Goal: Task Accomplishment & Management: Use online tool/utility

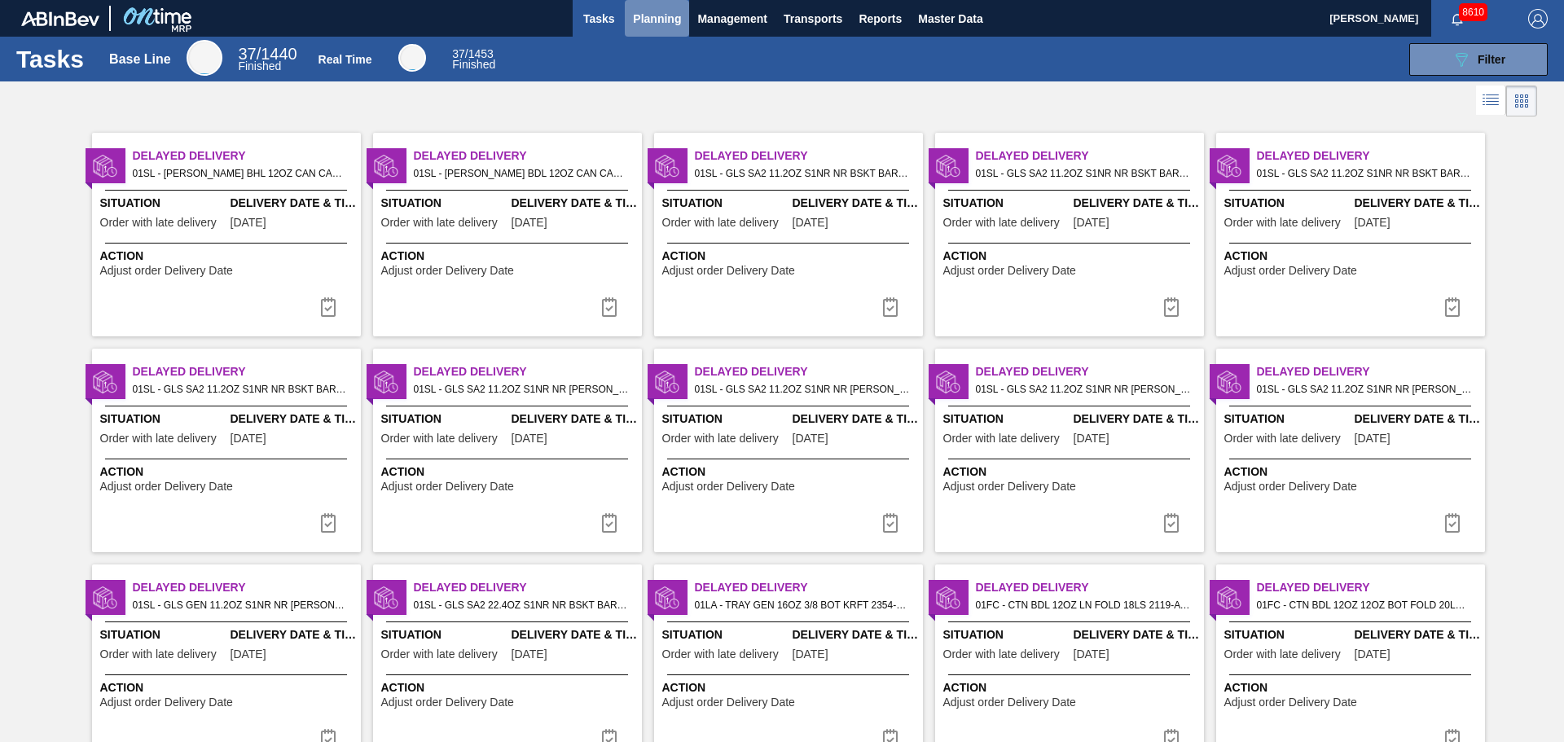
click at [646, 27] on span "Planning" at bounding box center [657, 19] width 48 height 20
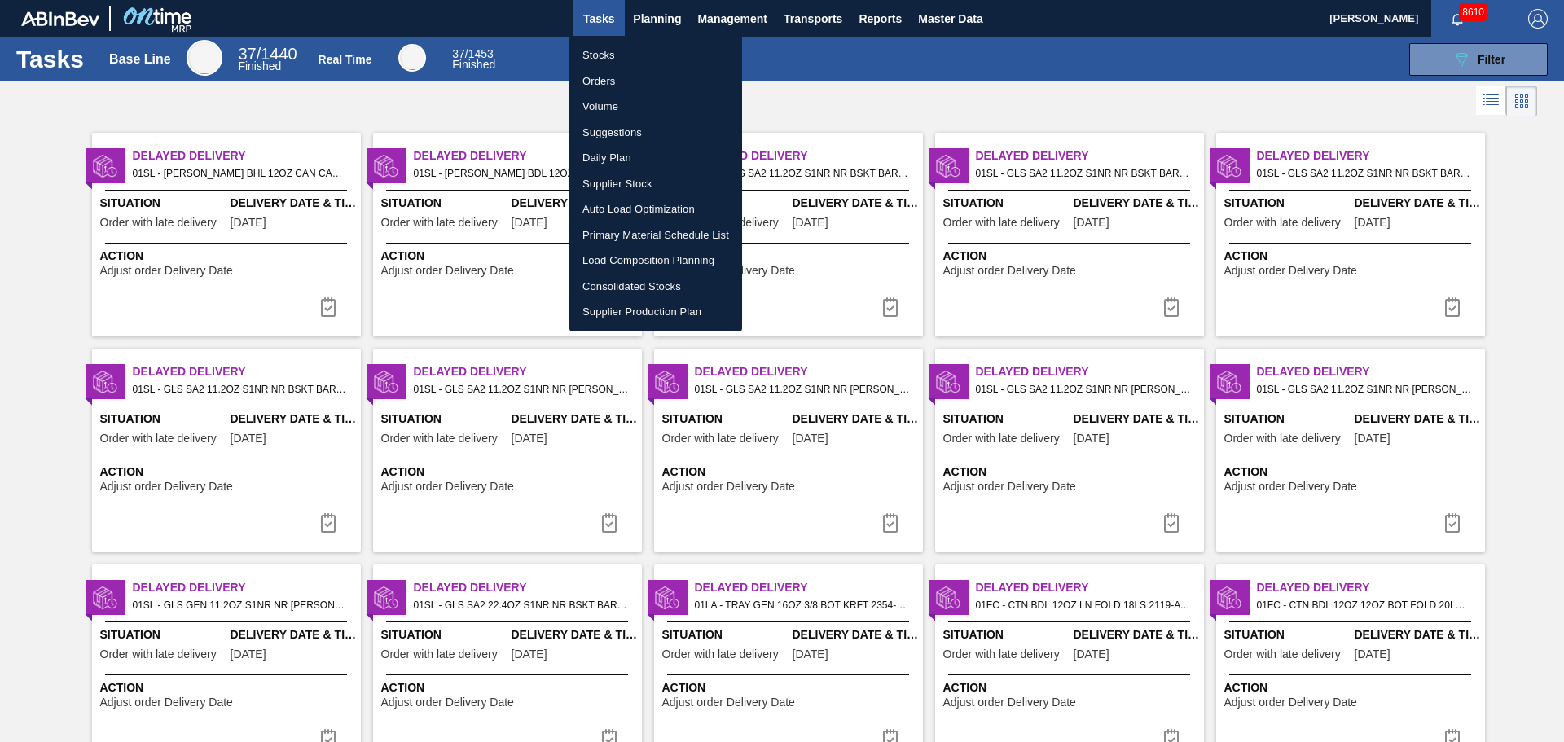
click at [617, 110] on li "Volume" at bounding box center [655, 107] width 173 height 26
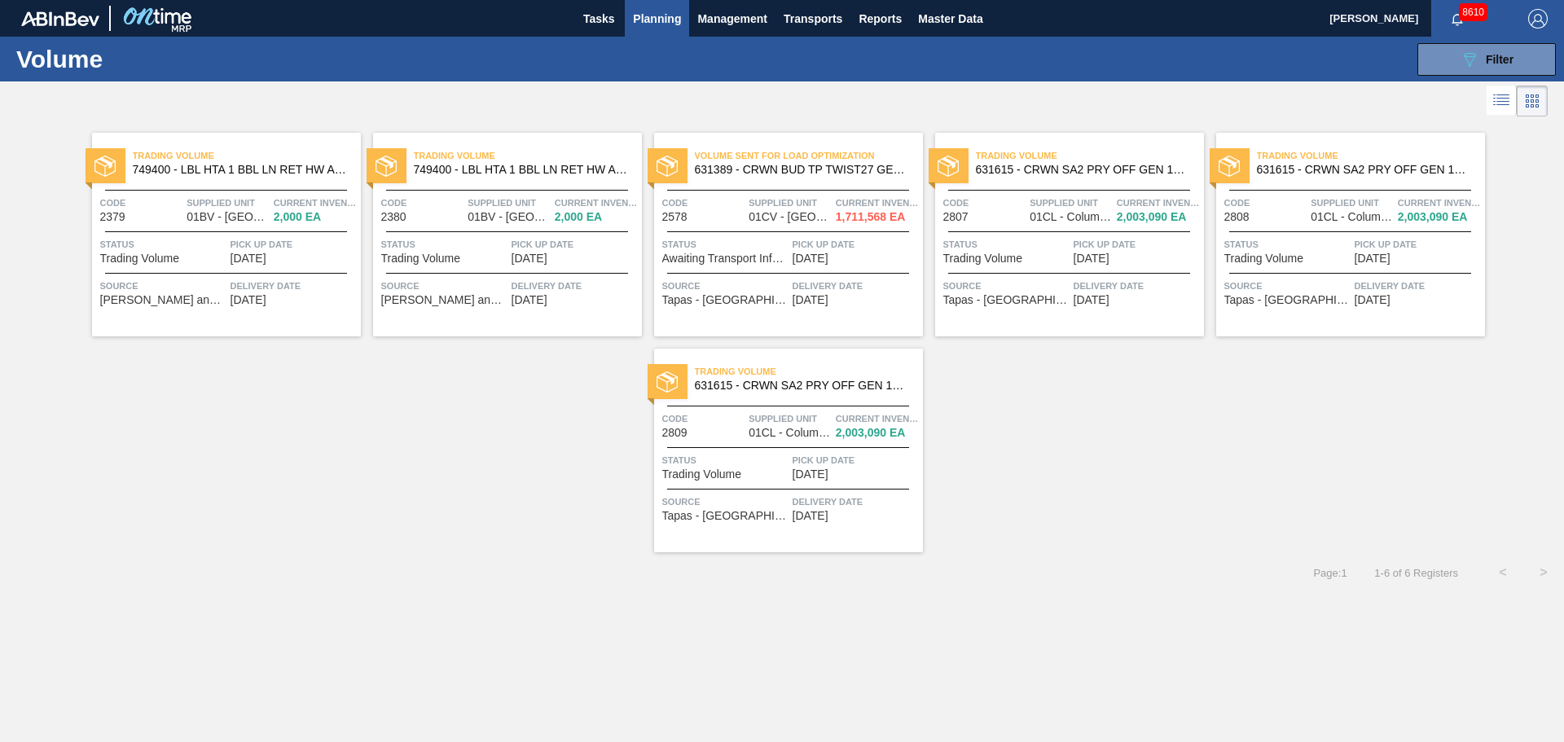
click at [1079, 172] on span "631615 - CRWN SA2 PRY OFF GEN 1122 26MM TFS TIN P" at bounding box center [1083, 170] width 215 height 12
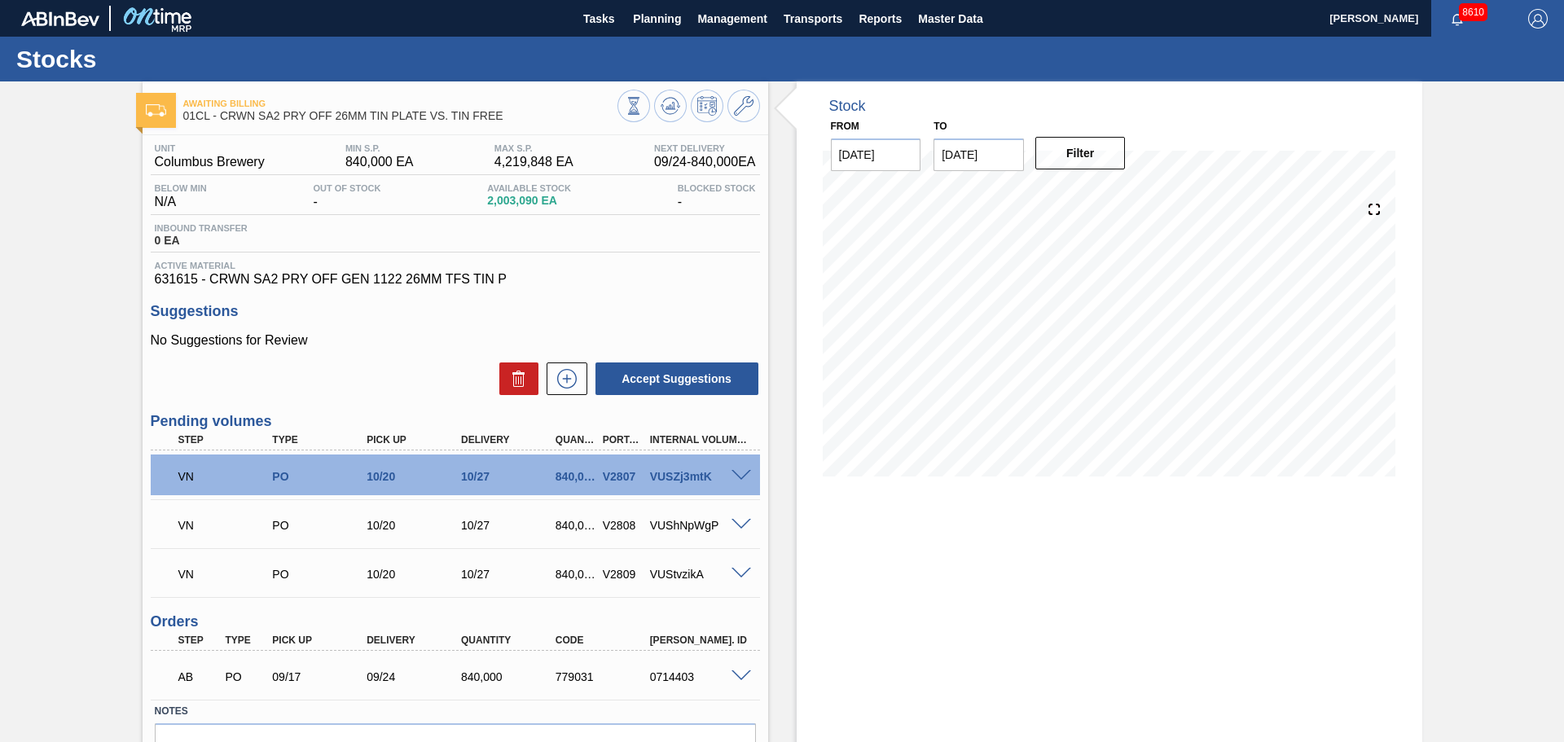
click at [732, 469] on div at bounding box center [743, 474] width 33 height 12
drag, startPoint x: 751, startPoint y: 475, endPoint x: 736, endPoint y: 477, distance: 14.9
click at [749, 477] on div at bounding box center [743, 474] width 33 height 12
click at [736, 477] on span at bounding box center [741, 476] width 20 height 12
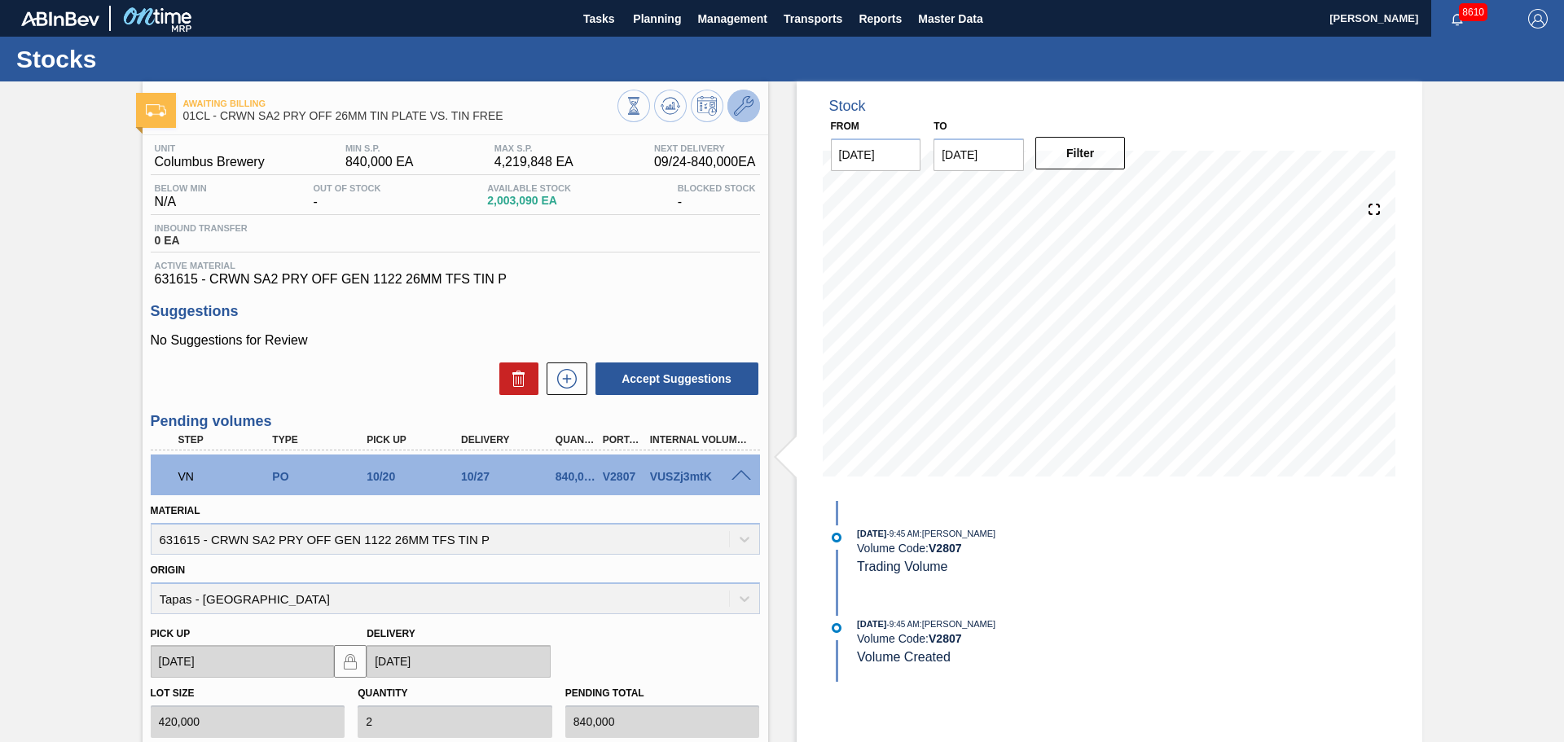
click at [754, 108] on button at bounding box center [743, 106] width 33 height 33
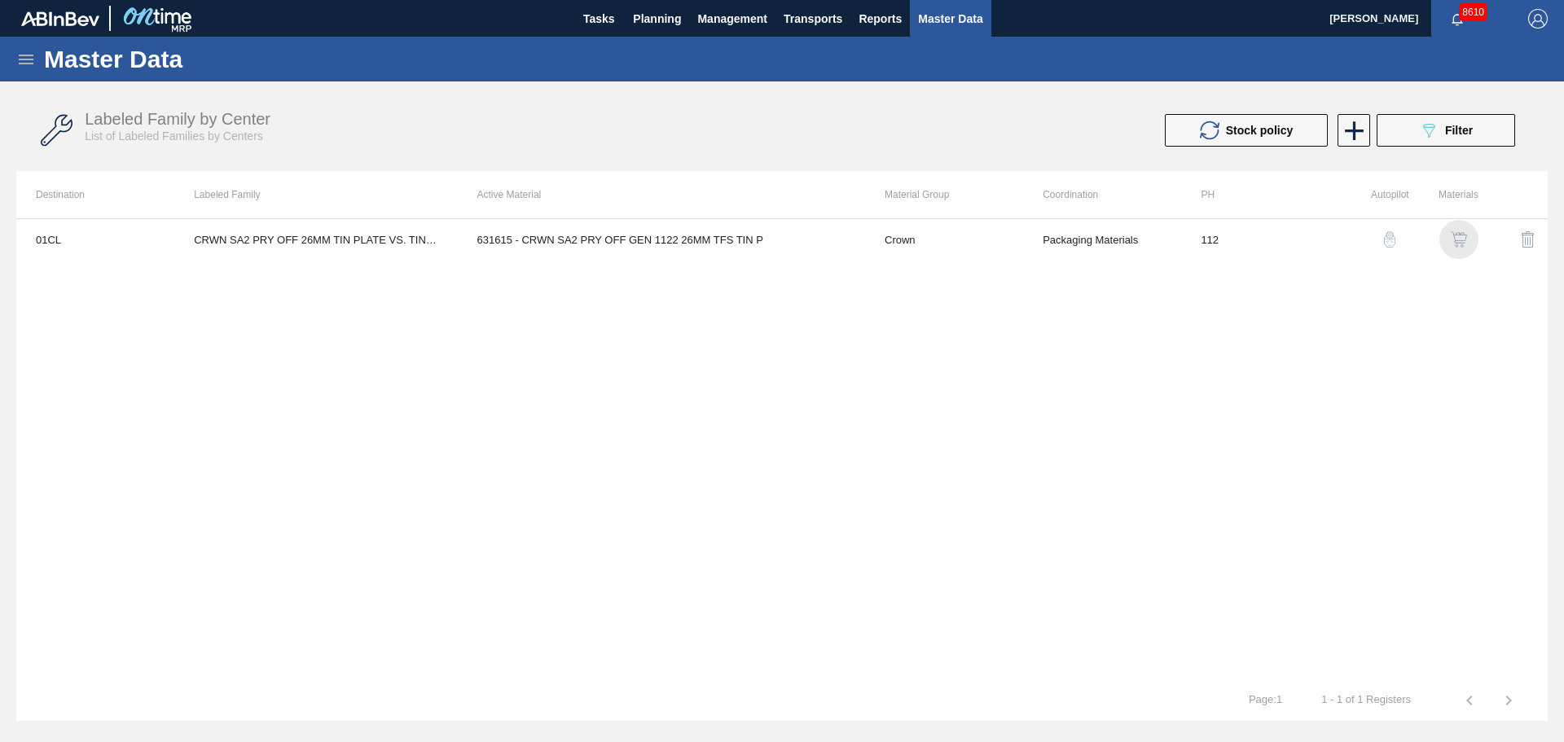
click at [1460, 235] on img "button" at bounding box center [1459, 239] width 16 height 16
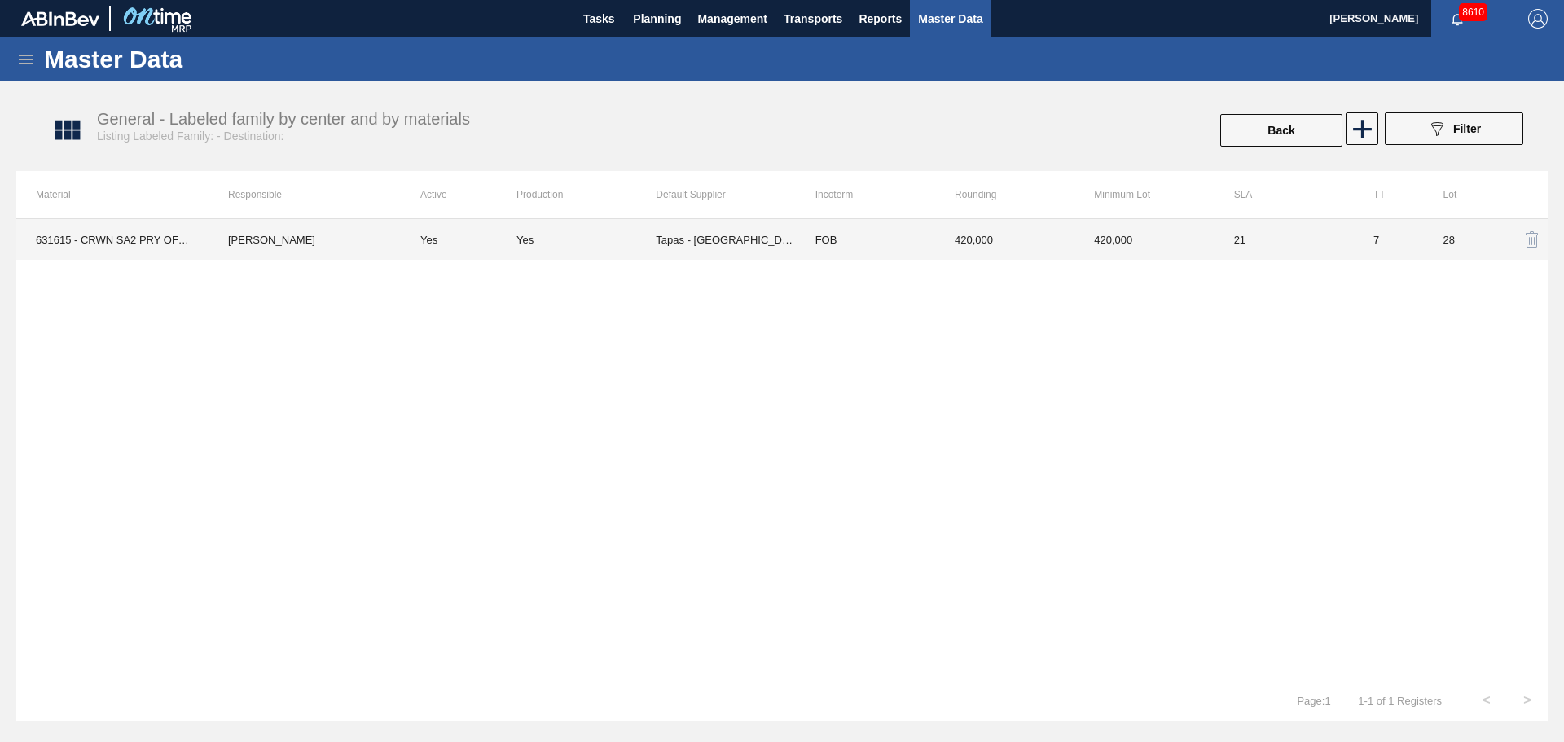
click at [665, 233] on td "Tapas - [GEOGRAPHIC_DATA]" at bounding box center [725, 239] width 139 height 41
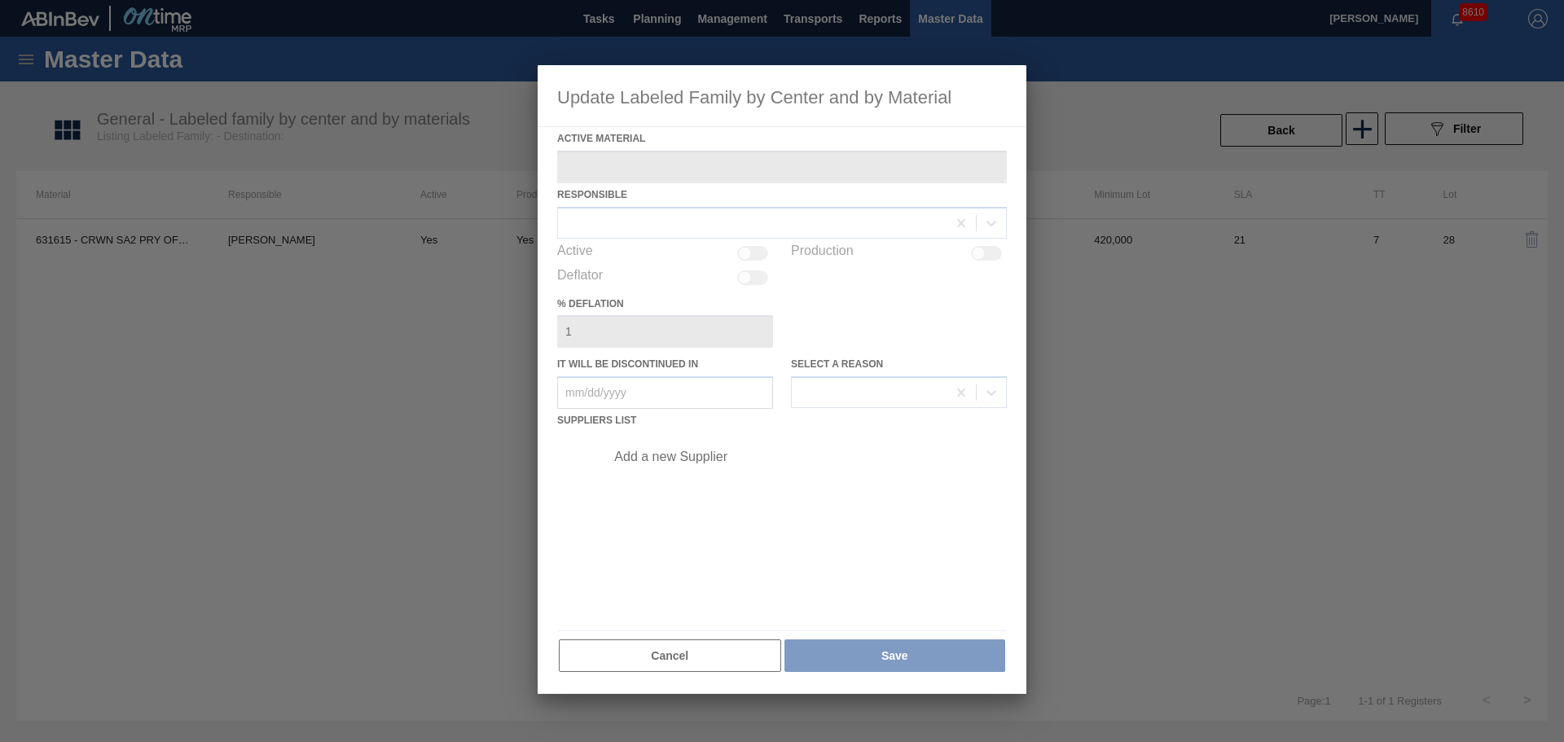
click at [648, 657] on div at bounding box center [782, 379] width 489 height 629
type Material "631615 - CRWN SA2 PRY OFF GEN 1122 26MM TFS TIN P"
checkbox input "true"
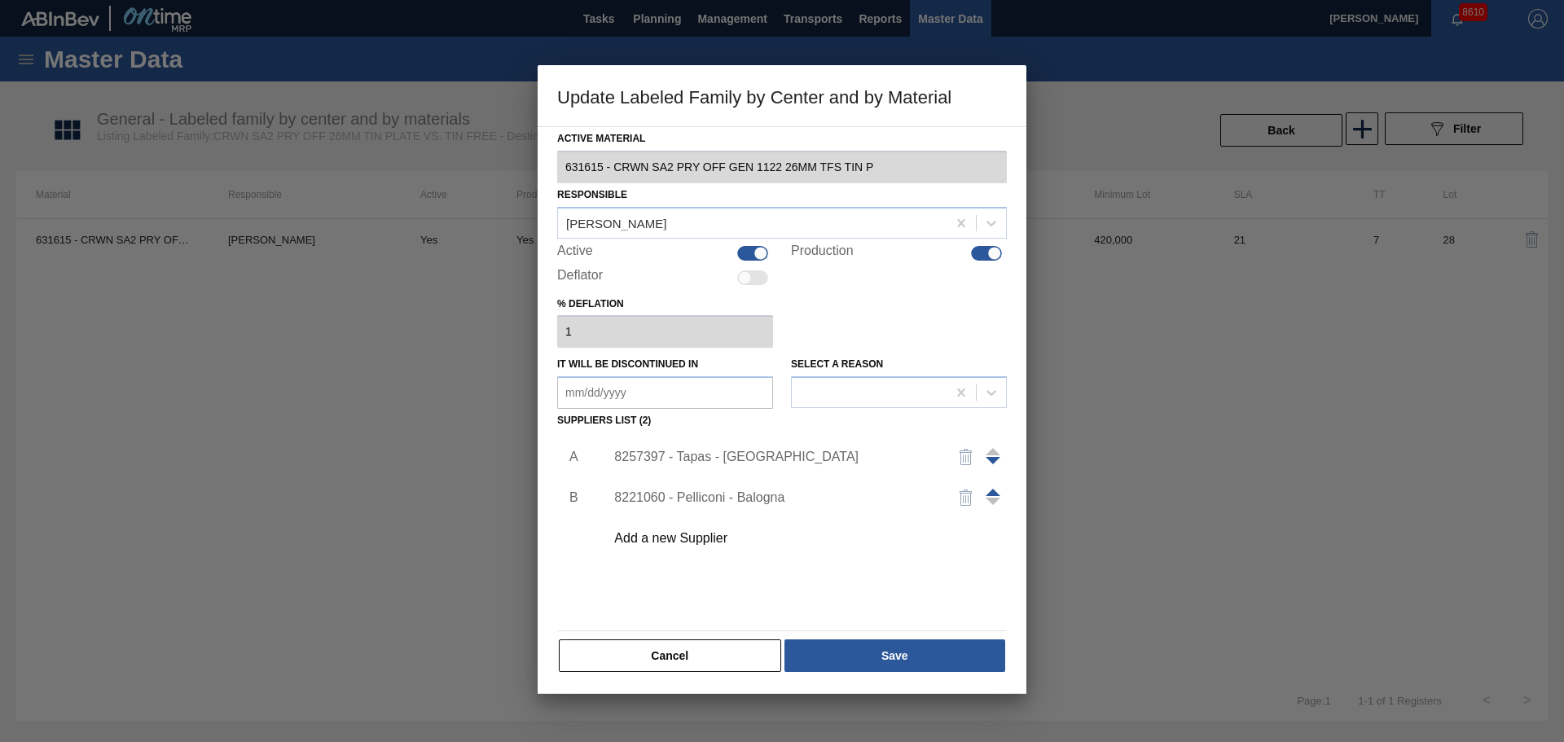
click at [648, 657] on button "Cancel" at bounding box center [670, 655] width 222 height 33
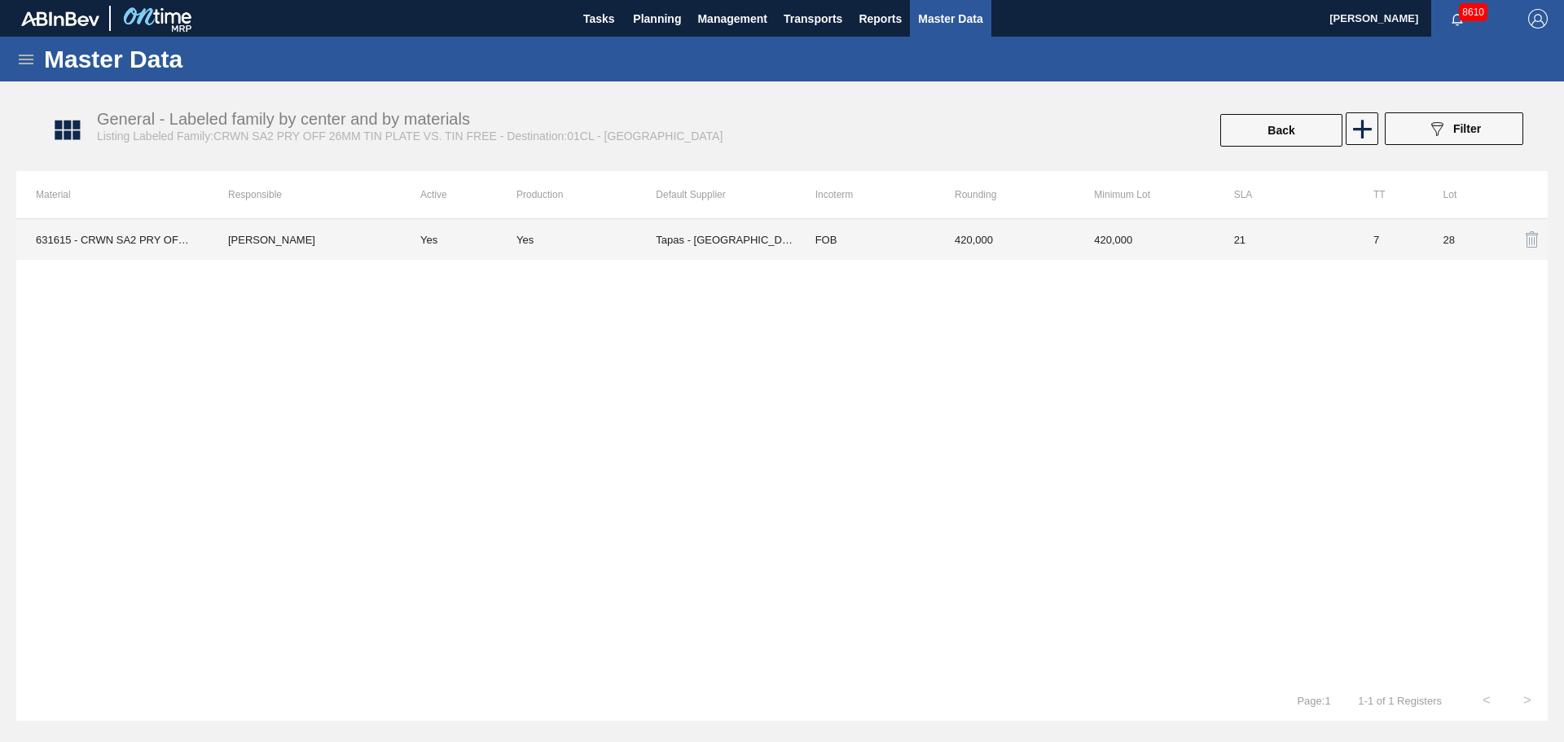
click at [609, 253] on td "Yes" at bounding box center [585, 239] width 139 height 41
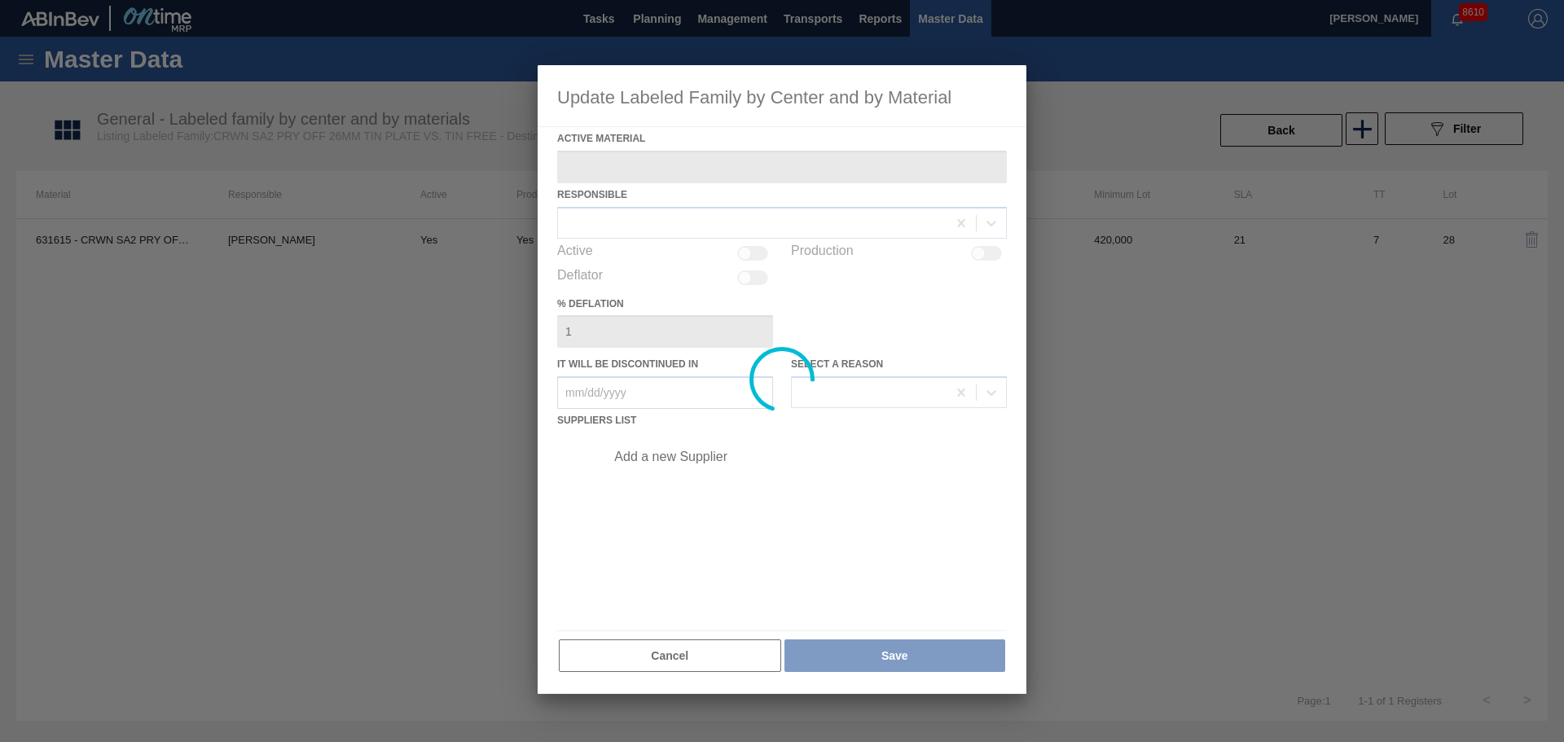
type Material "631615 - CRWN SA2 PRY OFF GEN 1122 26MM TFS TIN P"
checkbox input "true"
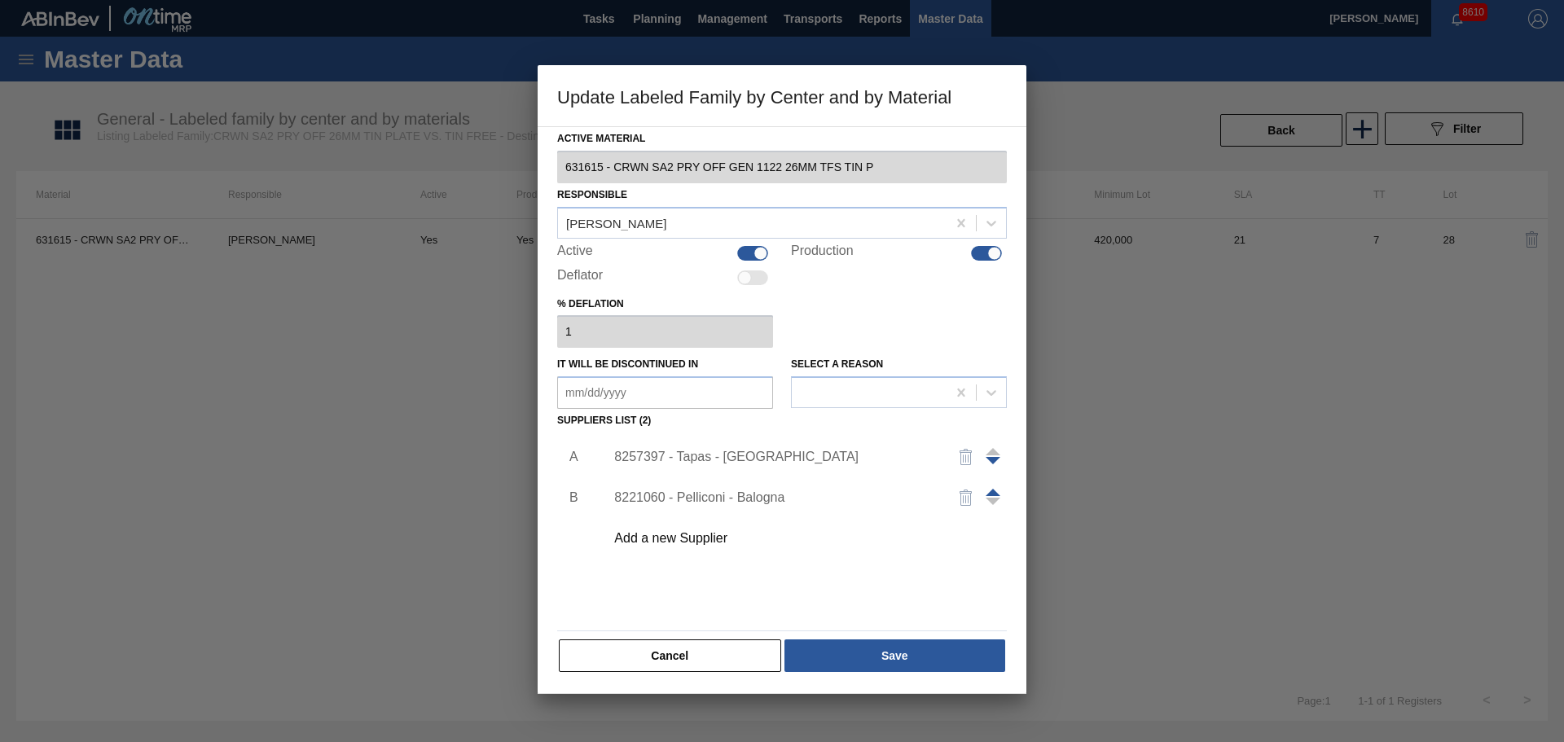
click at [690, 657] on button "Cancel" at bounding box center [670, 655] width 222 height 33
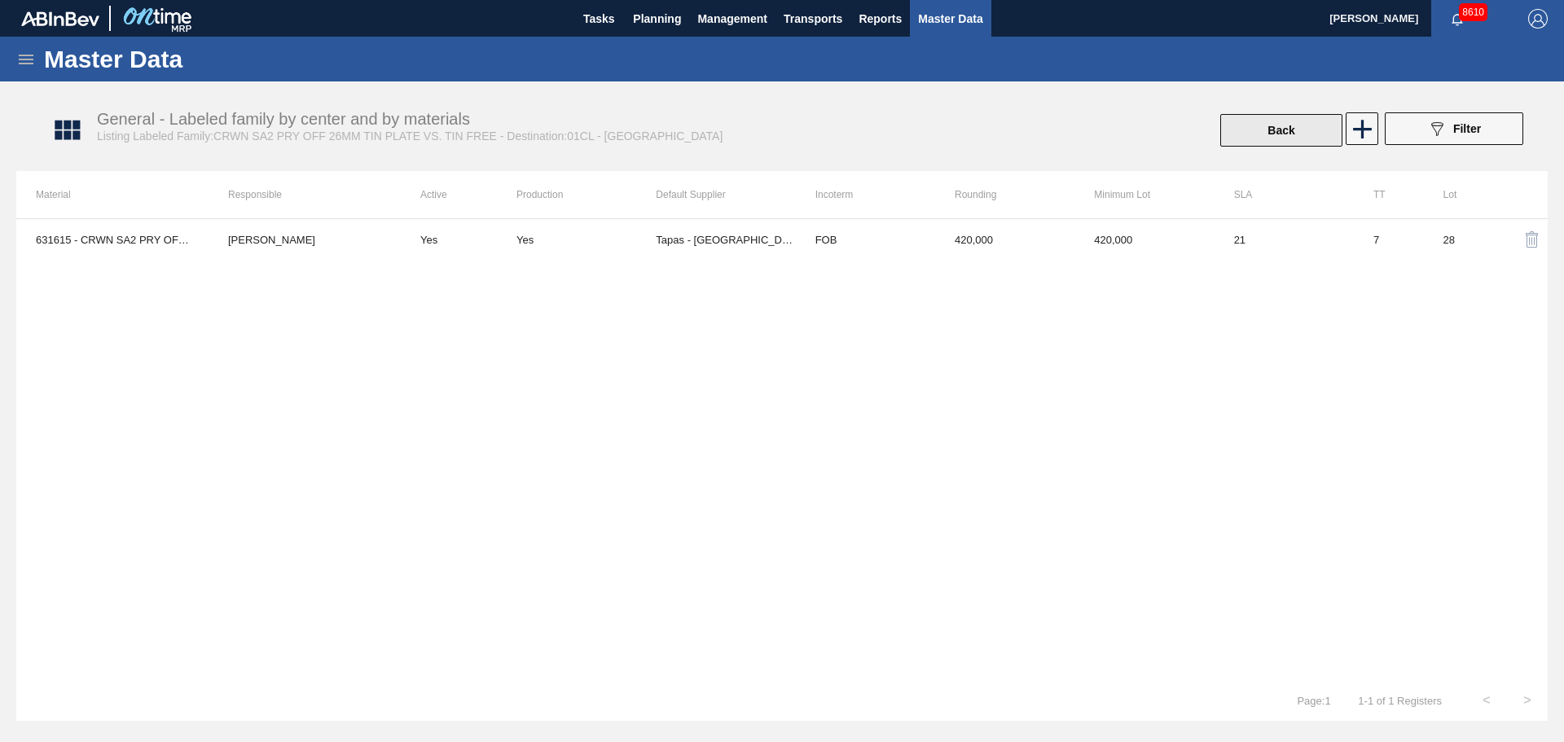
click at [1259, 138] on button "Back" at bounding box center [1281, 130] width 122 height 33
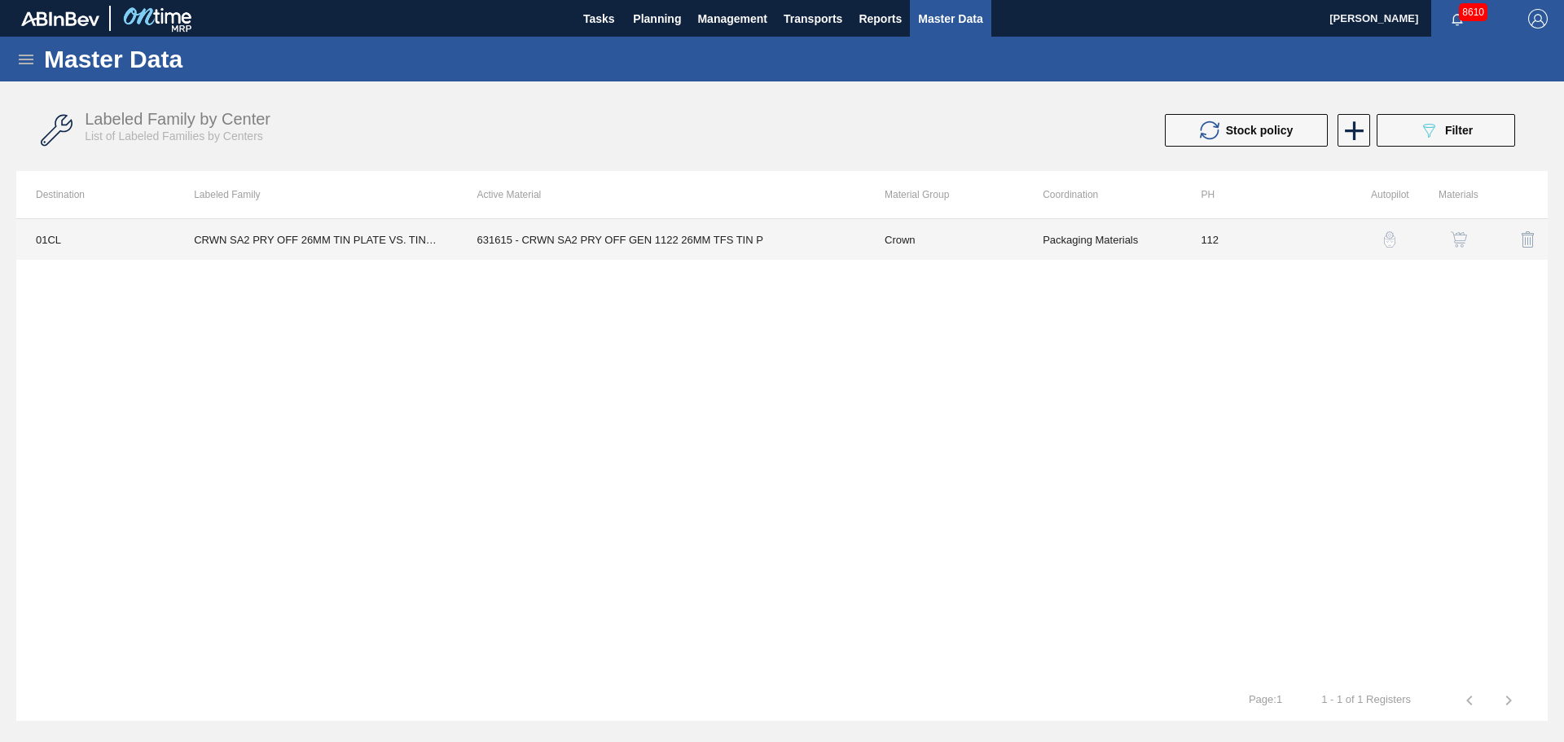
click at [598, 249] on td "631615 - CRWN SA2 PRY OFF GEN 1122 26MM TFS TIN P" at bounding box center [661, 239] width 407 height 41
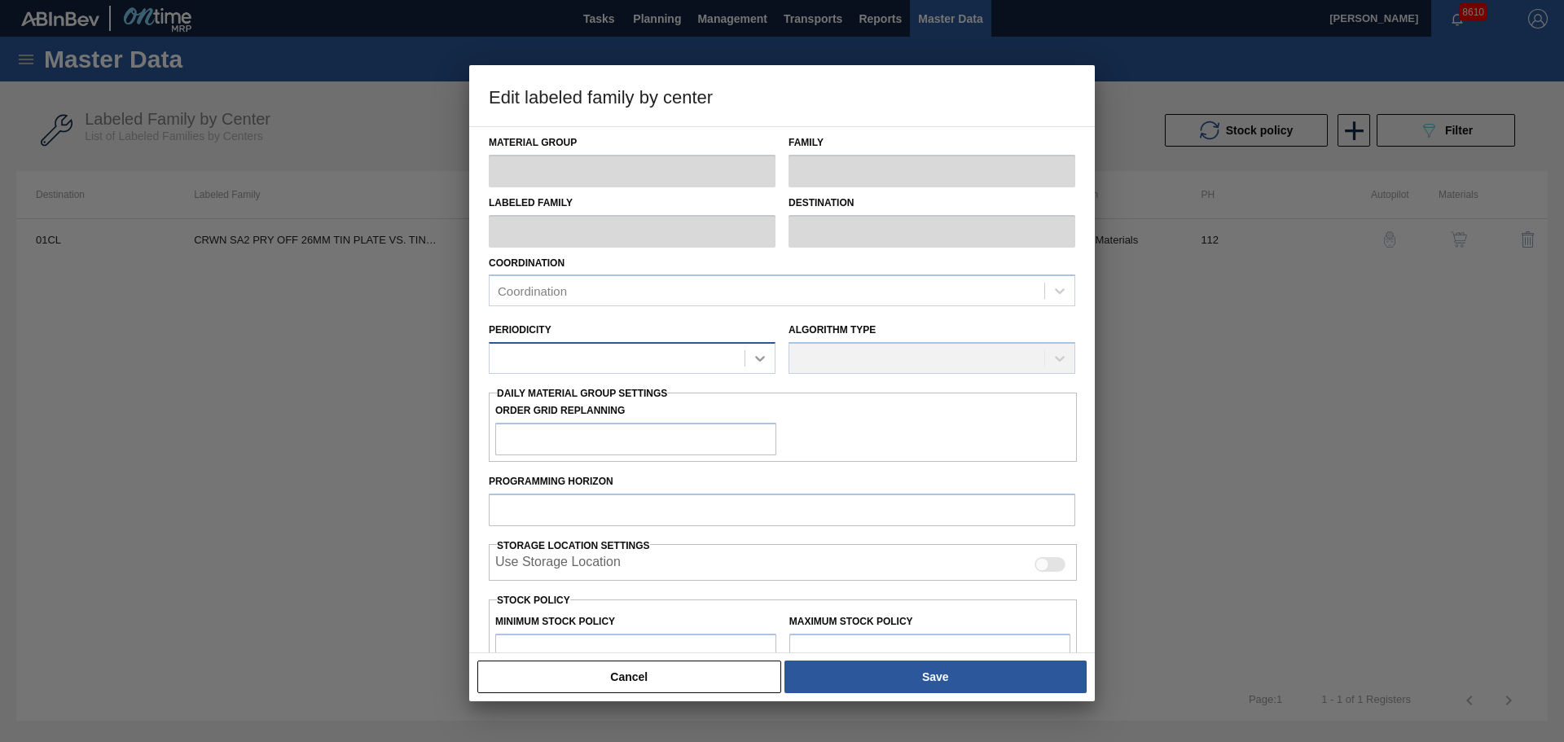
type input "Crown"
type input "Crowns"
type input "CRWN SA2 PRY OFF 26MM TIN PLATE VS. TIN FREE"
type input "01CL - Columbus Brewery"
type input "0"
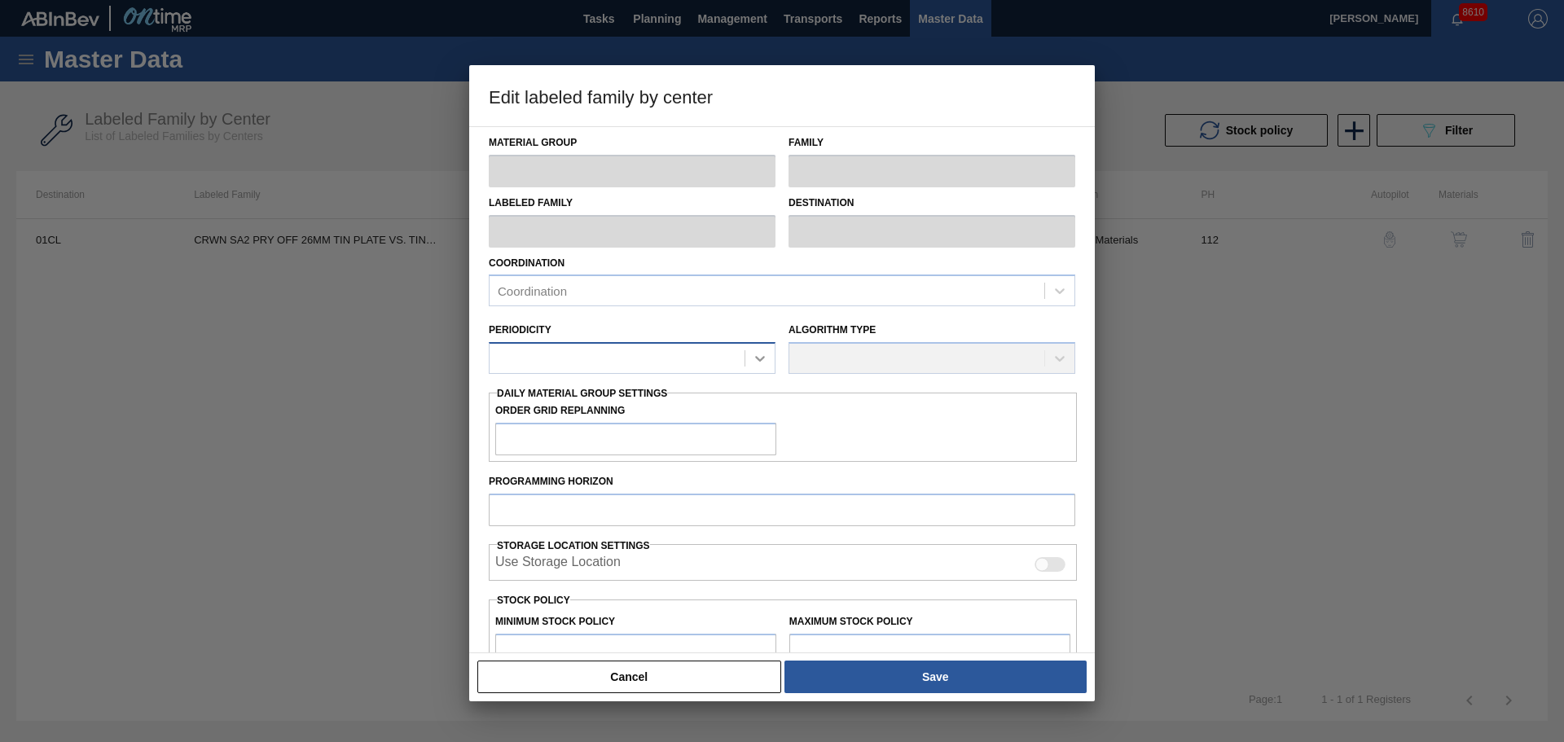
type input "112"
type input "840,000"
type input "4,219,848"
type input "30"
type input "1,853,954"
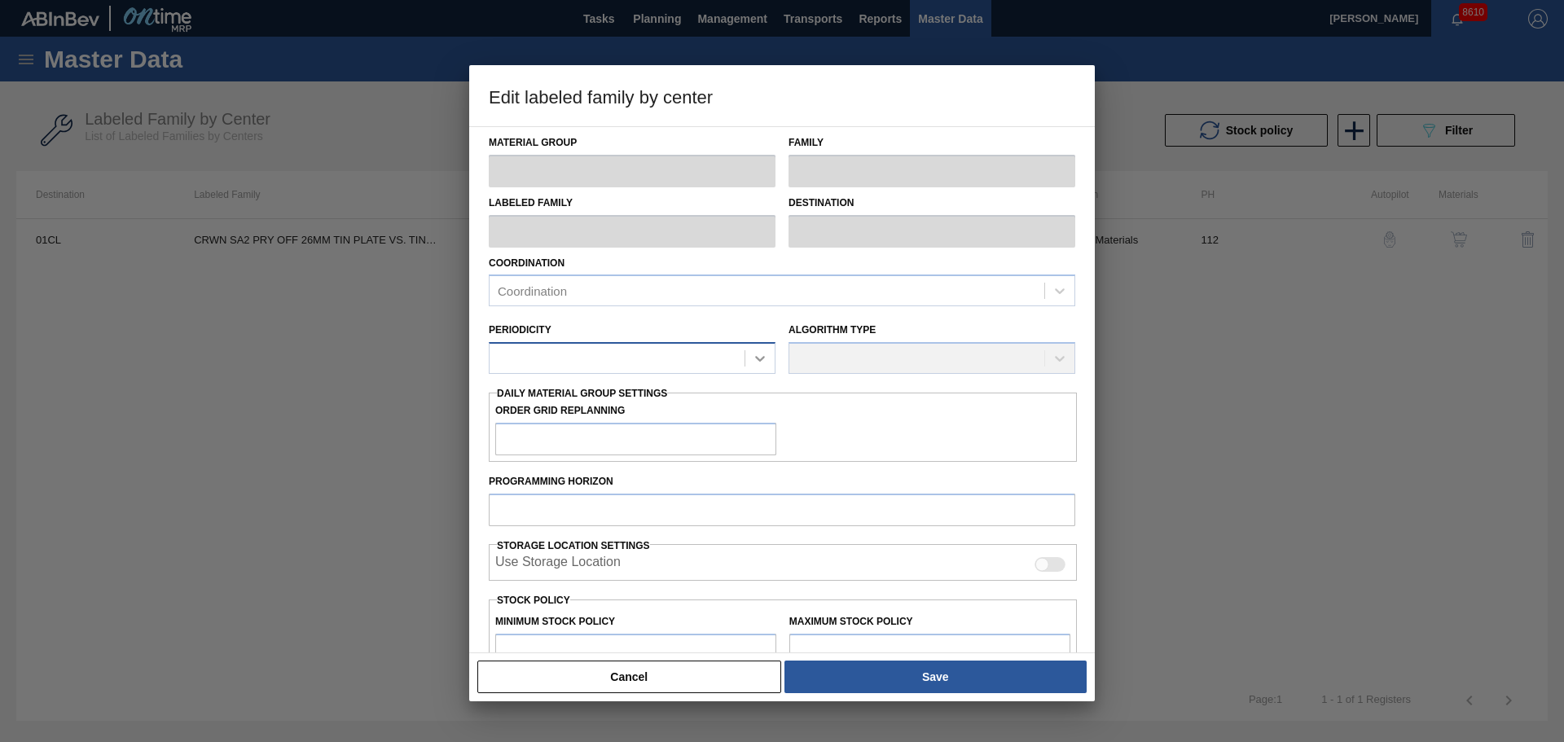
checkbox input "true"
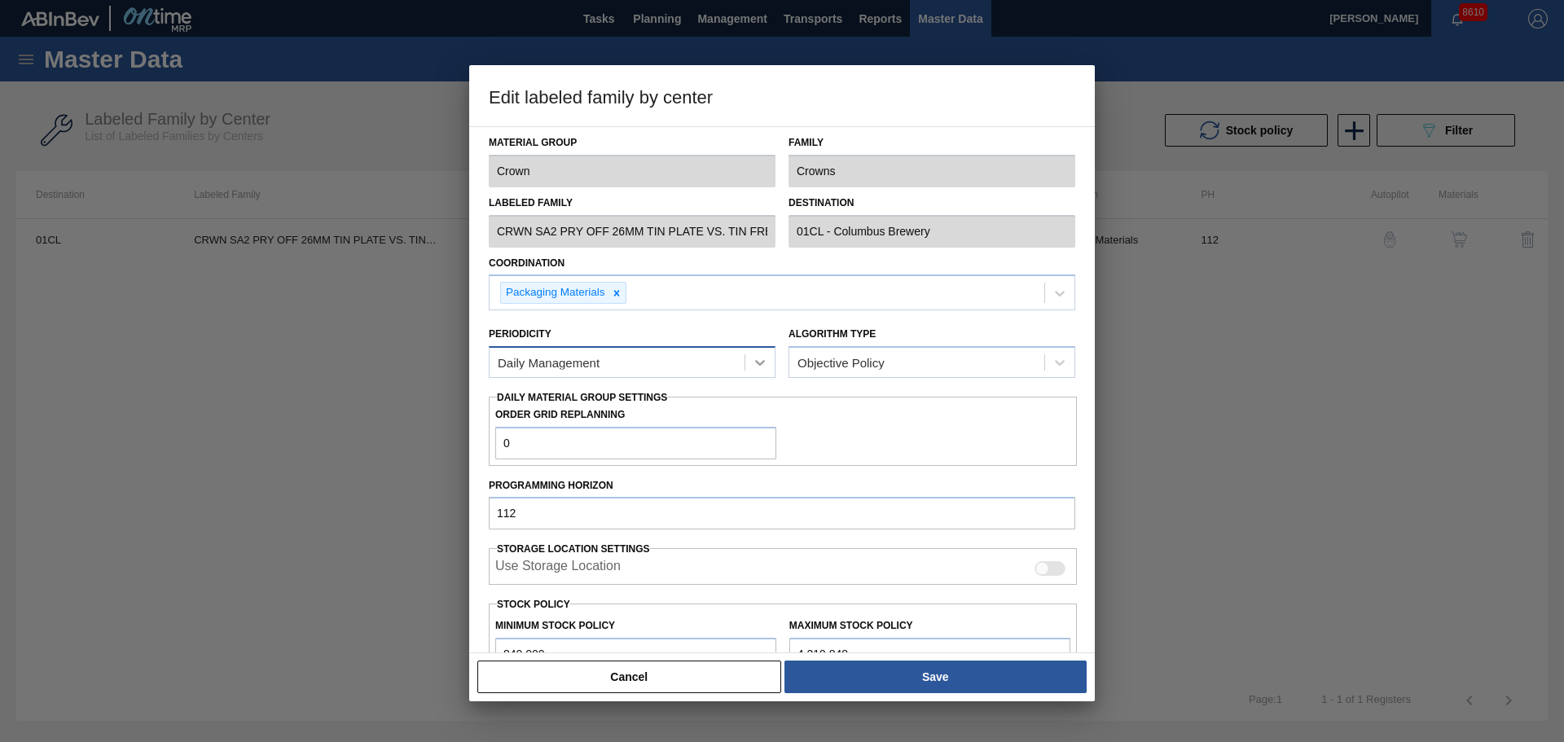
click at [759, 358] on icon at bounding box center [760, 362] width 16 height 16
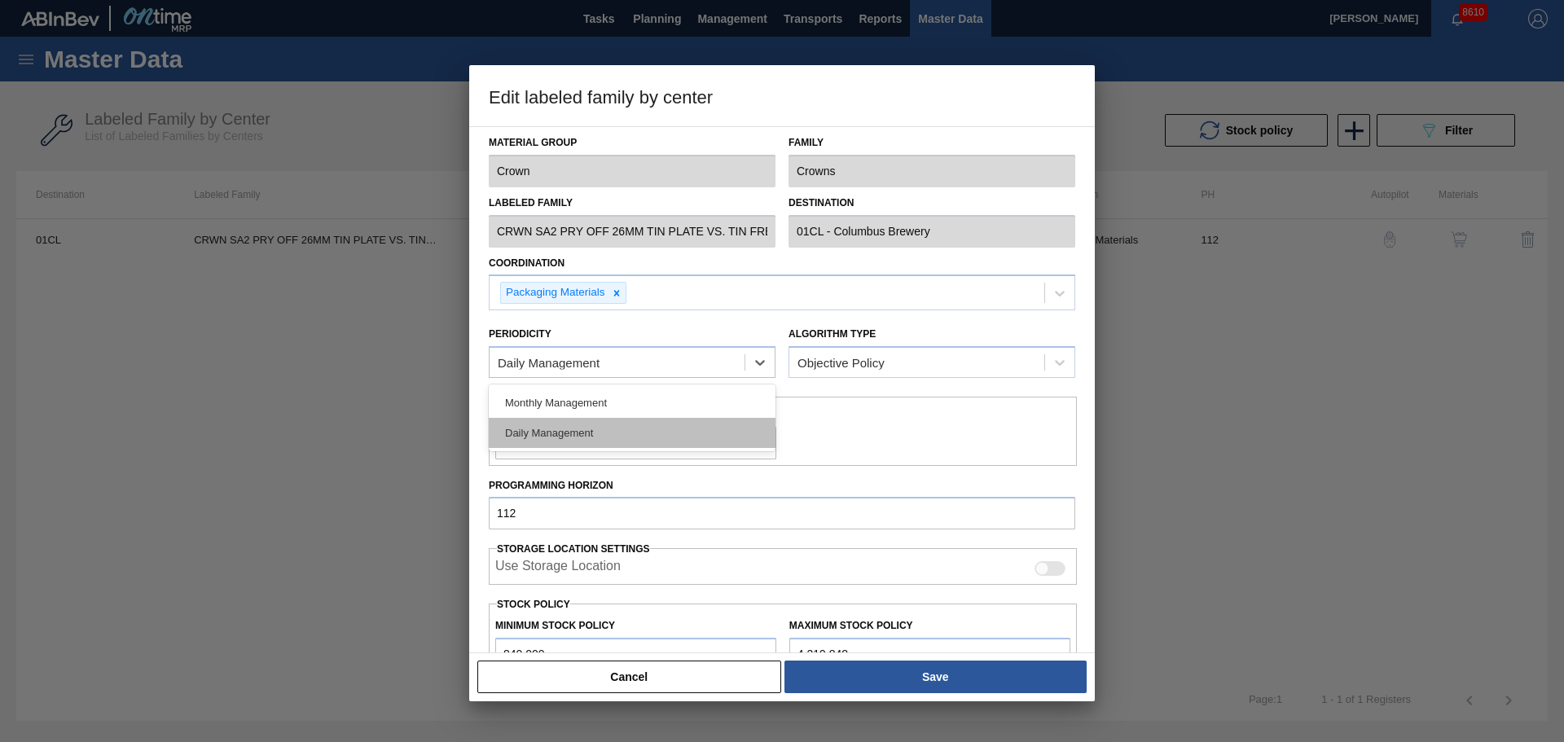
click at [703, 418] on div "Daily Management" at bounding box center [632, 433] width 287 height 30
click at [733, 376] on div "Daily Management" at bounding box center [632, 362] width 287 height 32
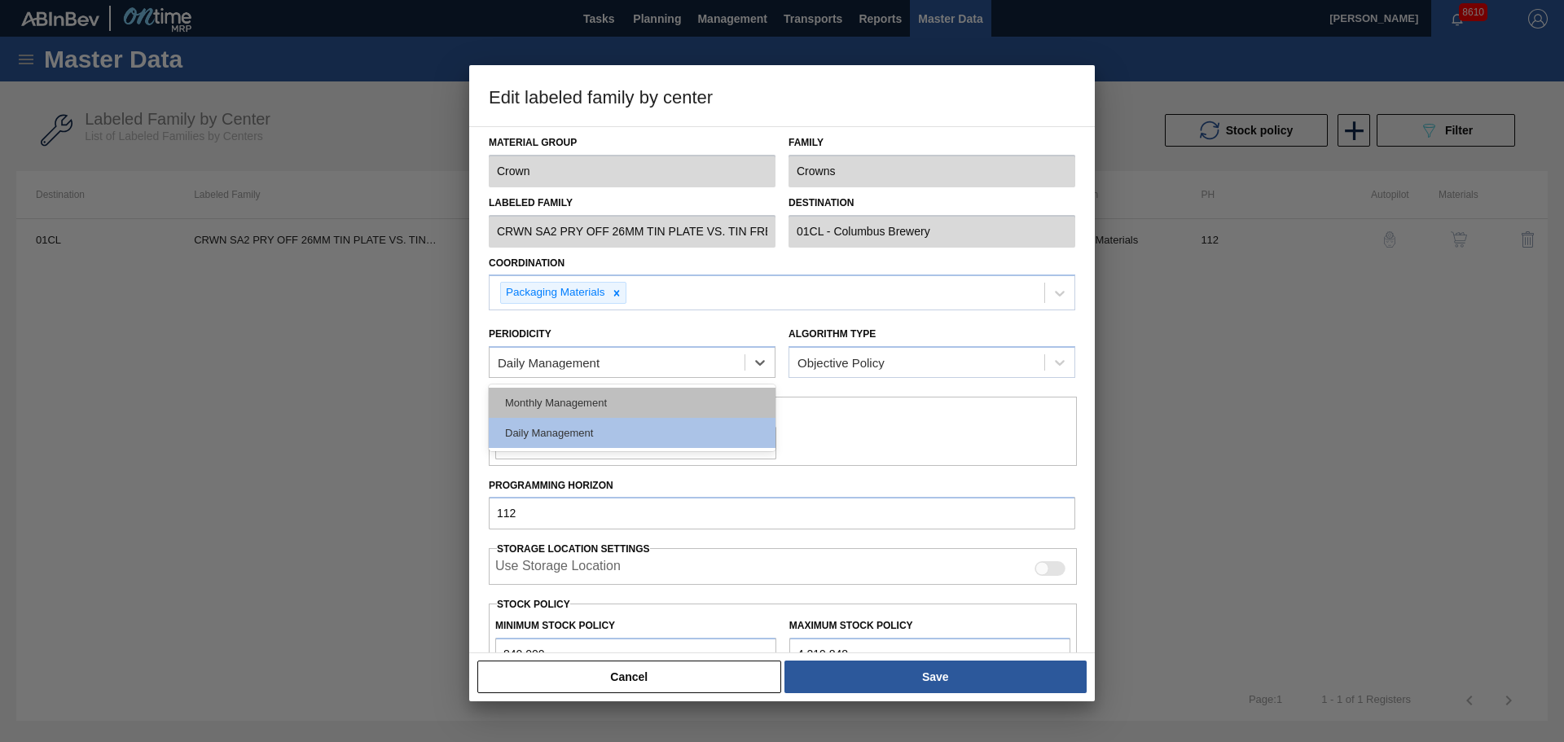
click at [686, 393] on div "Monthly Management" at bounding box center [632, 403] width 287 height 30
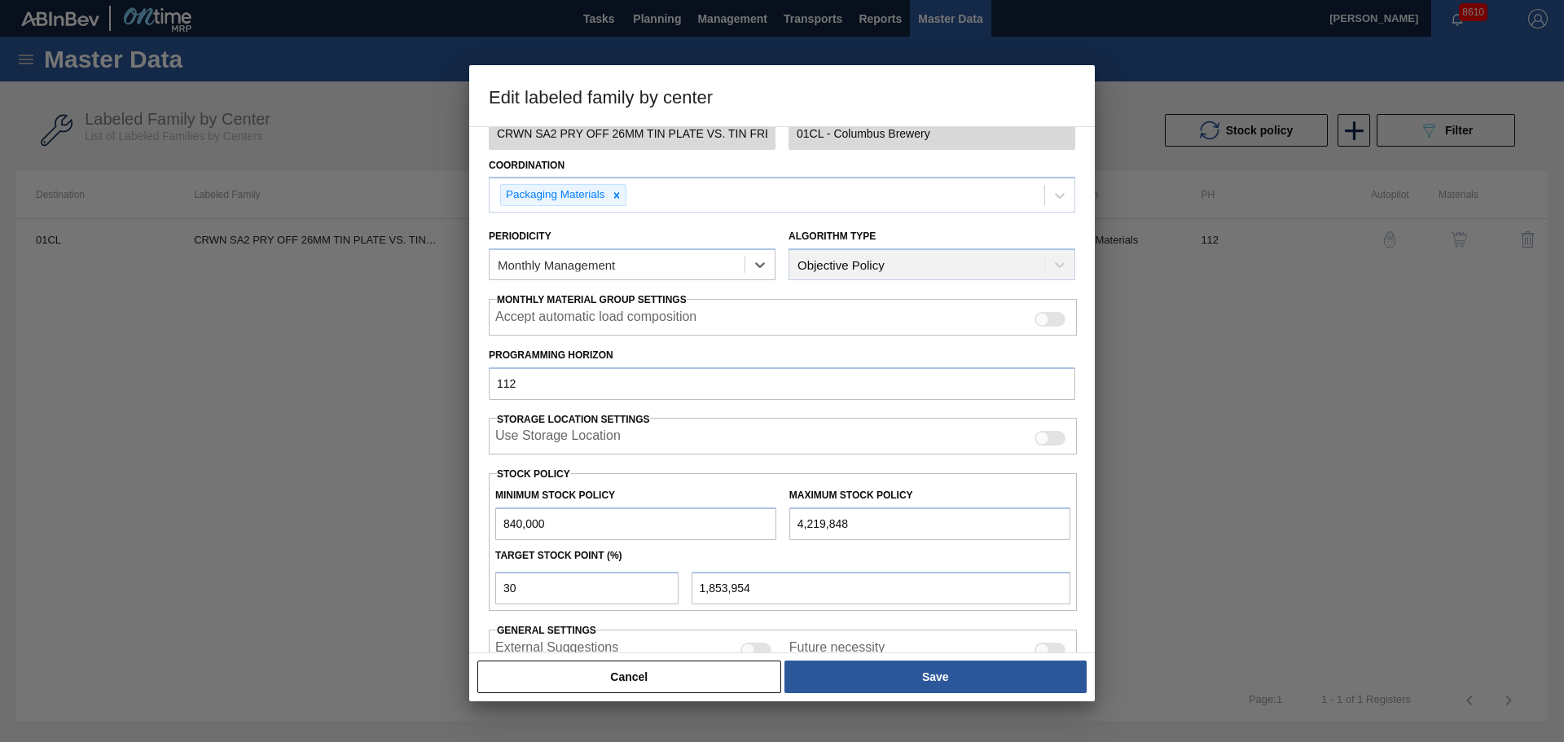
scroll to position [198, 0]
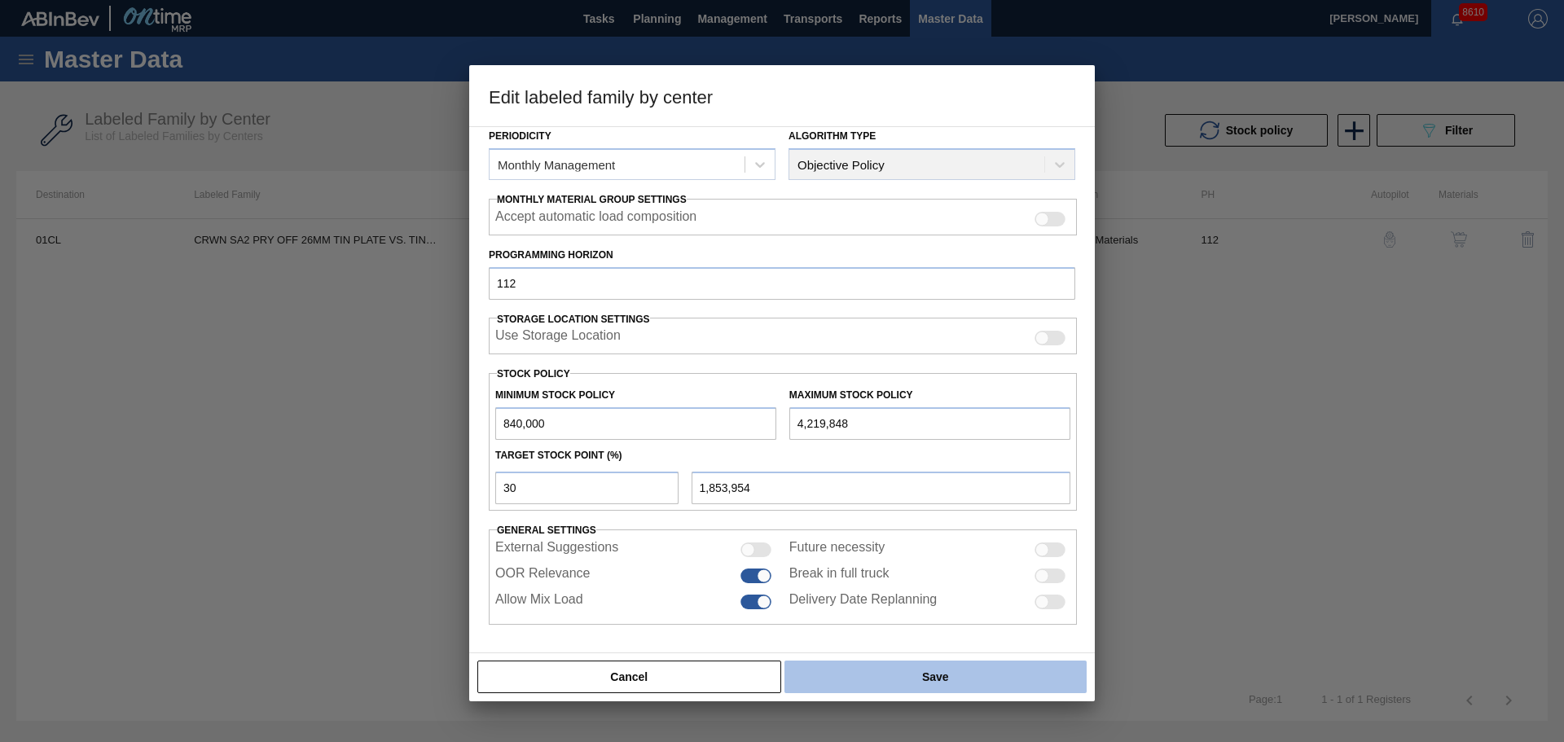
click at [894, 677] on button "Save" at bounding box center [935, 677] width 302 height 33
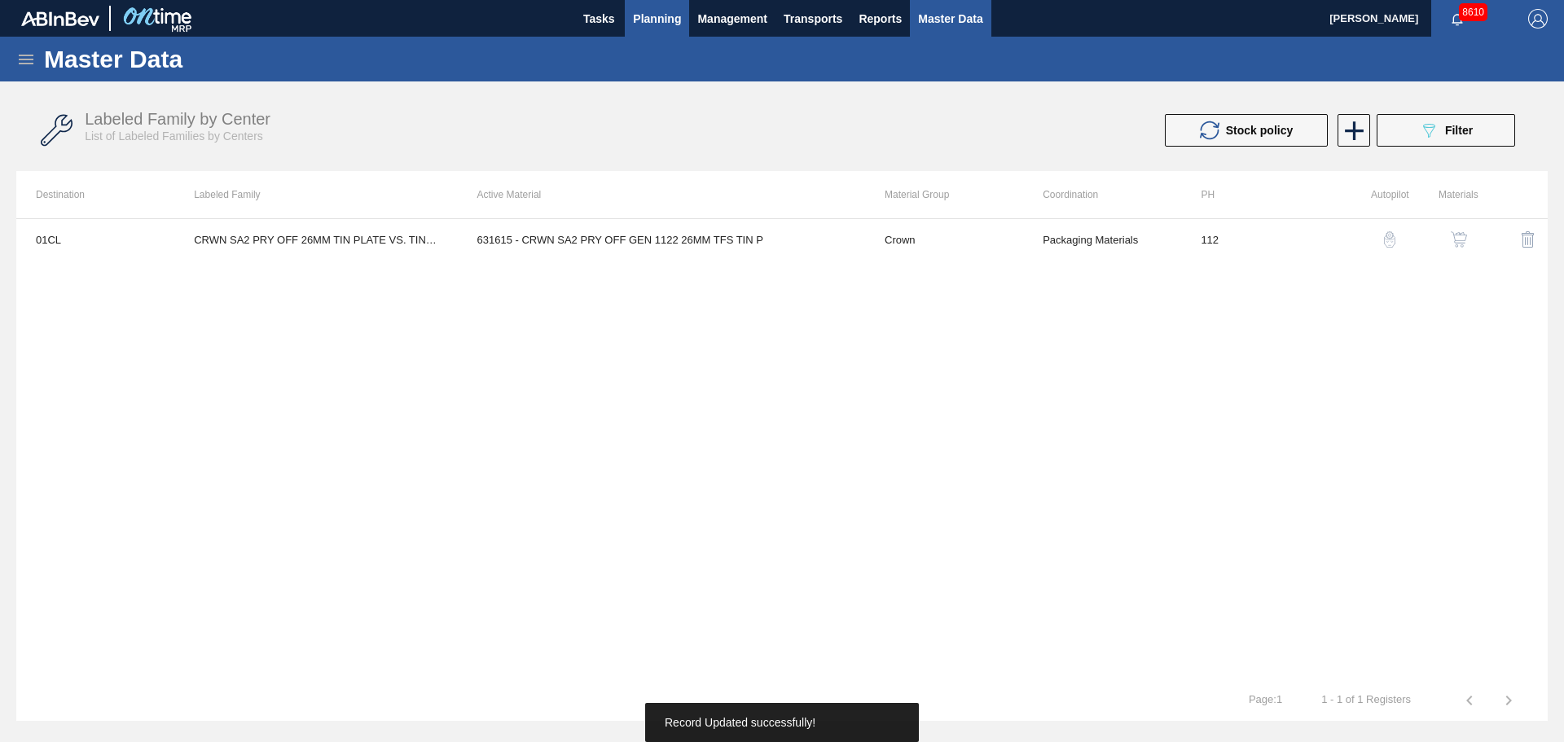
click at [648, 25] on span "Planning" at bounding box center [657, 19] width 48 height 20
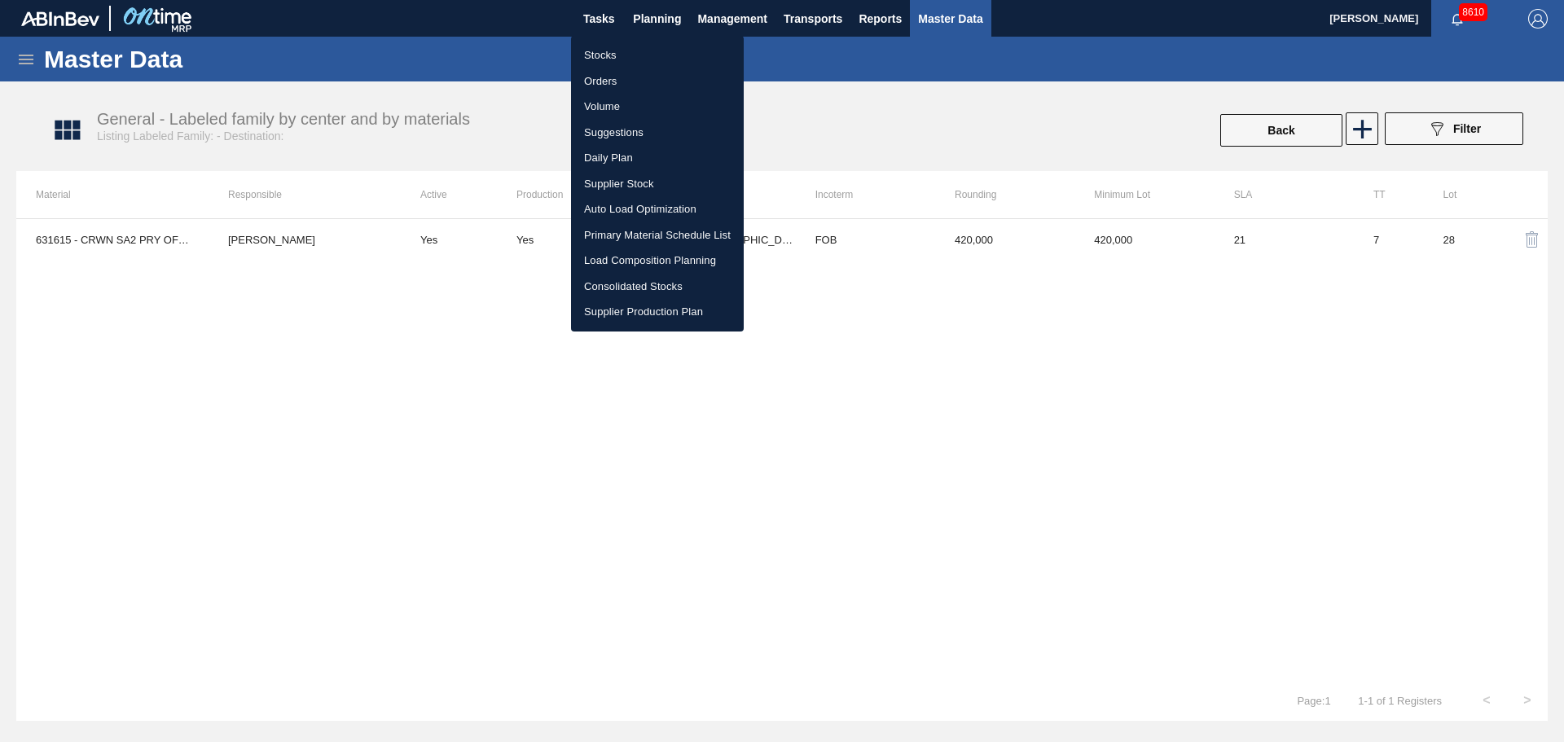
click at [660, 23] on div at bounding box center [782, 371] width 1564 height 742
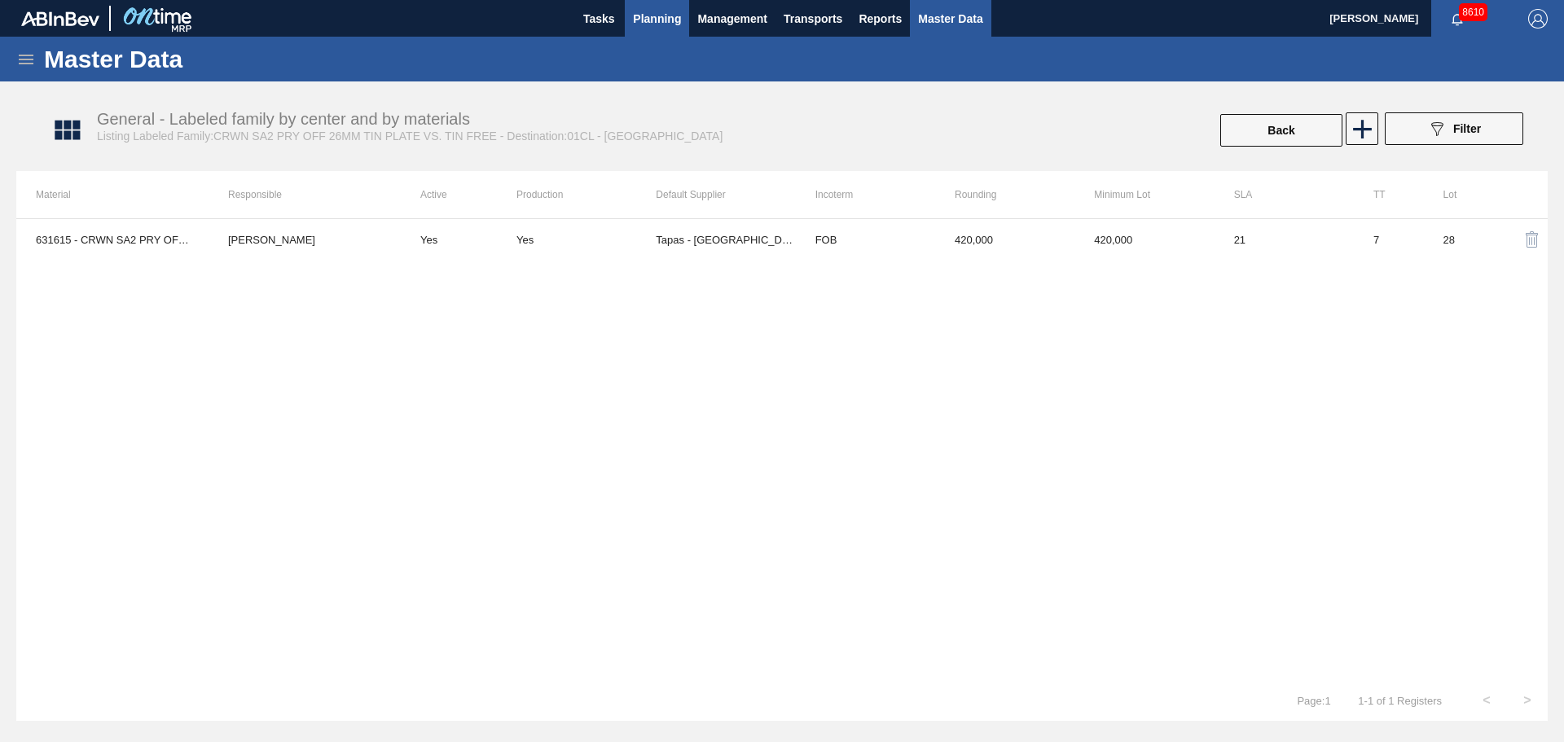
click at [648, 16] on span "Planning" at bounding box center [657, 19] width 48 height 20
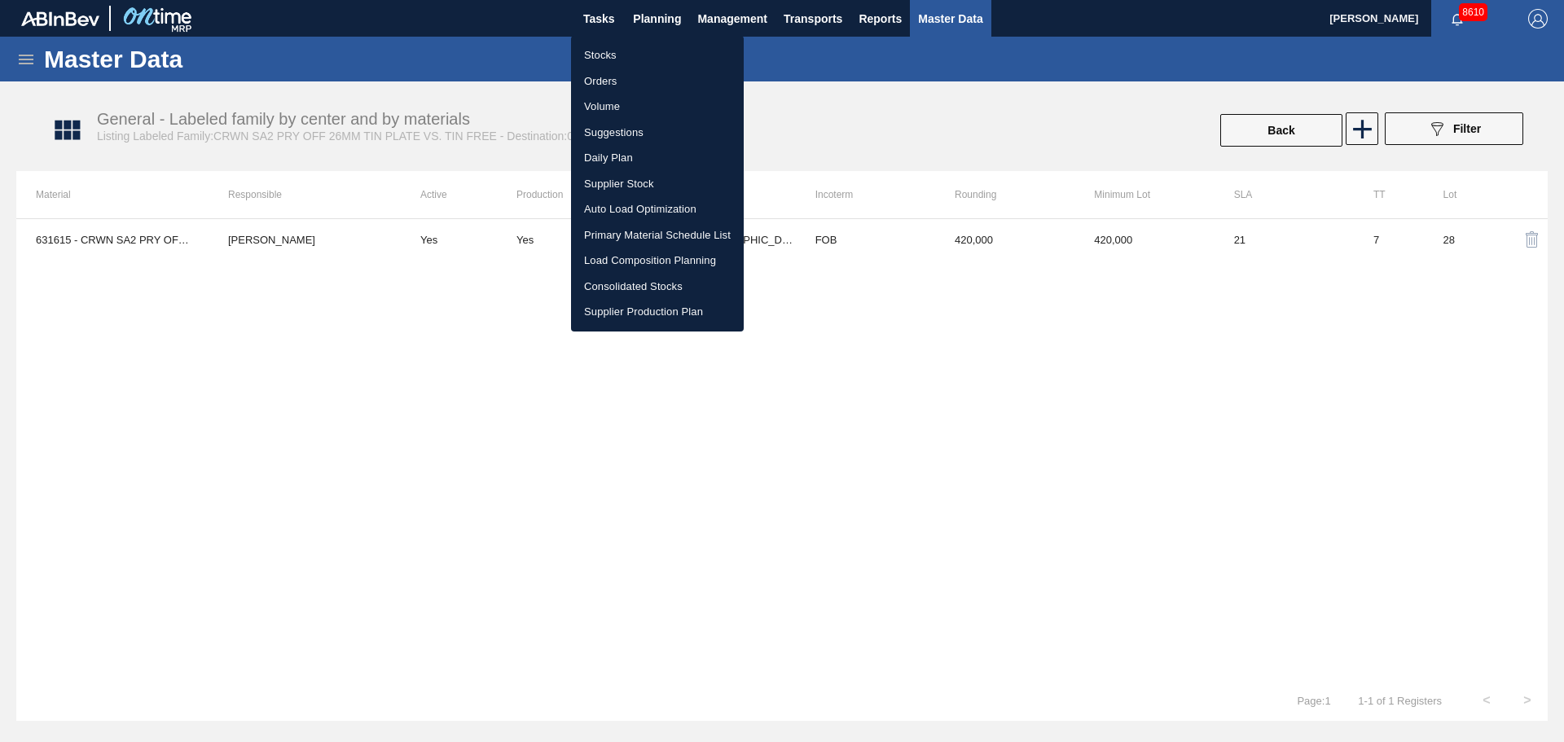
click at [591, 56] on li "Stocks" at bounding box center [657, 55] width 173 height 26
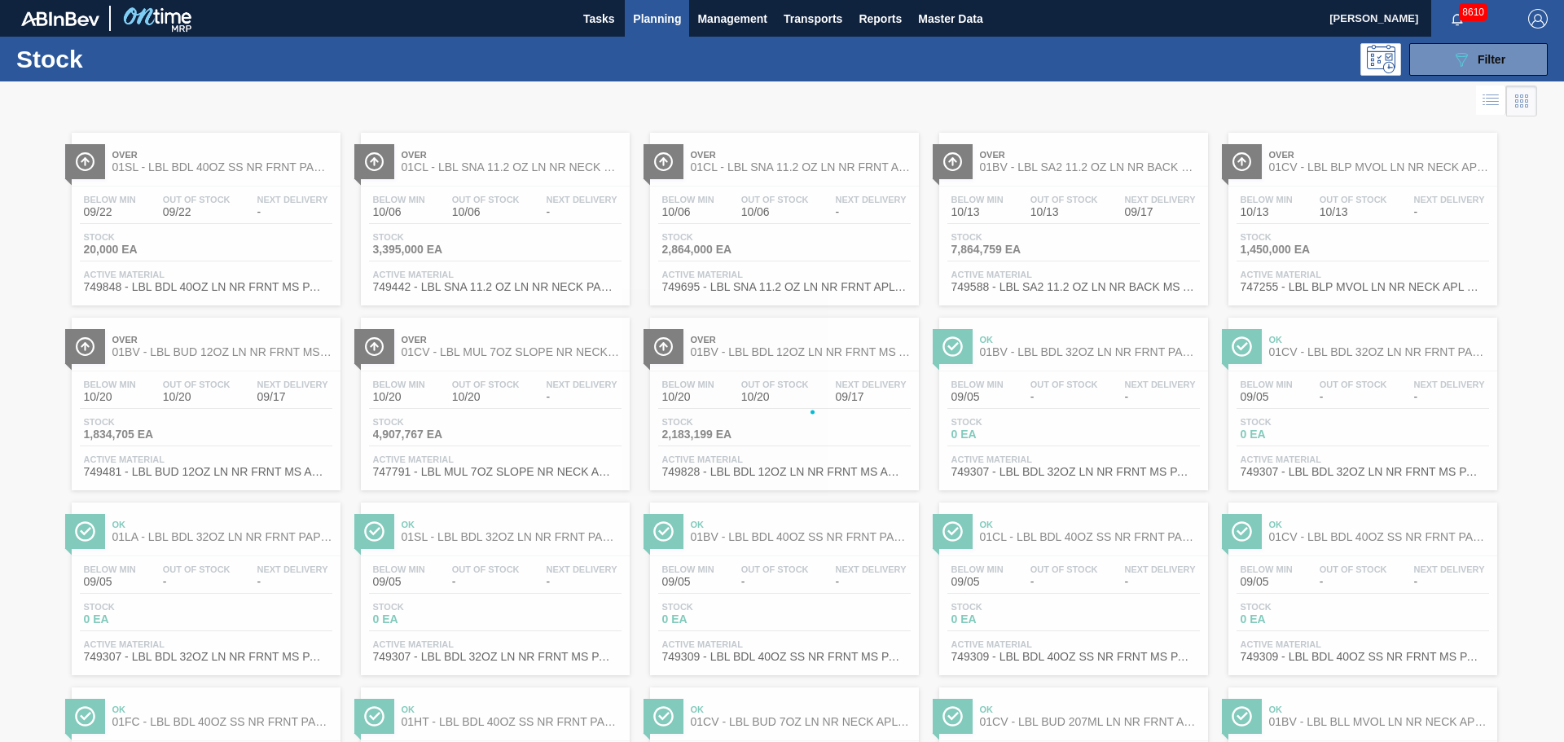
click at [651, 18] on span "Planning" at bounding box center [657, 19] width 48 height 20
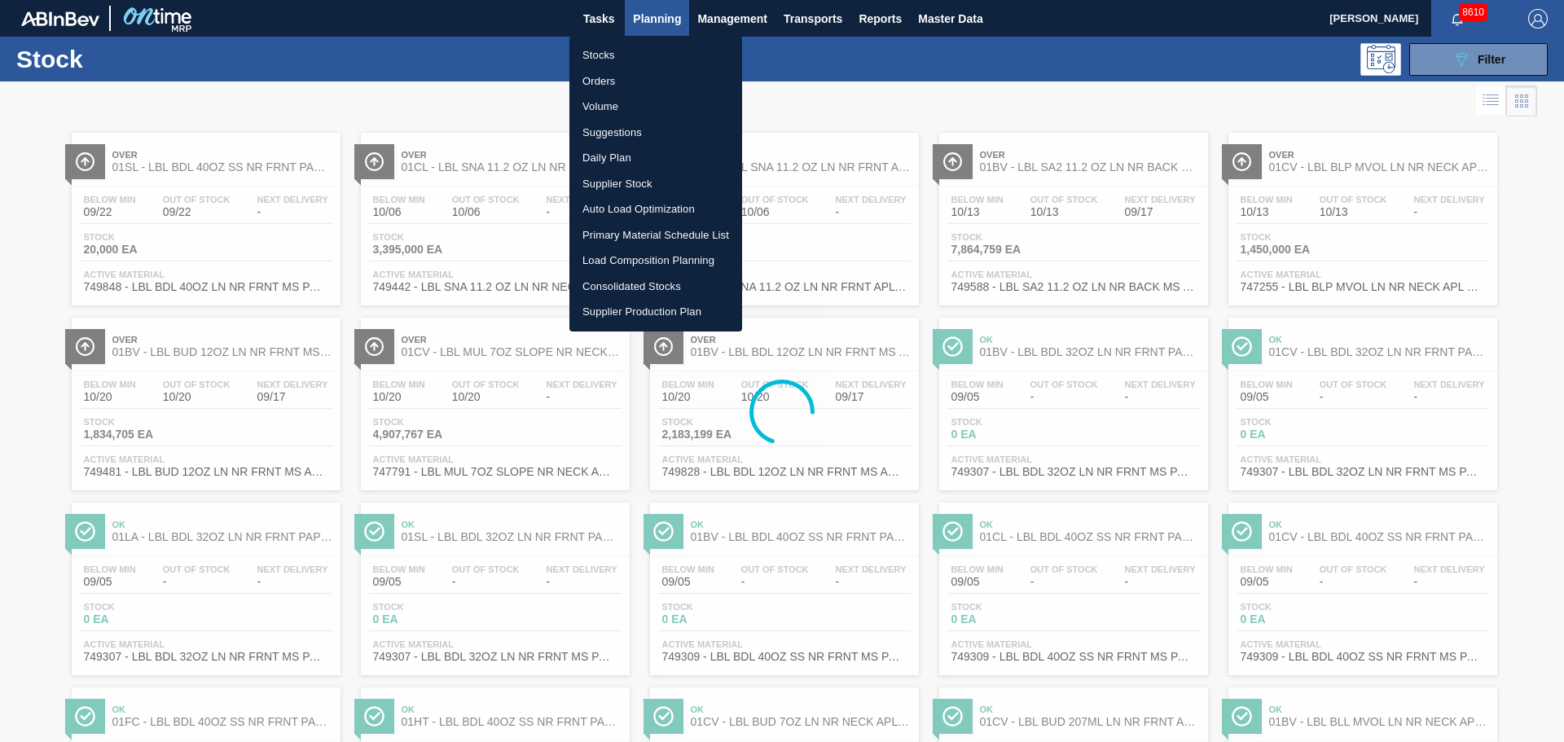
click at [612, 98] on li "Volume" at bounding box center [655, 107] width 173 height 26
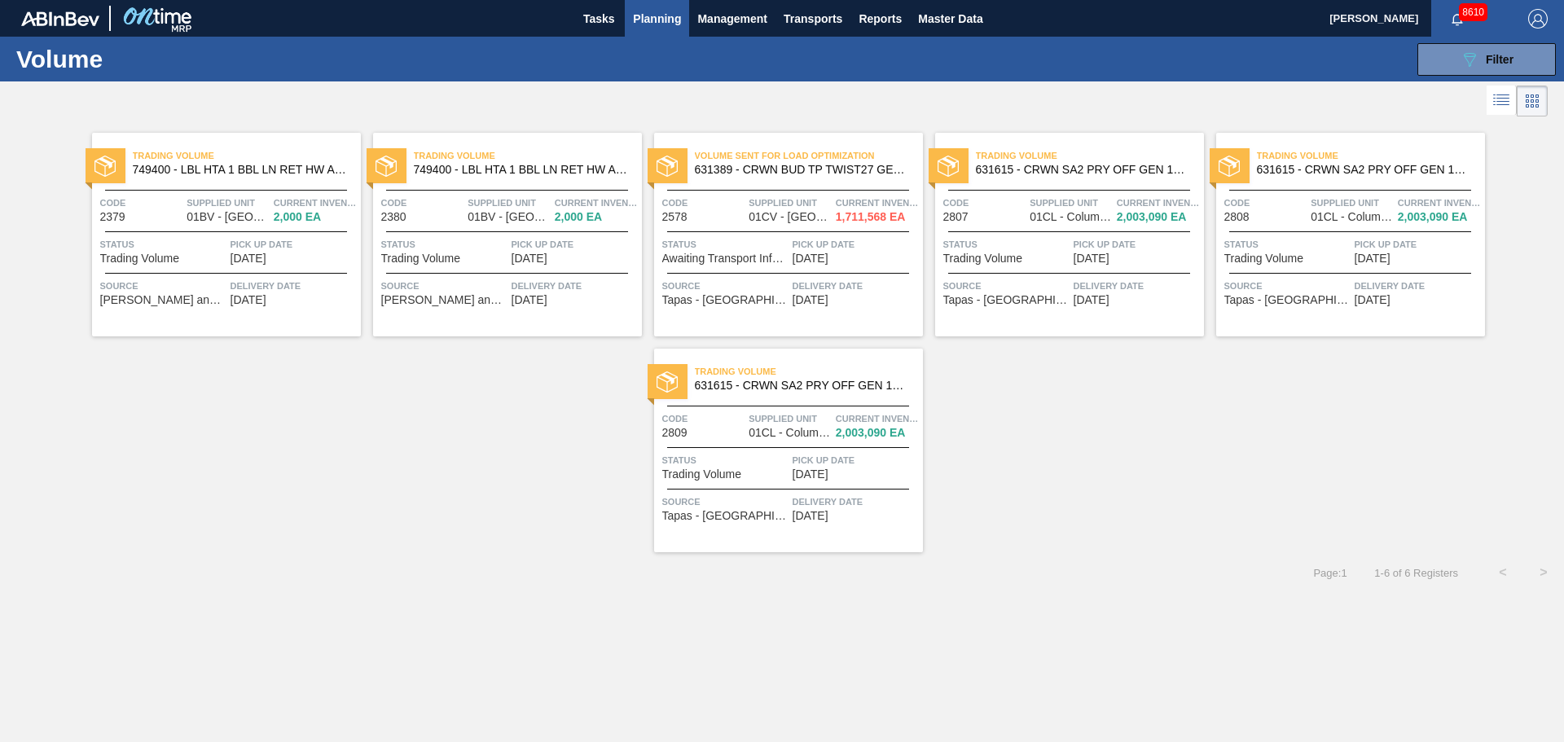
click at [1049, 178] on div "Trading Volume 631615 - CRWN SA2 PRY OFF GEN 1122 26MM TFS TIN P" at bounding box center [1069, 163] width 269 height 37
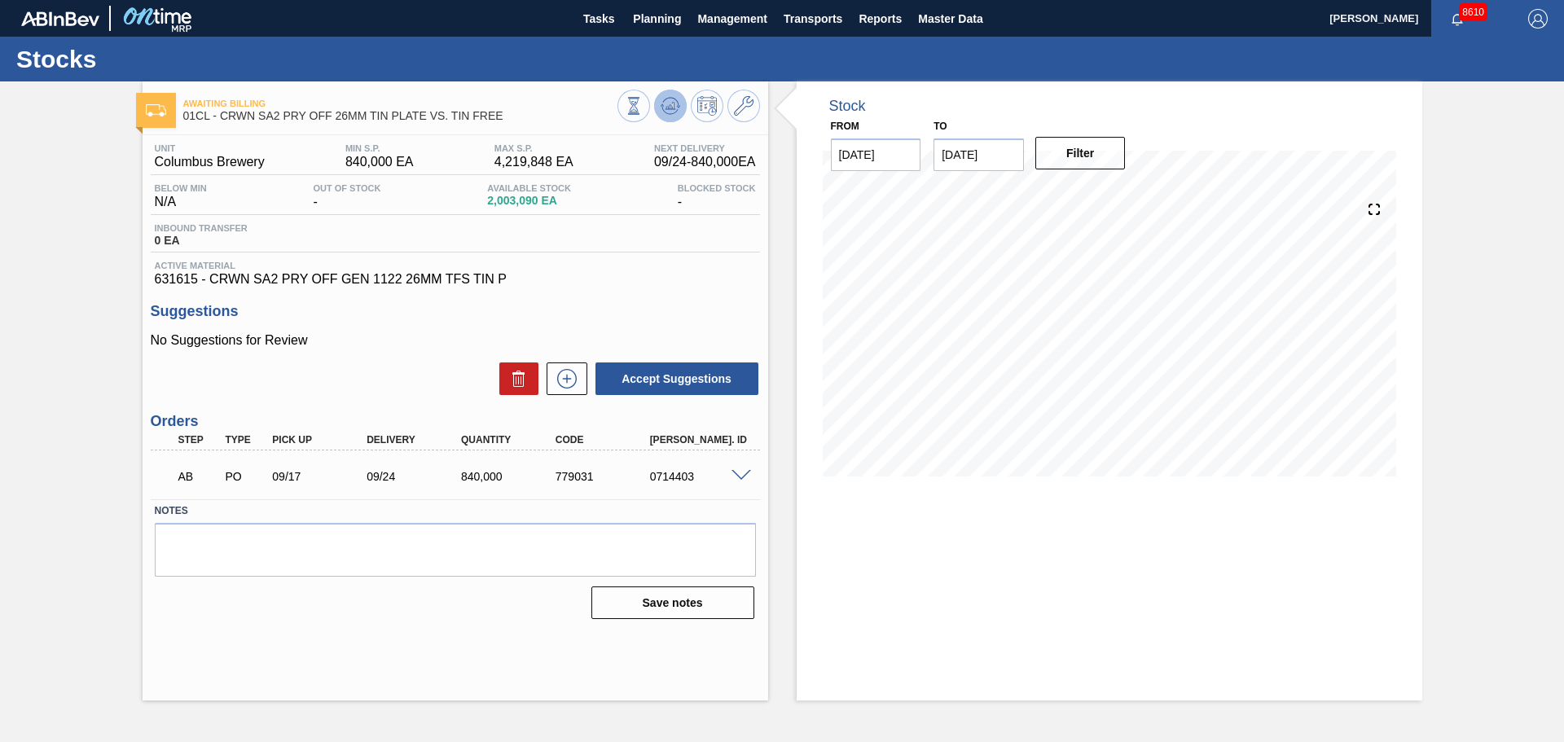
click at [665, 119] on button at bounding box center [670, 106] width 33 height 33
click at [745, 101] on icon at bounding box center [744, 106] width 20 height 20
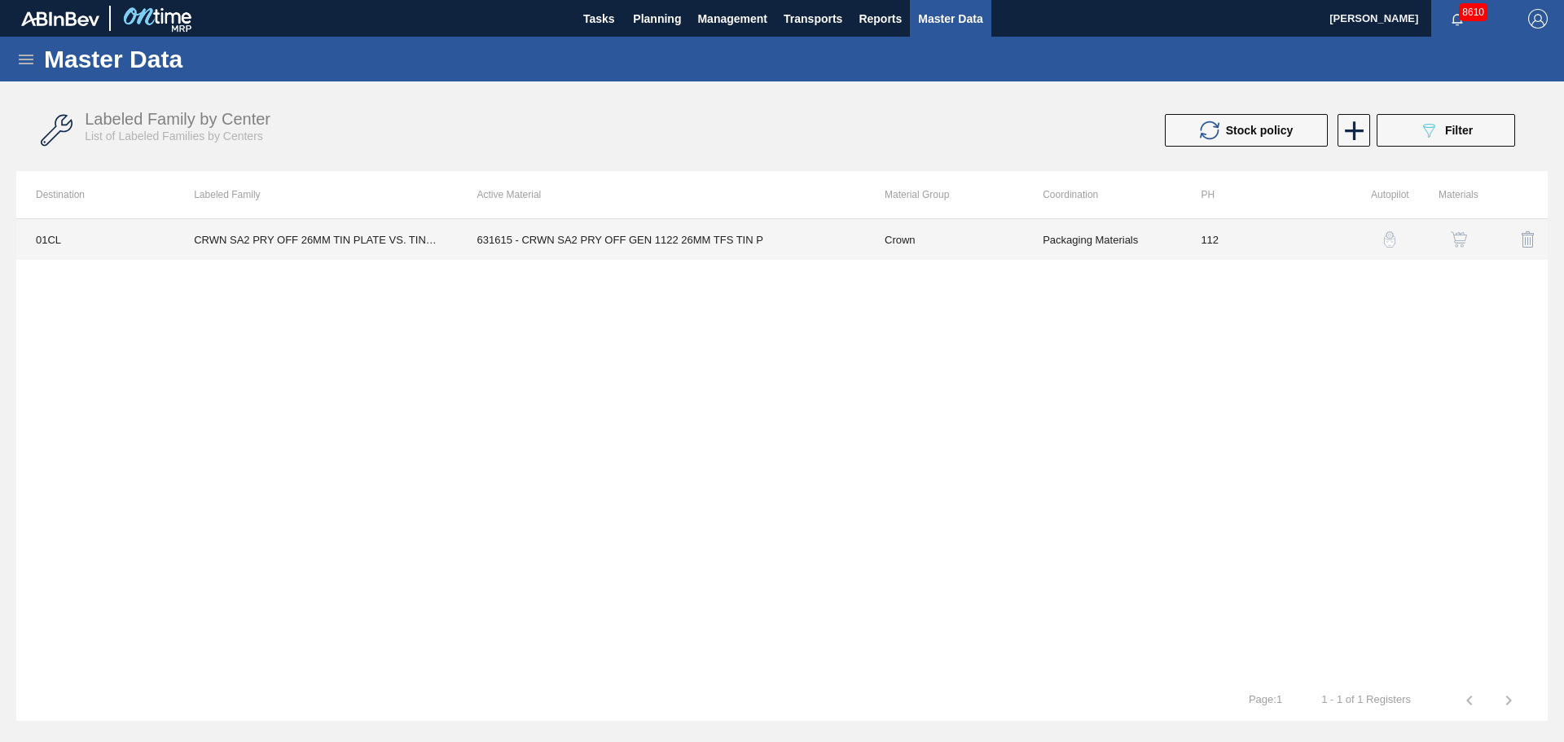
click at [758, 255] on td "631615 - CRWN SA2 PRY OFF GEN 1122 26MM TFS TIN P" at bounding box center [661, 239] width 407 height 41
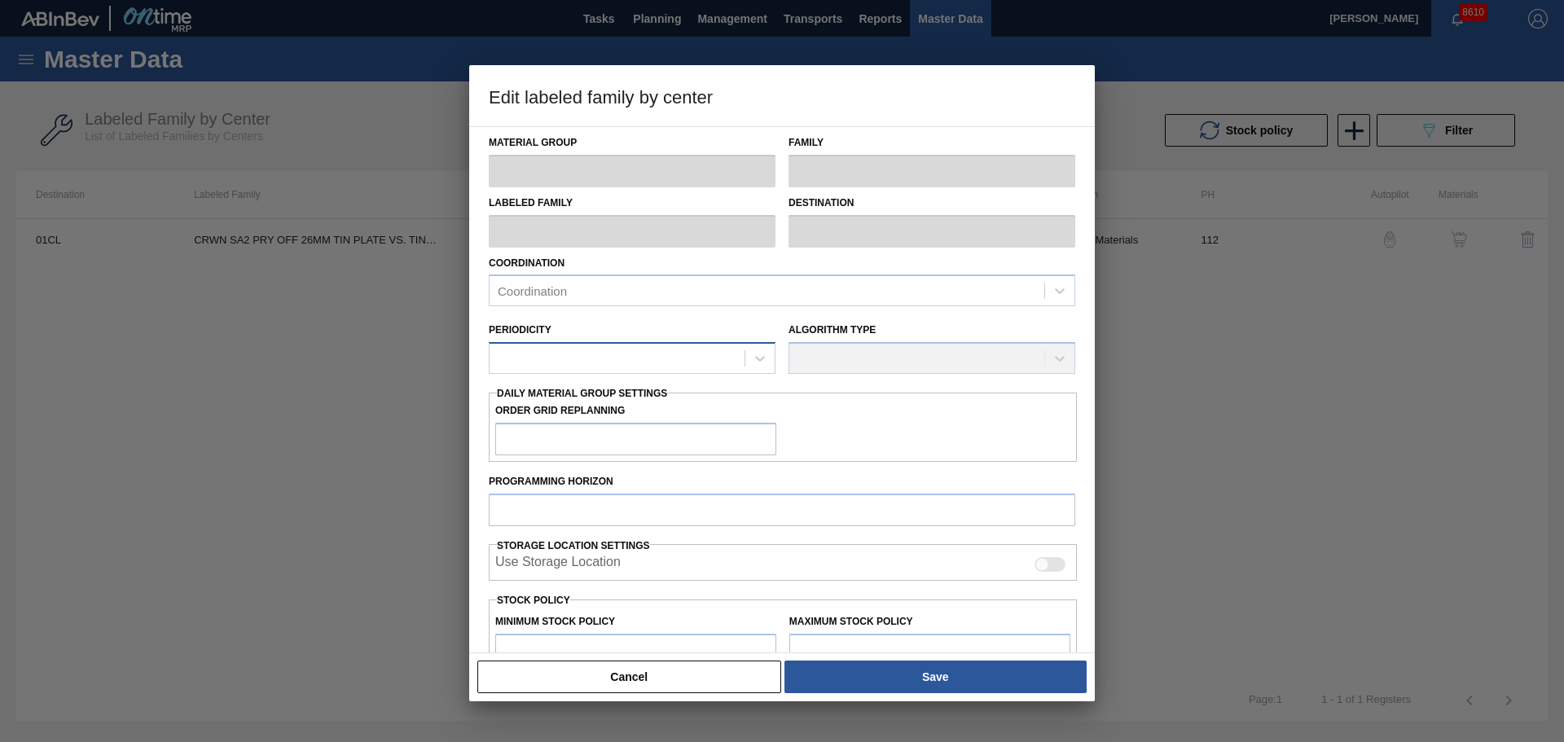
click at [669, 366] on div at bounding box center [617, 359] width 255 height 24
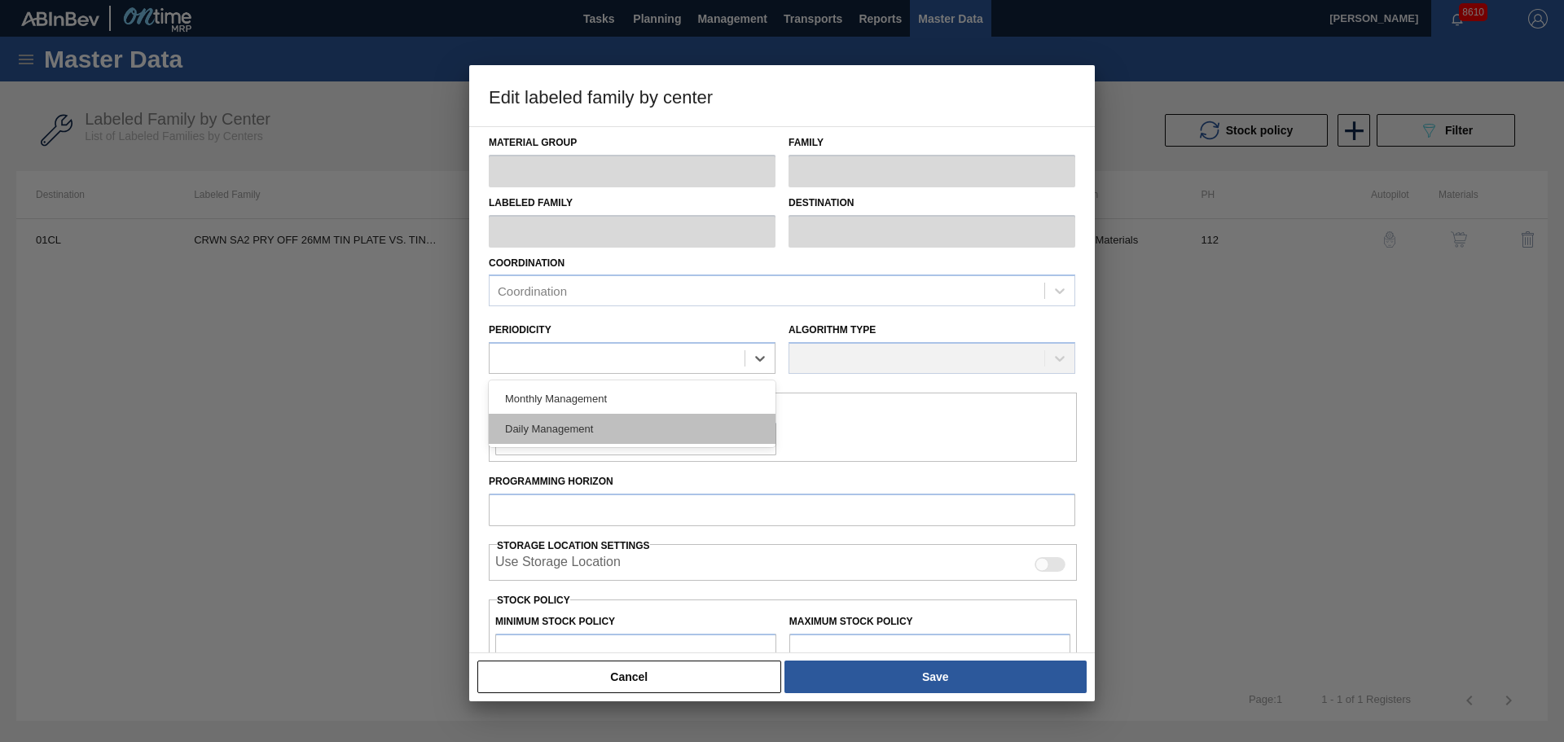
click at [640, 424] on div "Daily Management" at bounding box center [632, 429] width 287 height 30
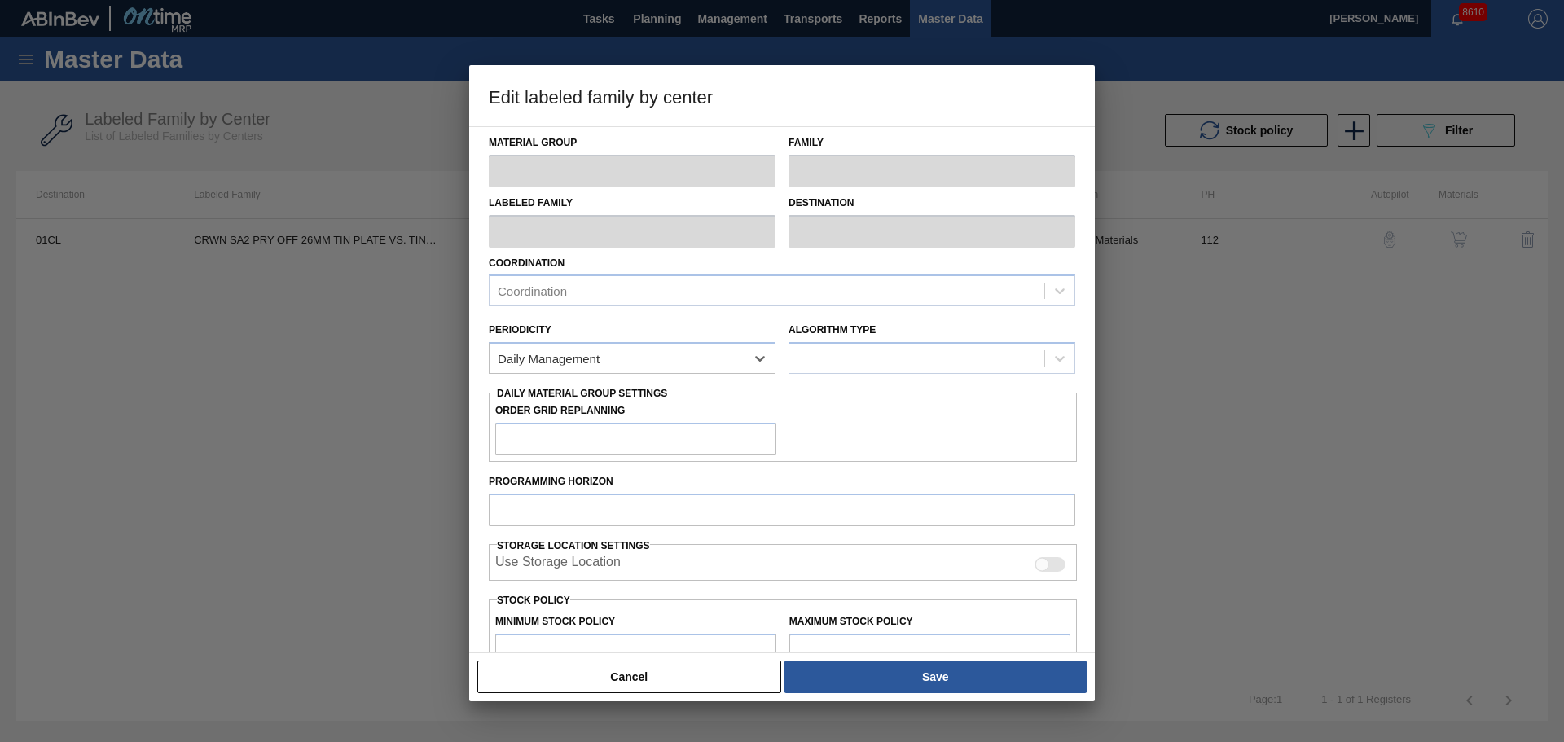
type input "Crown"
type input "Crowns"
type input "CRWN SA2 PRY OFF 26MM TIN PLATE VS. TIN FREE"
type input "01CL - Columbus Brewery"
type input "112"
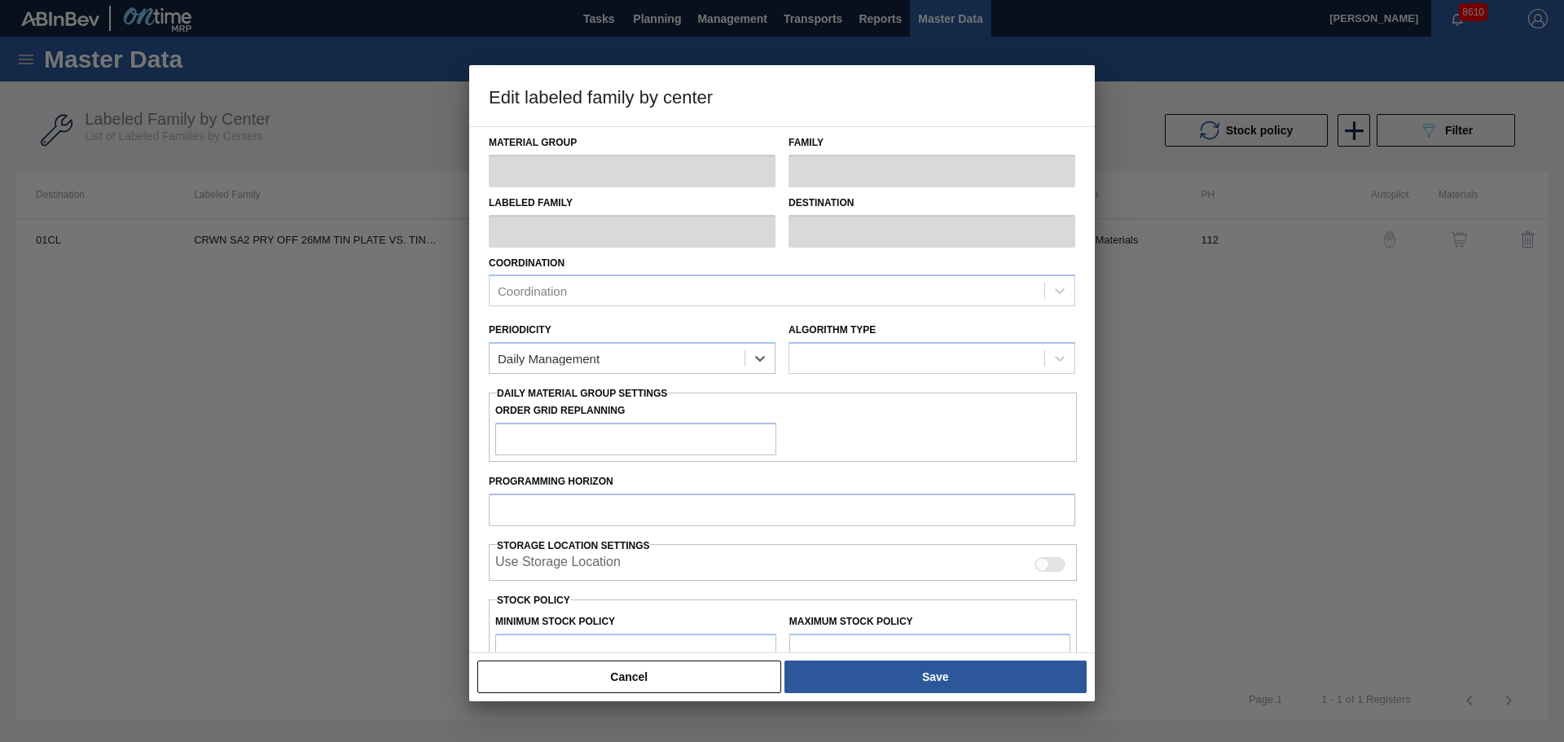
type input "840,000"
type input "4,219,848"
type input "30"
type input "1,853,954"
checkbox input "true"
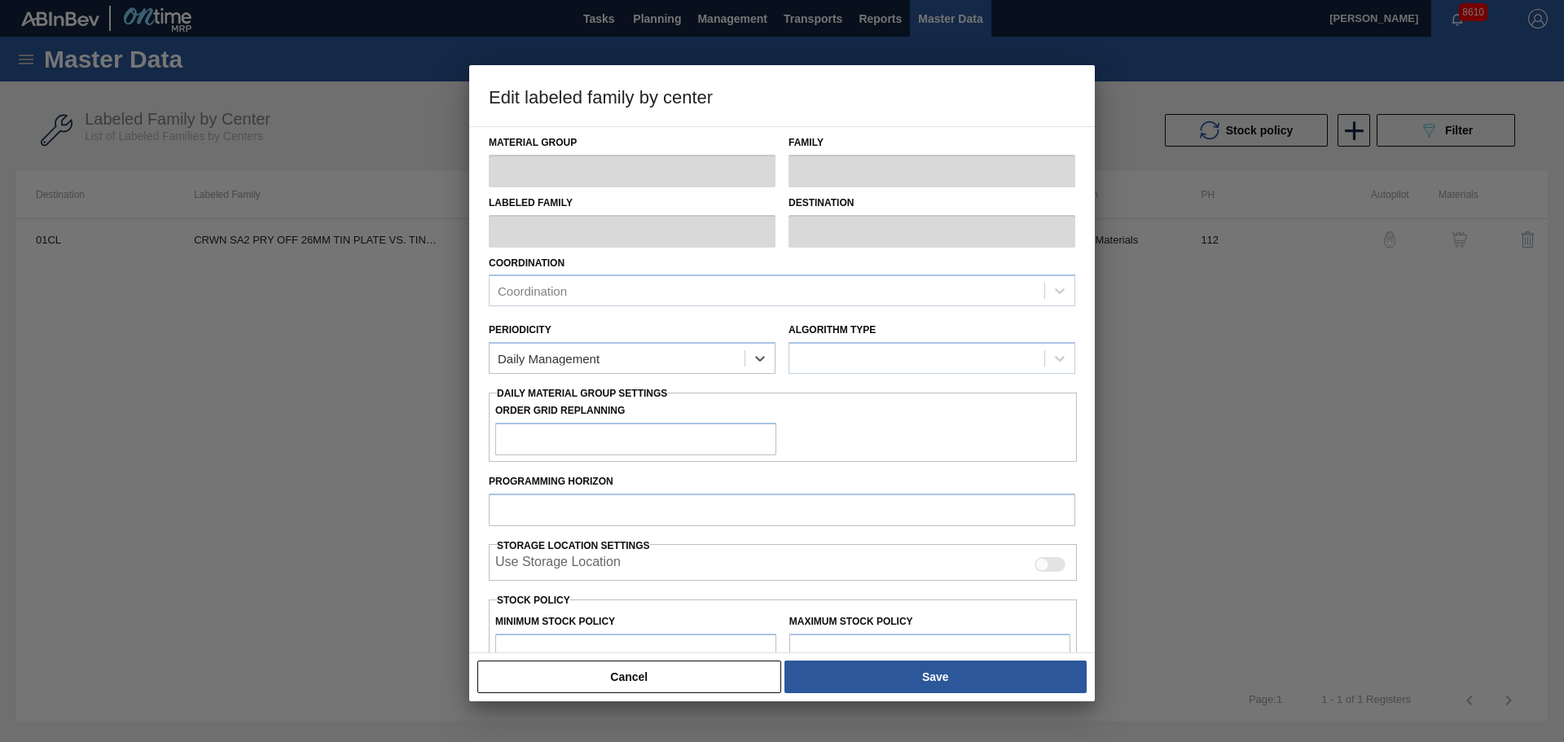
checkbox input "true"
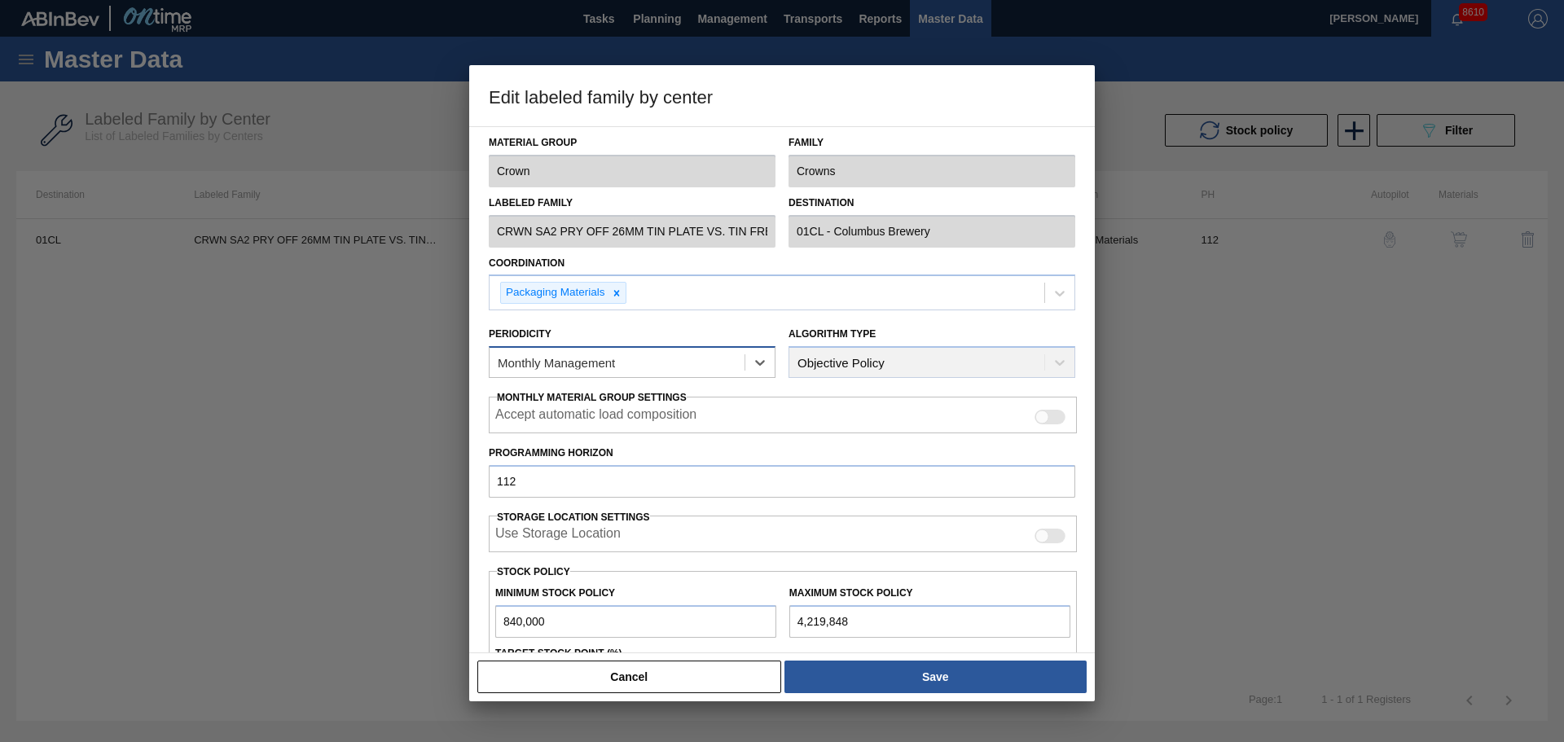
click at [637, 358] on div "Monthly Management" at bounding box center [617, 363] width 255 height 24
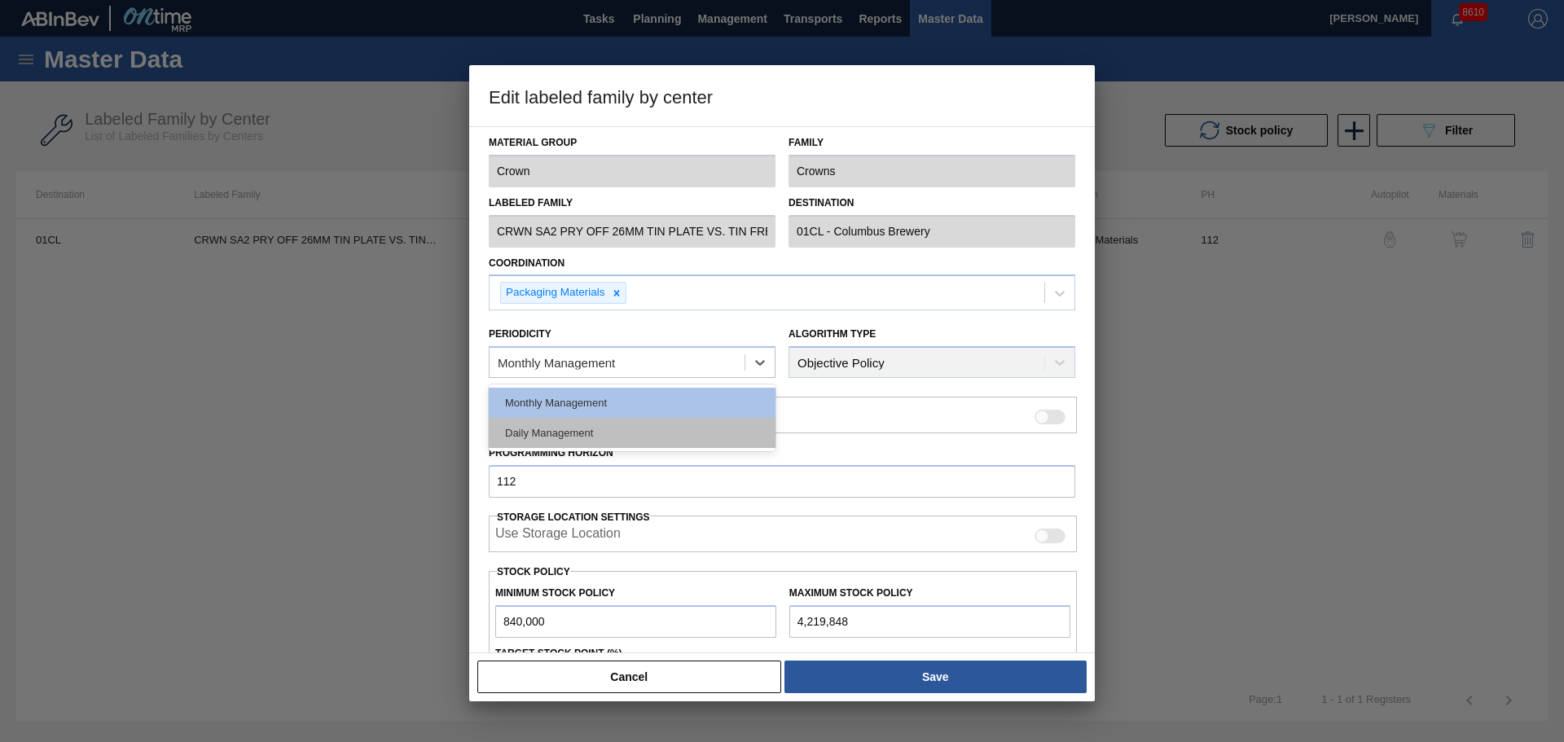
click at [625, 420] on div "Daily Management" at bounding box center [632, 433] width 287 height 30
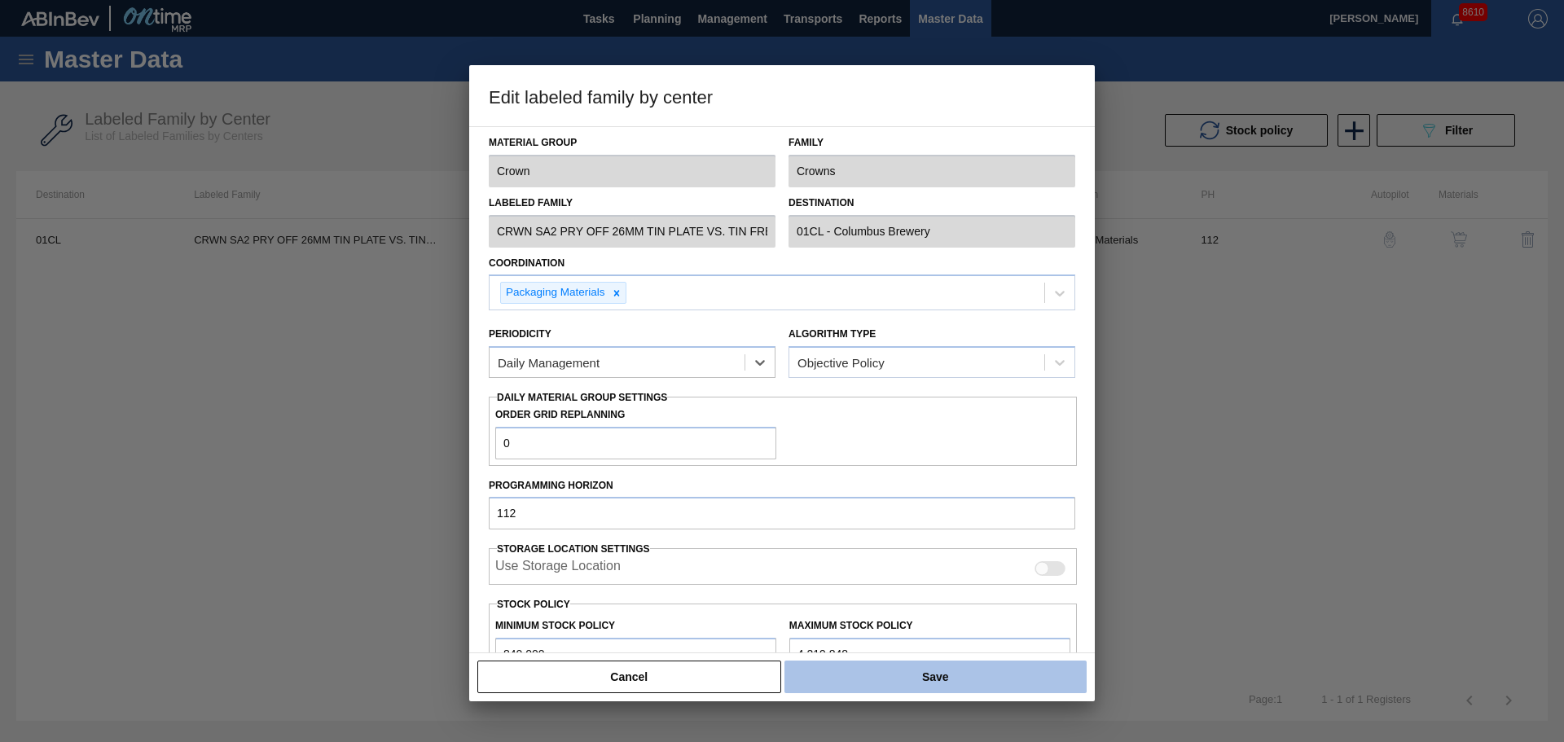
click at [895, 676] on button "Save" at bounding box center [935, 677] width 302 height 33
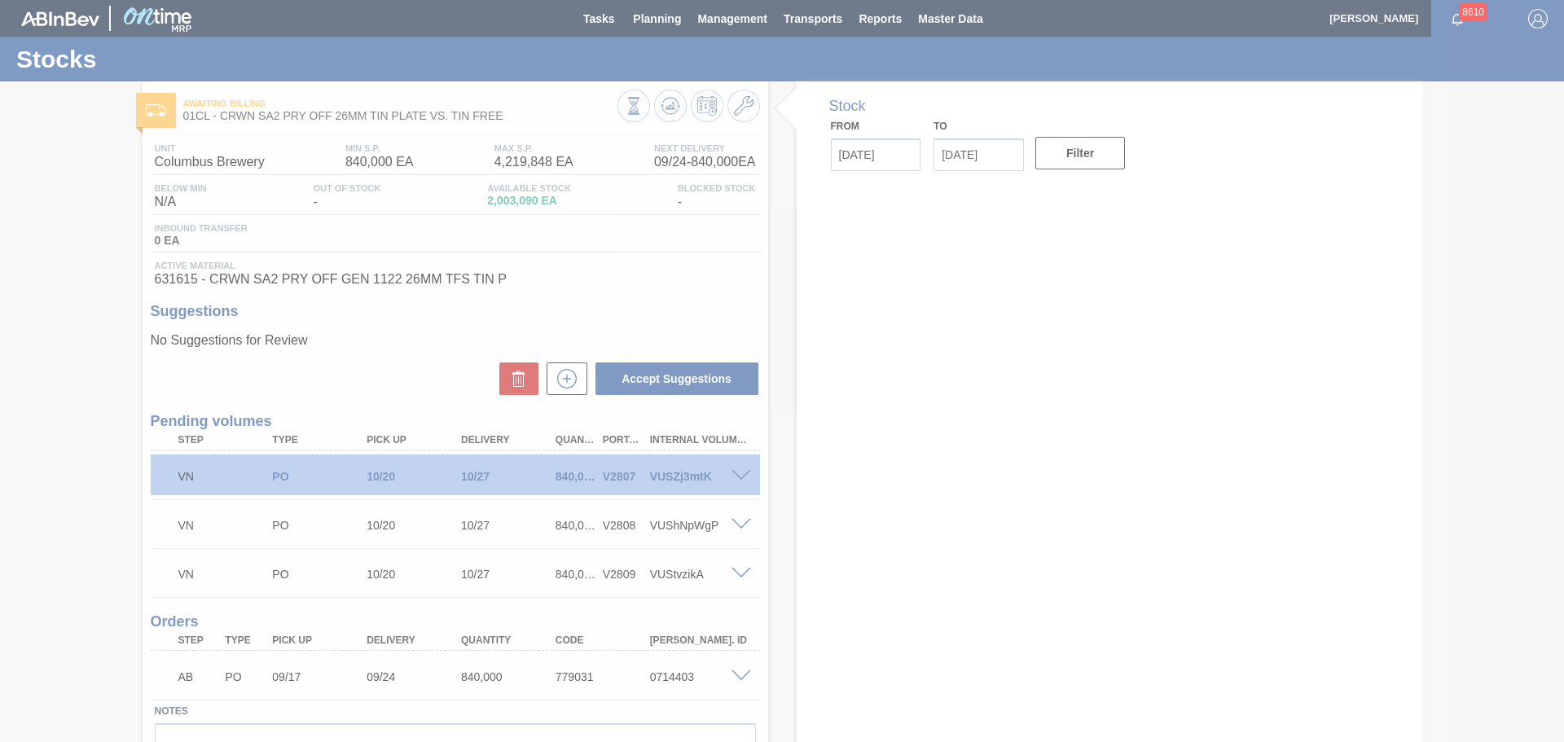
click at [736, 479] on div at bounding box center [782, 371] width 1564 height 742
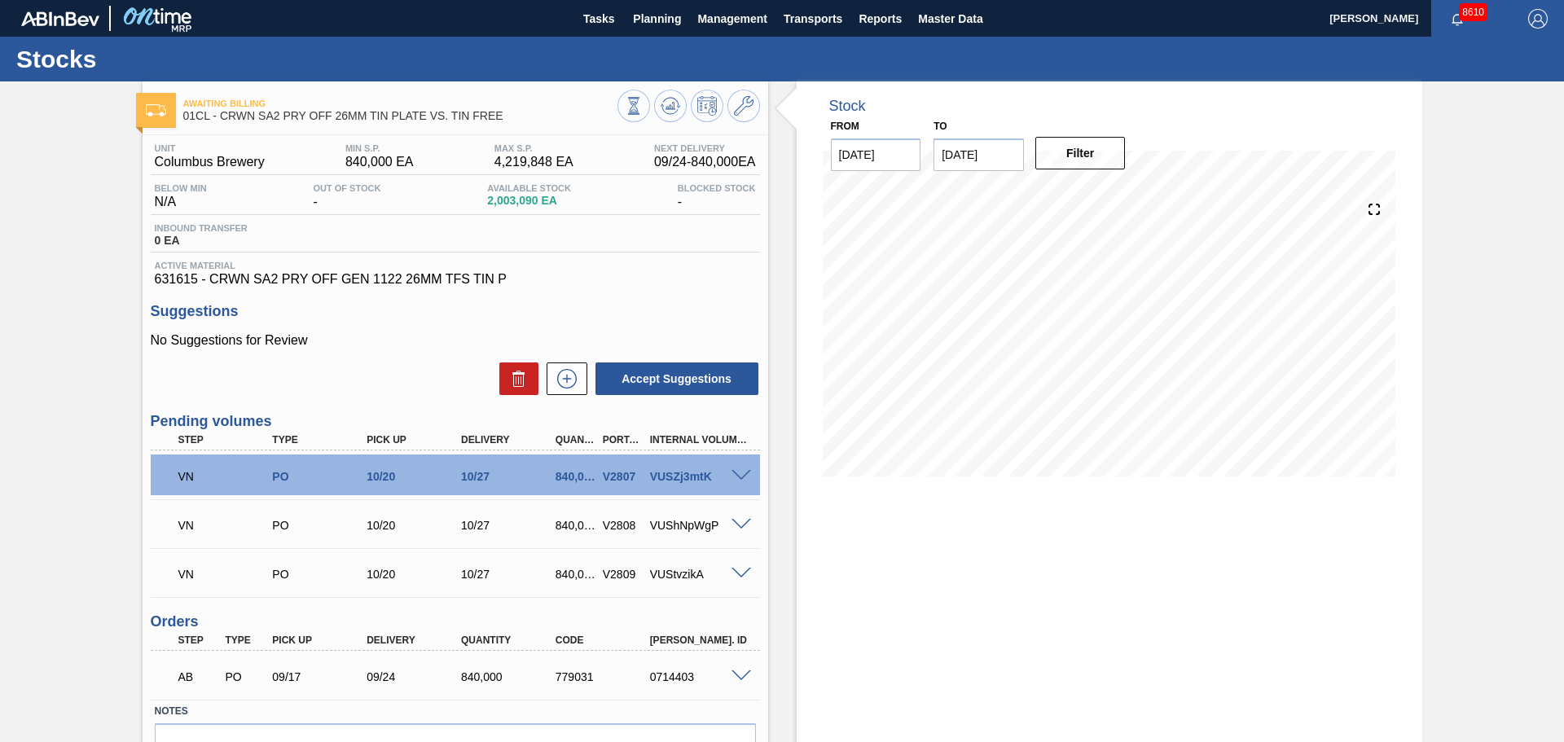
click at [743, 472] on span at bounding box center [741, 476] width 20 height 12
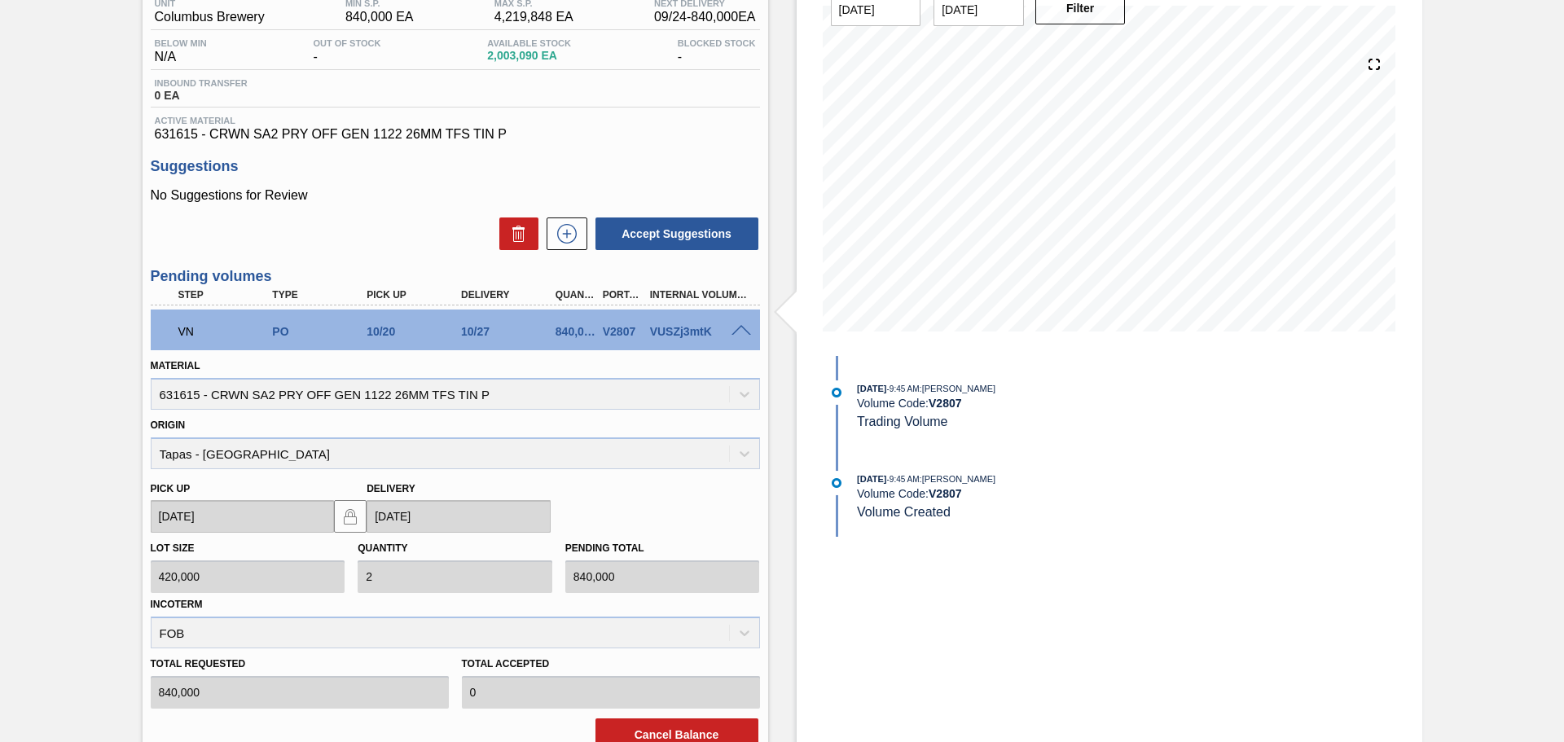
scroll to position [326, 0]
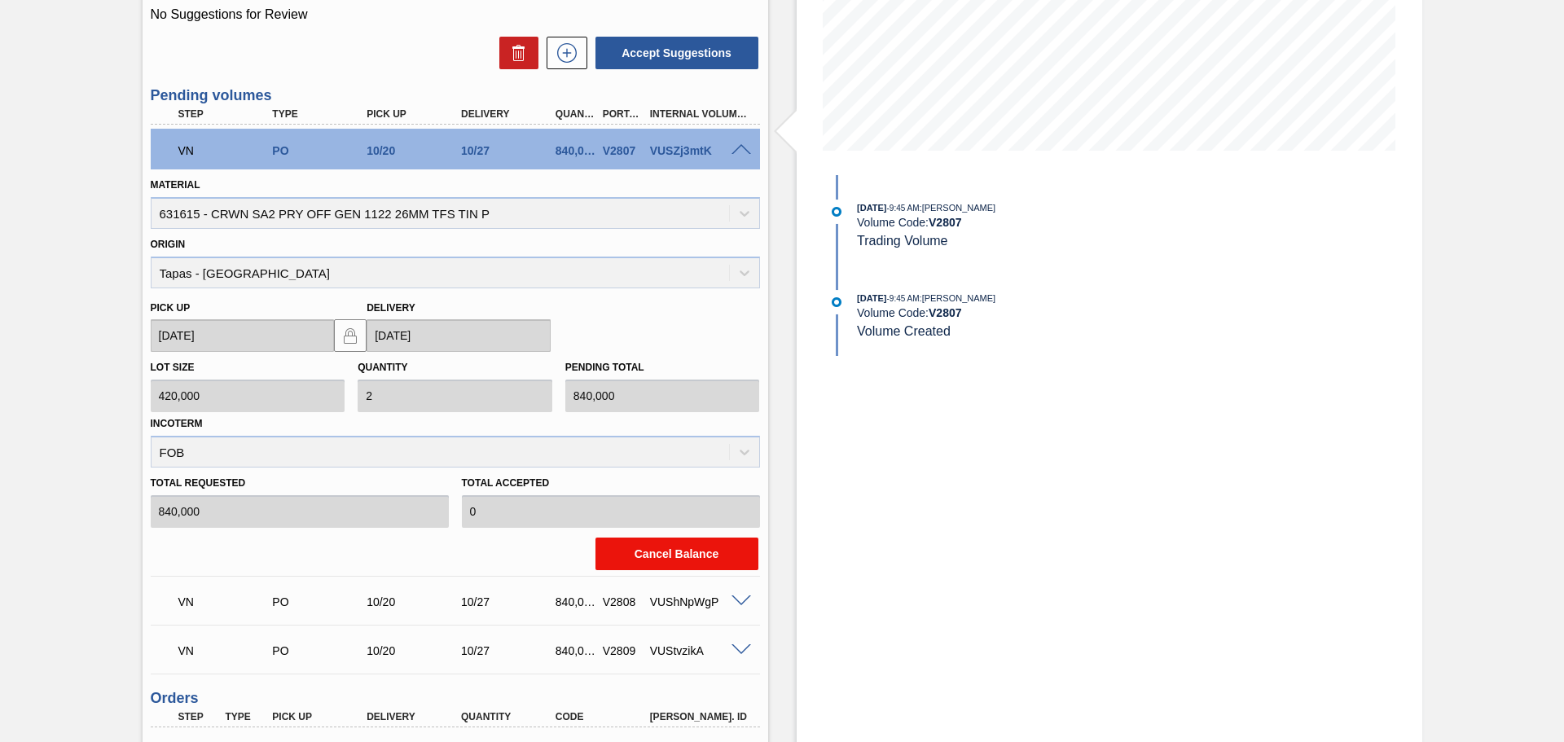
click at [670, 560] on button "Cancel Balance" at bounding box center [676, 554] width 163 height 33
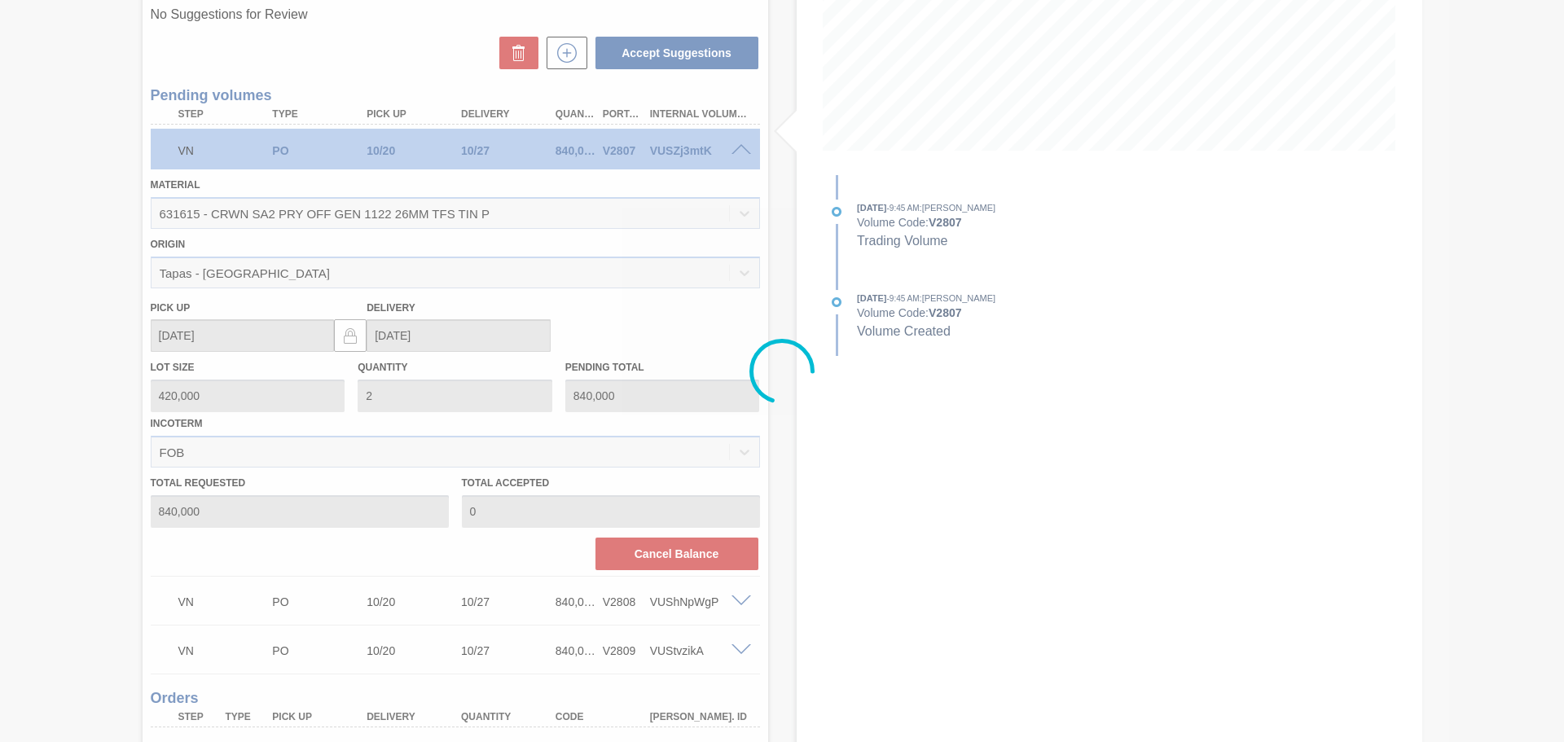
click at [802, 351] on icon at bounding box center [781, 371] width 65 height 65
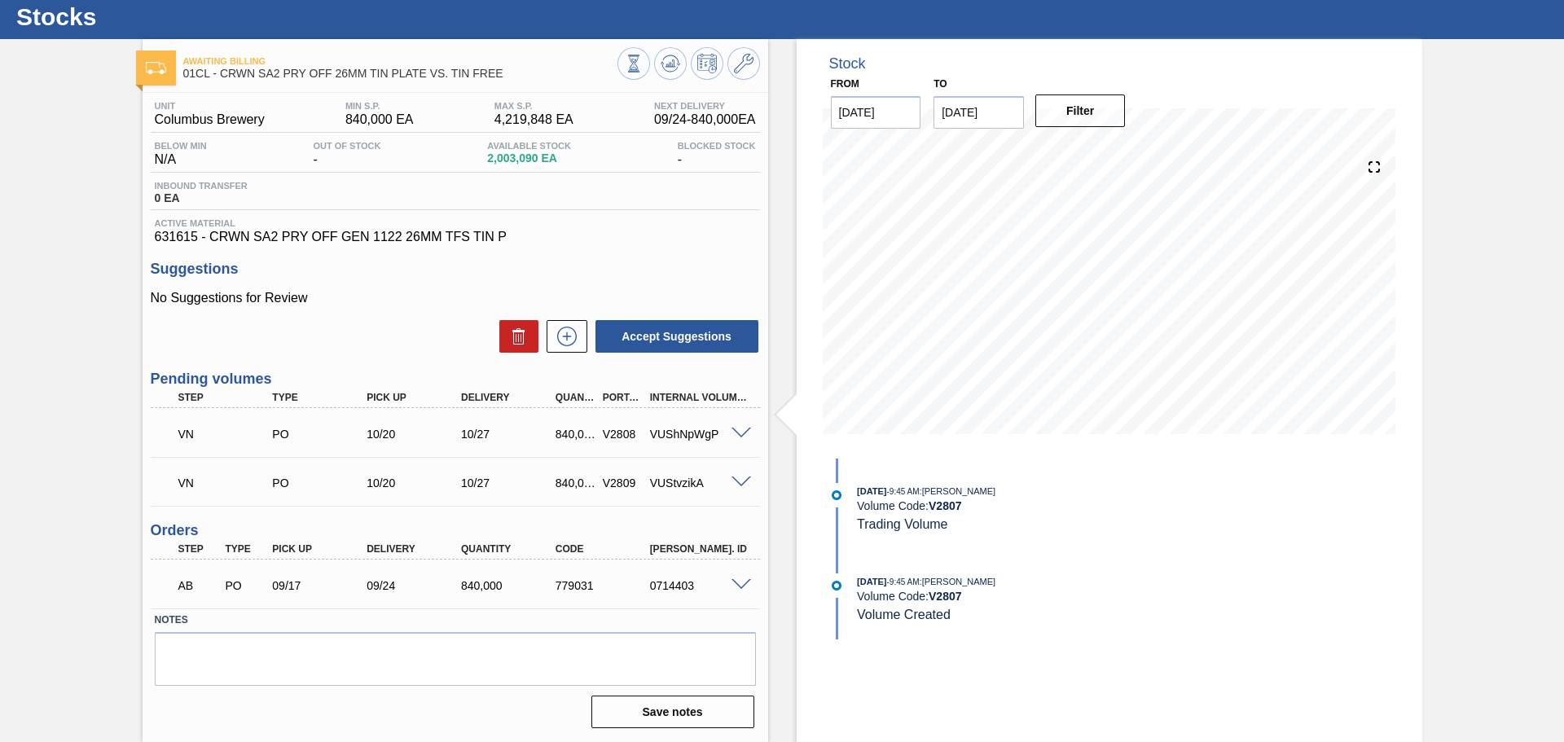
click at [738, 433] on span at bounding box center [741, 434] width 20 height 12
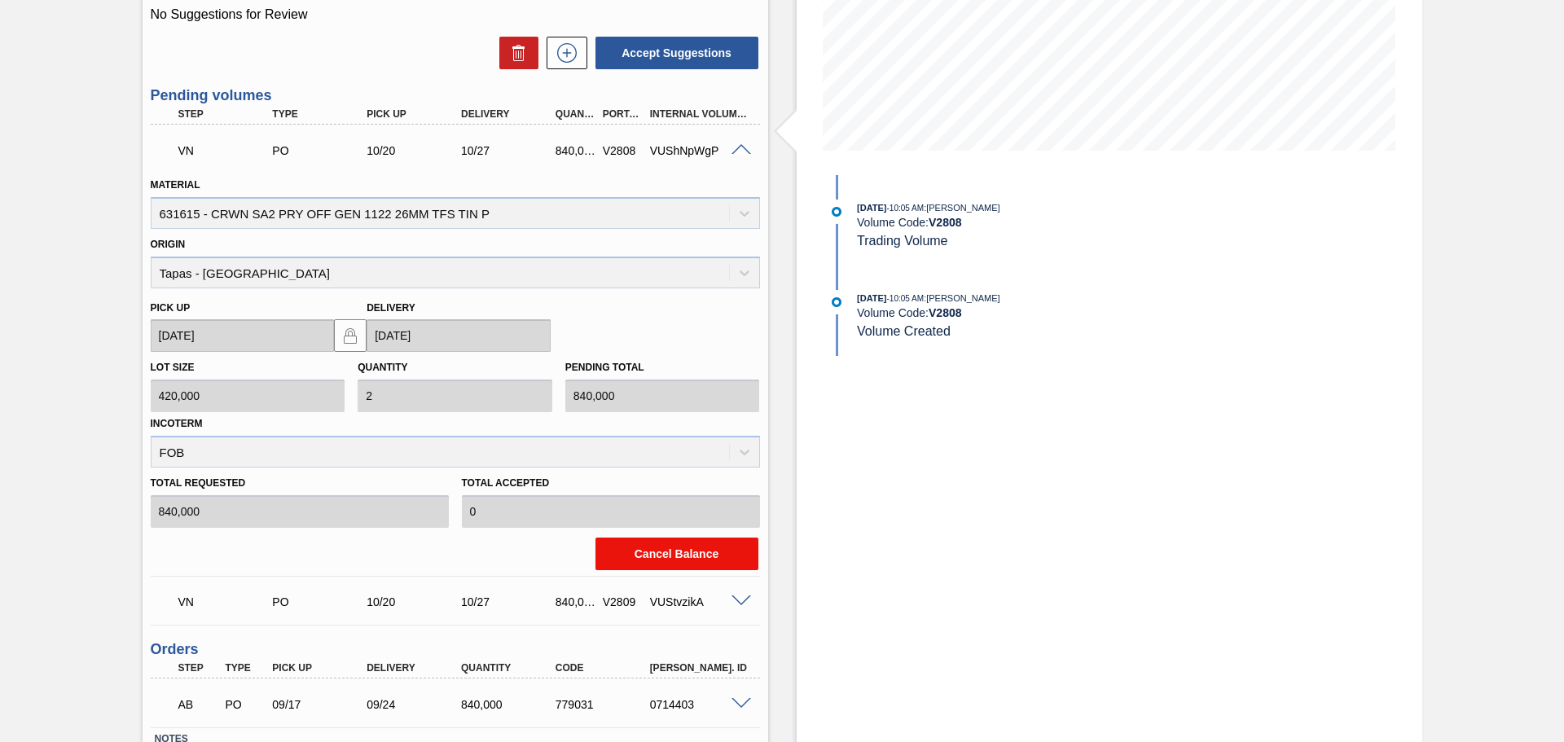
click at [667, 552] on button "Cancel Balance" at bounding box center [676, 554] width 163 height 33
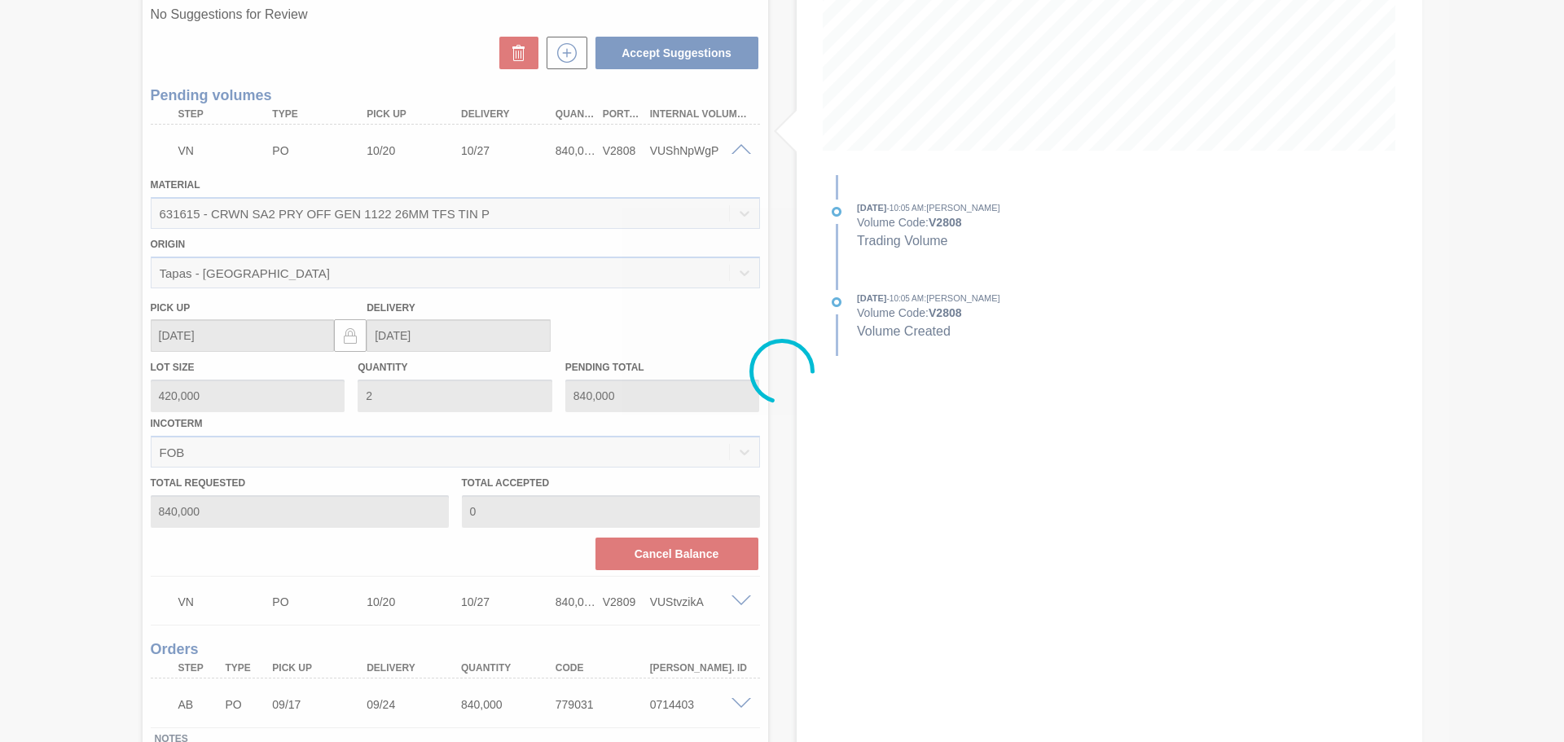
scroll to position [0, 0]
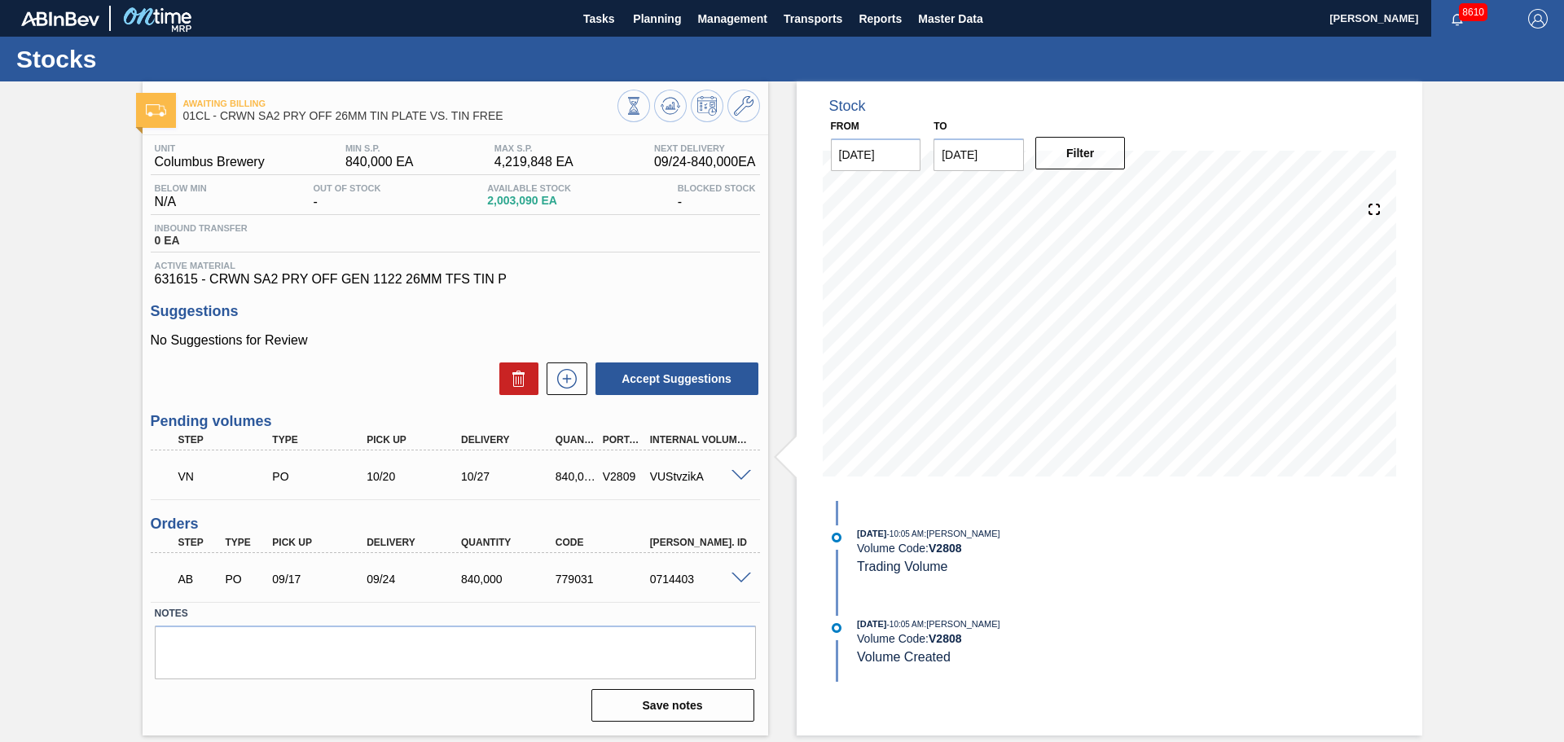
drag, startPoint x: 735, startPoint y: 504, endPoint x: 738, endPoint y: 490, distance: 15.0
click at [734, 503] on div "Unit Columbus Brewery MIN S.P. 840,000 EA [PERSON_NAME] 4,219,848 EA Next Deliv…" at bounding box center [456, 431] width 626 height 592
click at [743, 477] on span at bounding box center [741, 476] width 20 height 12
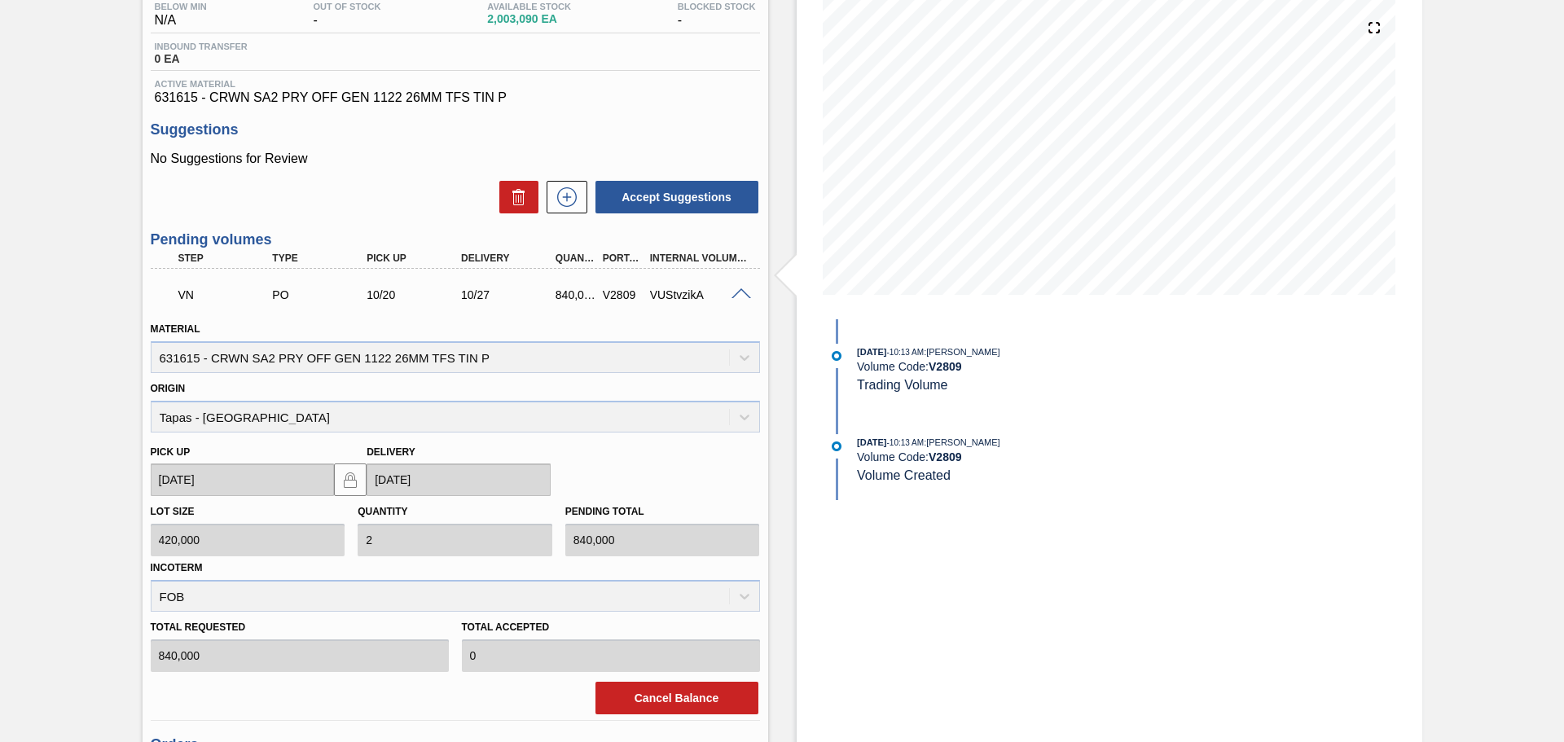
scroll to position [396, 0]
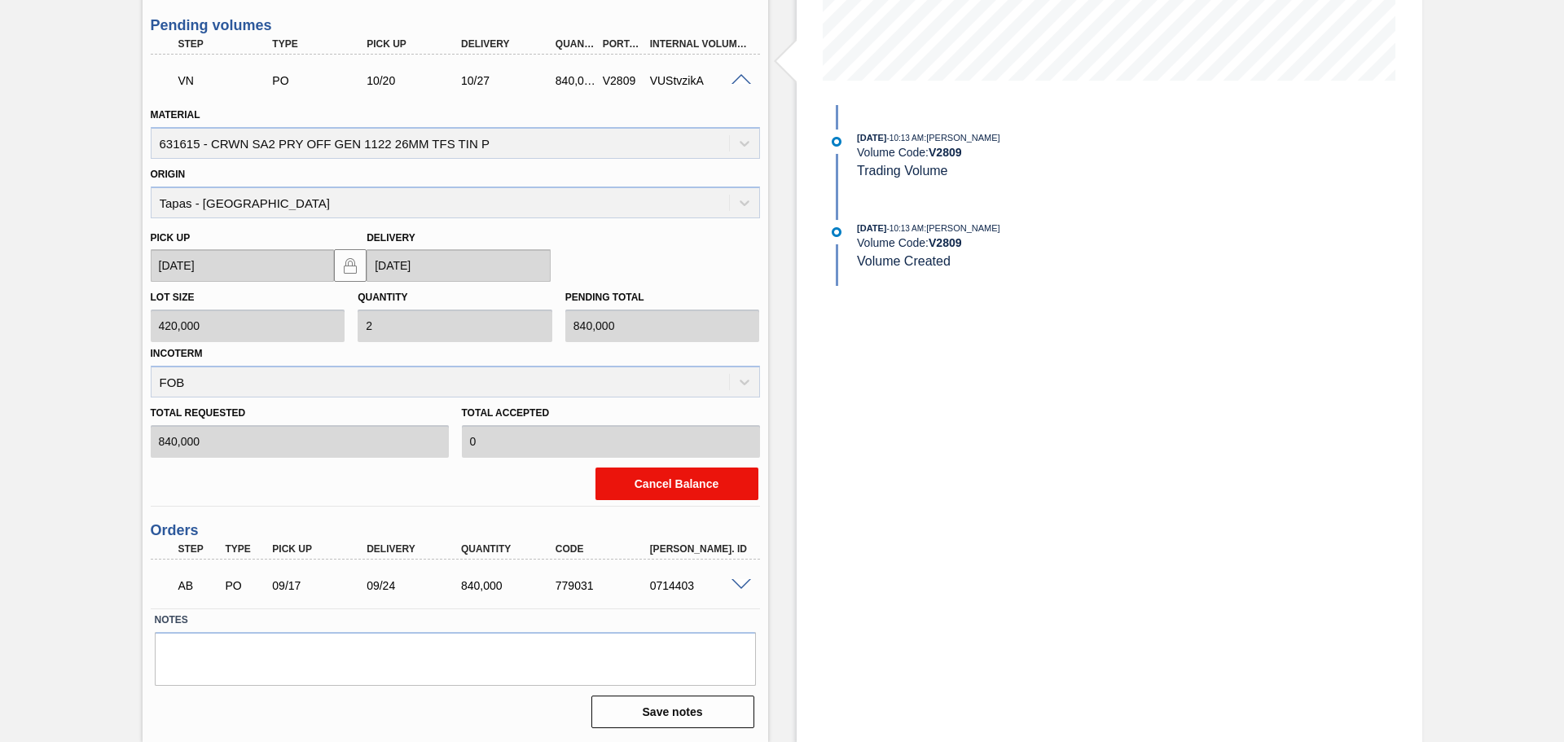
click at [644, 490] on button "Cancel Balance" at bounding box center [676, 484] width 163 height 33
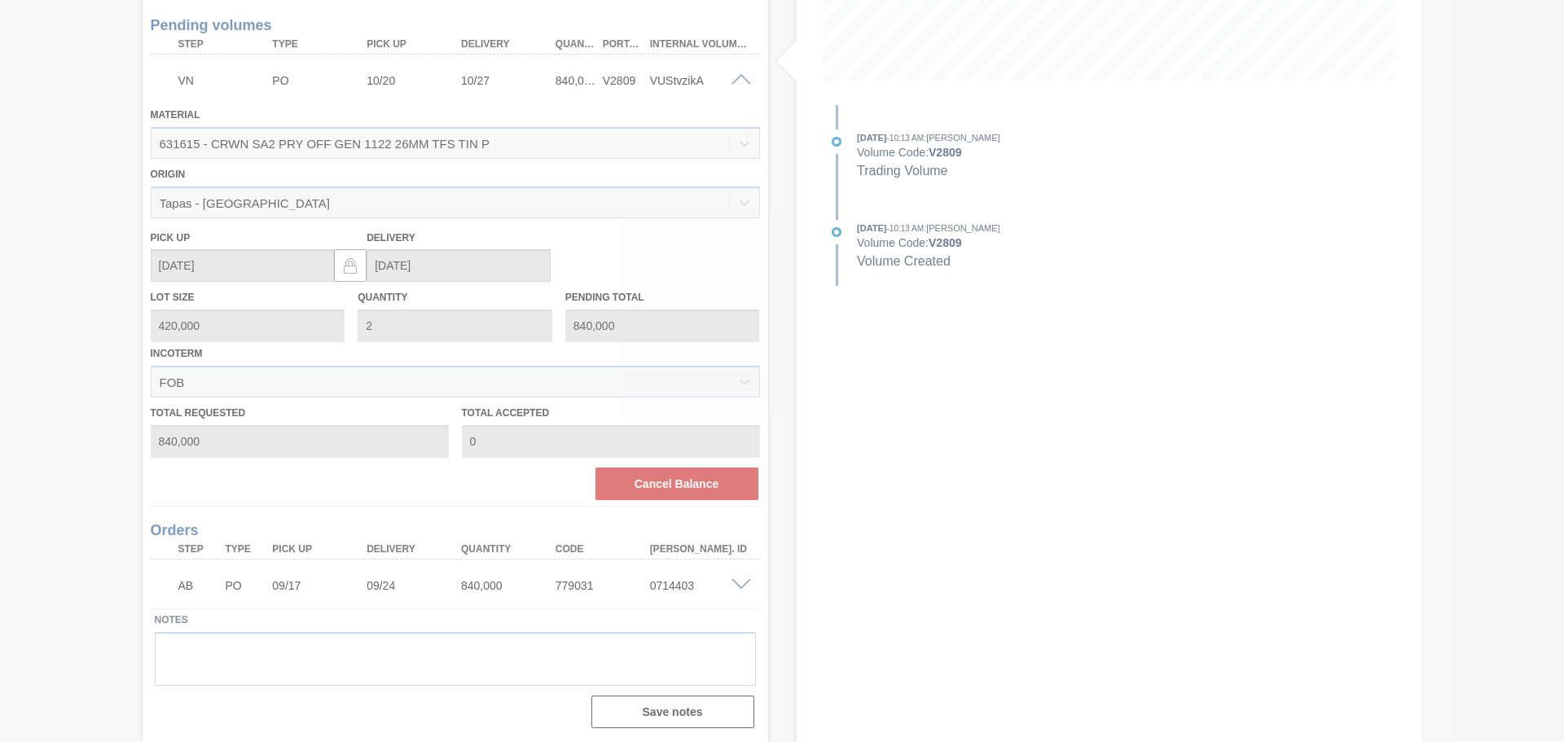
scroll to position [0, 0]
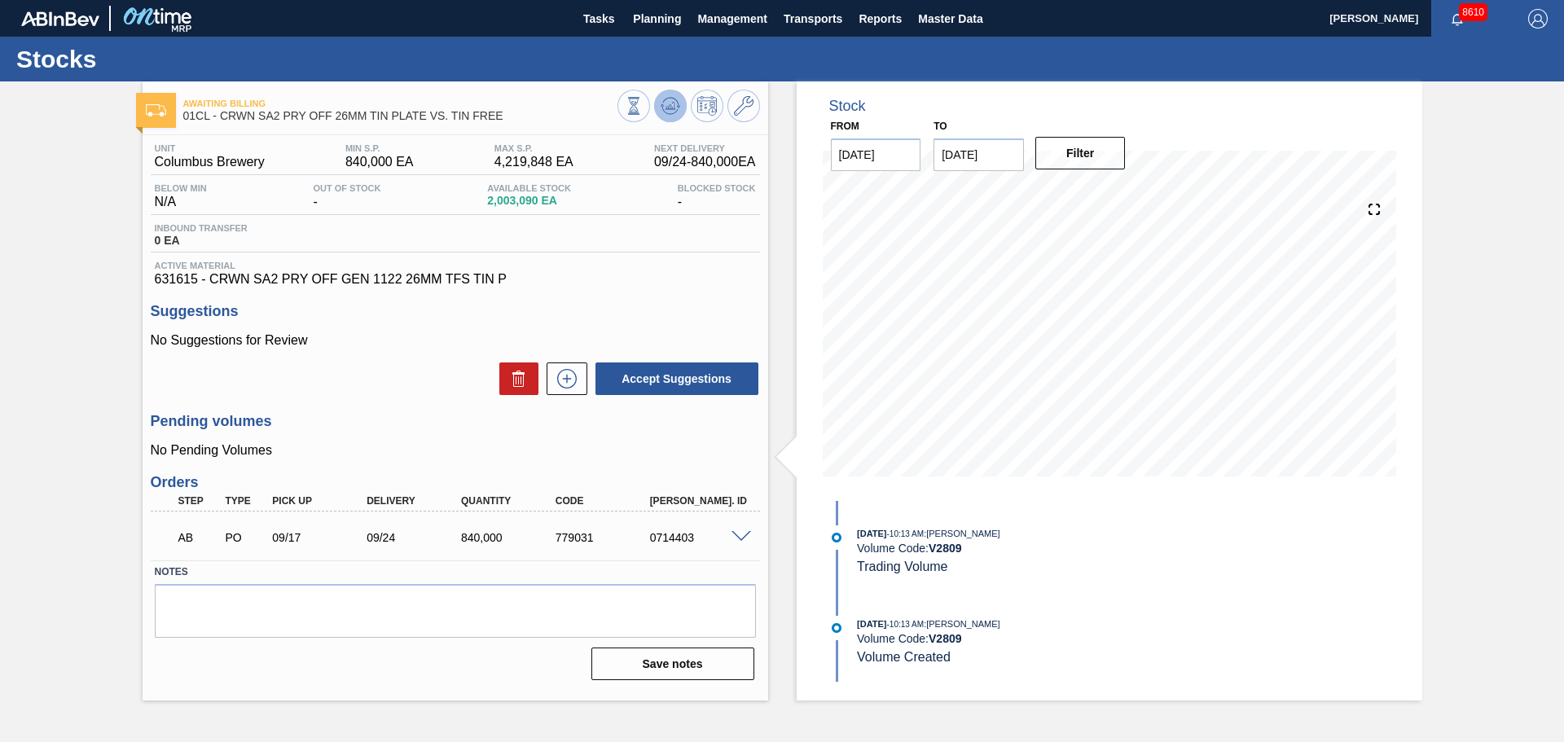
click at [661, 119] on button at bounding box center [670, 106] width 33 height 33
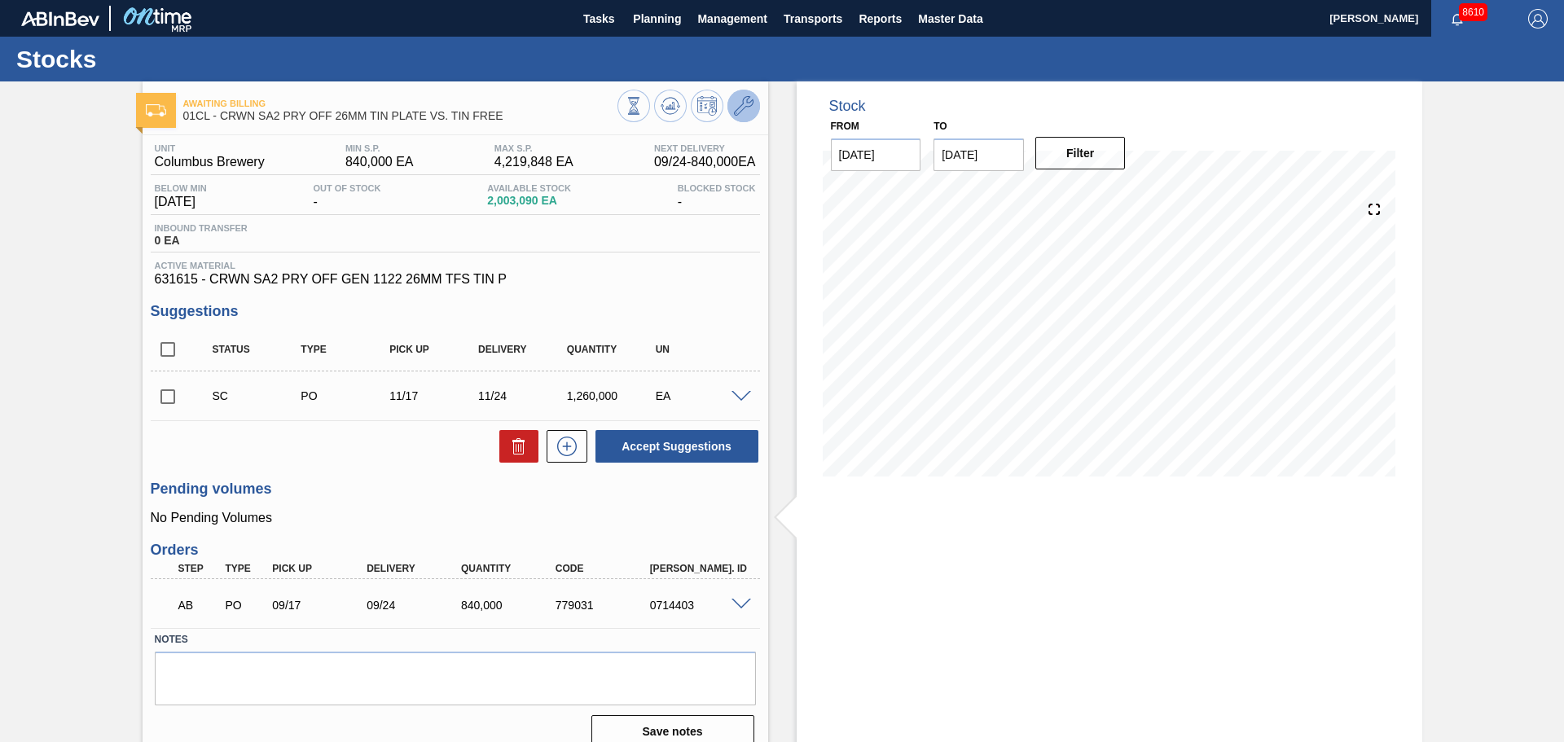
click at [735, 109] on icon at bounding box center [744, 106] width 20 height 20
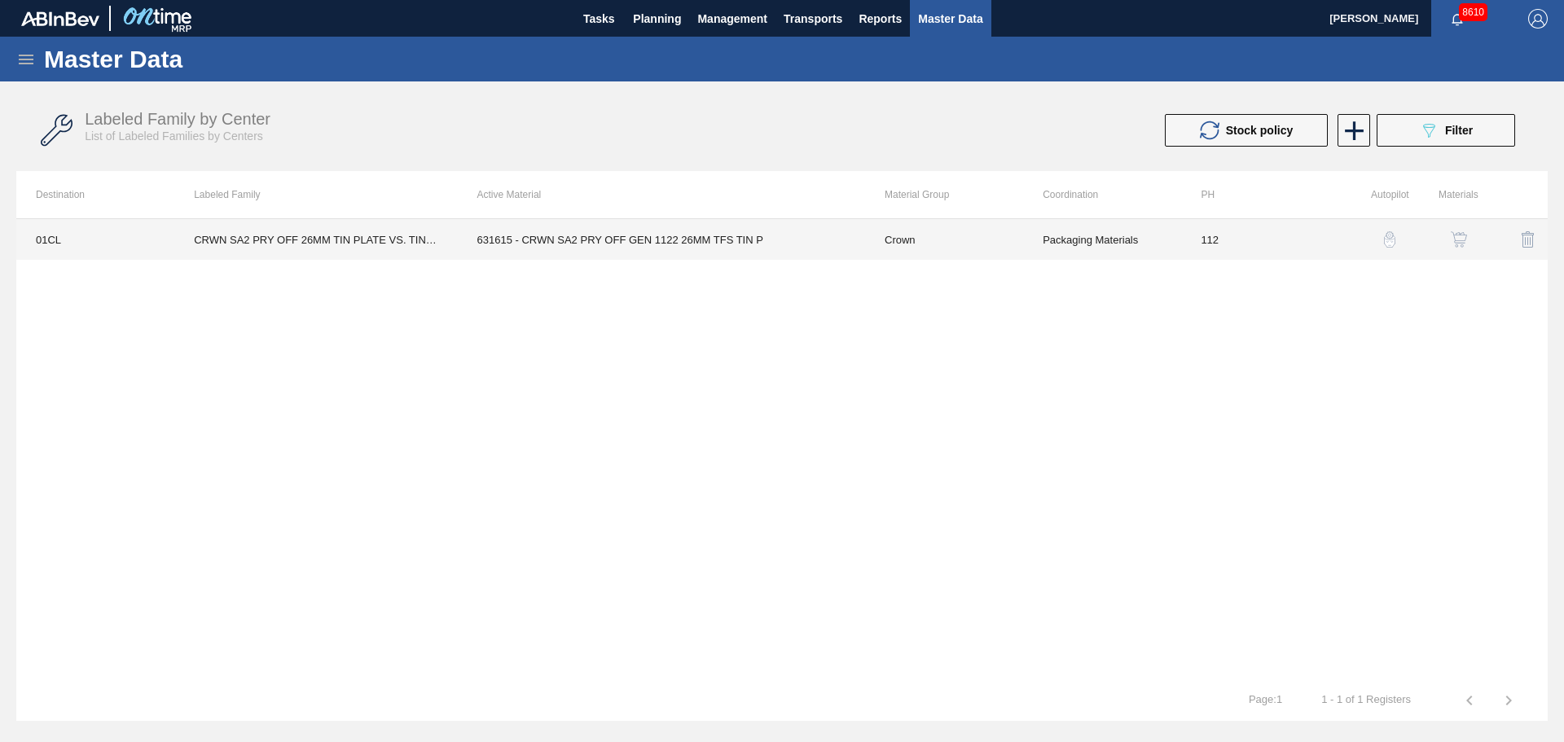
click at [560, 246] on td "631615 - CRWN SA2 PRY OFF GEN 1122 26MM TFS TIN P" at bounding box center [661, 239] width 407 height 41
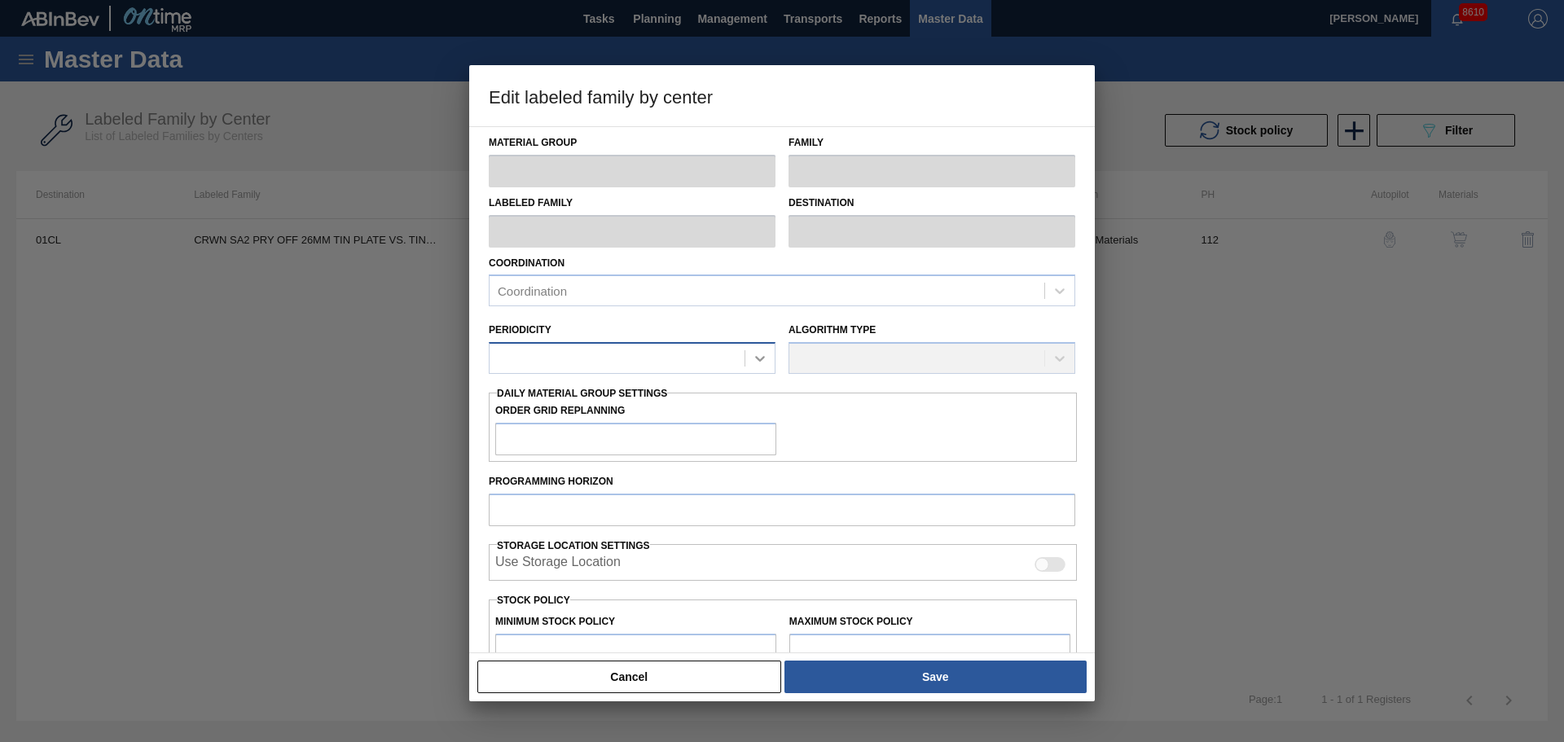
type input "Crown"
type input "Crowns"
type input "CRWN SA2 PRY OFF 26MM TIN PLATE VS. TIN FREE"
type input "01CL - Columbus Brewery"
type input "0"
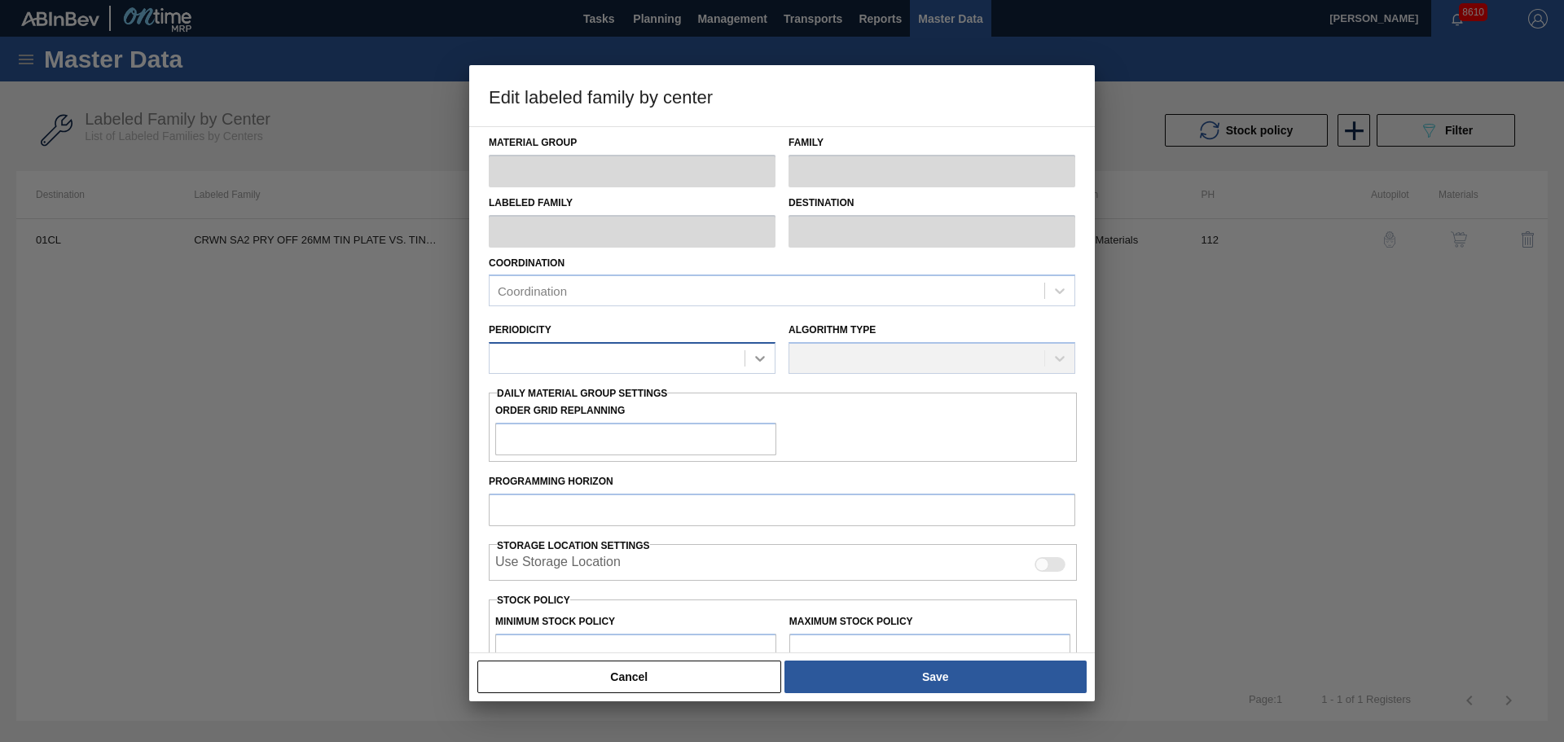
type input "112"
type input "840,000"
type input "4,219,848"
type input "30"
type input "1,853,954"
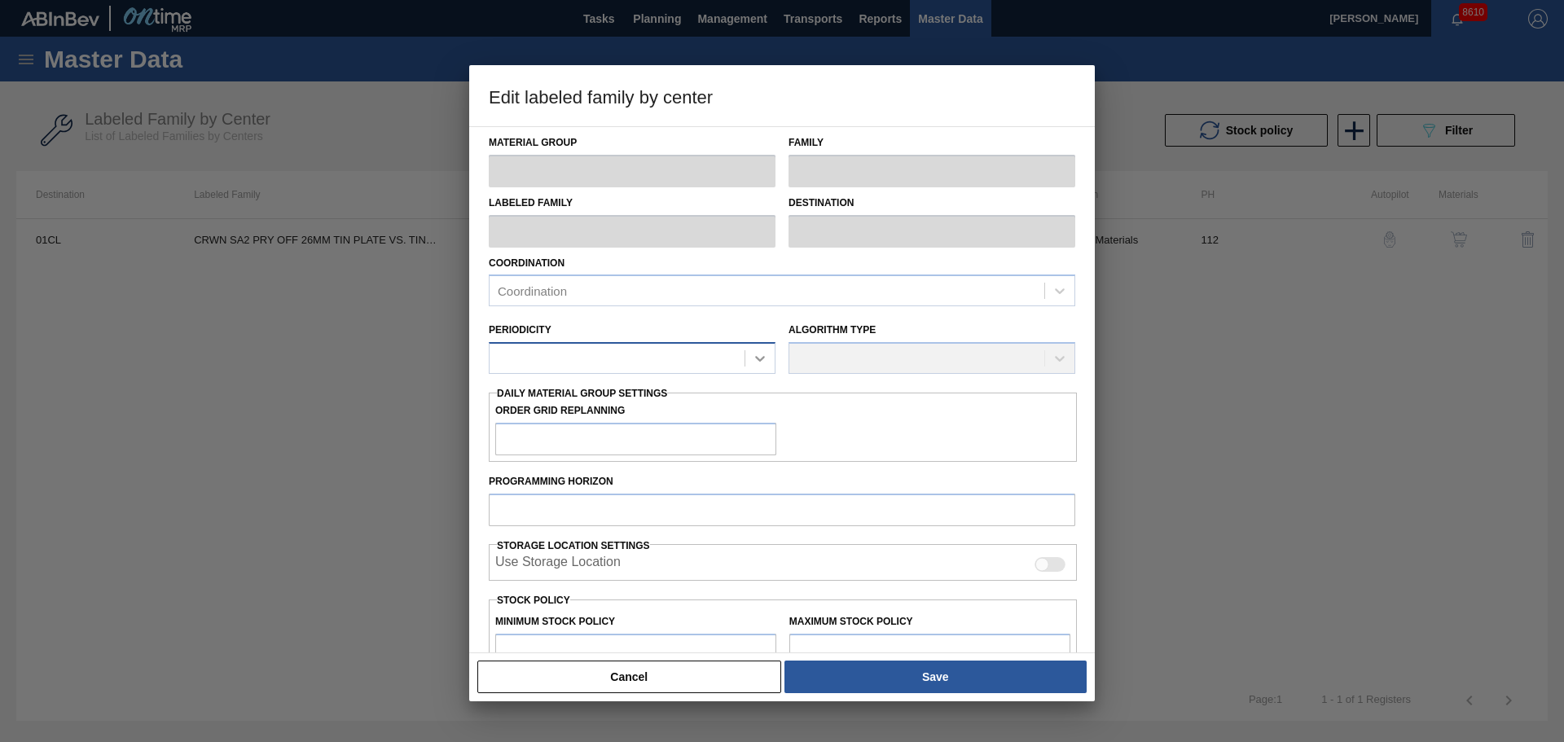
checkbox input "true"
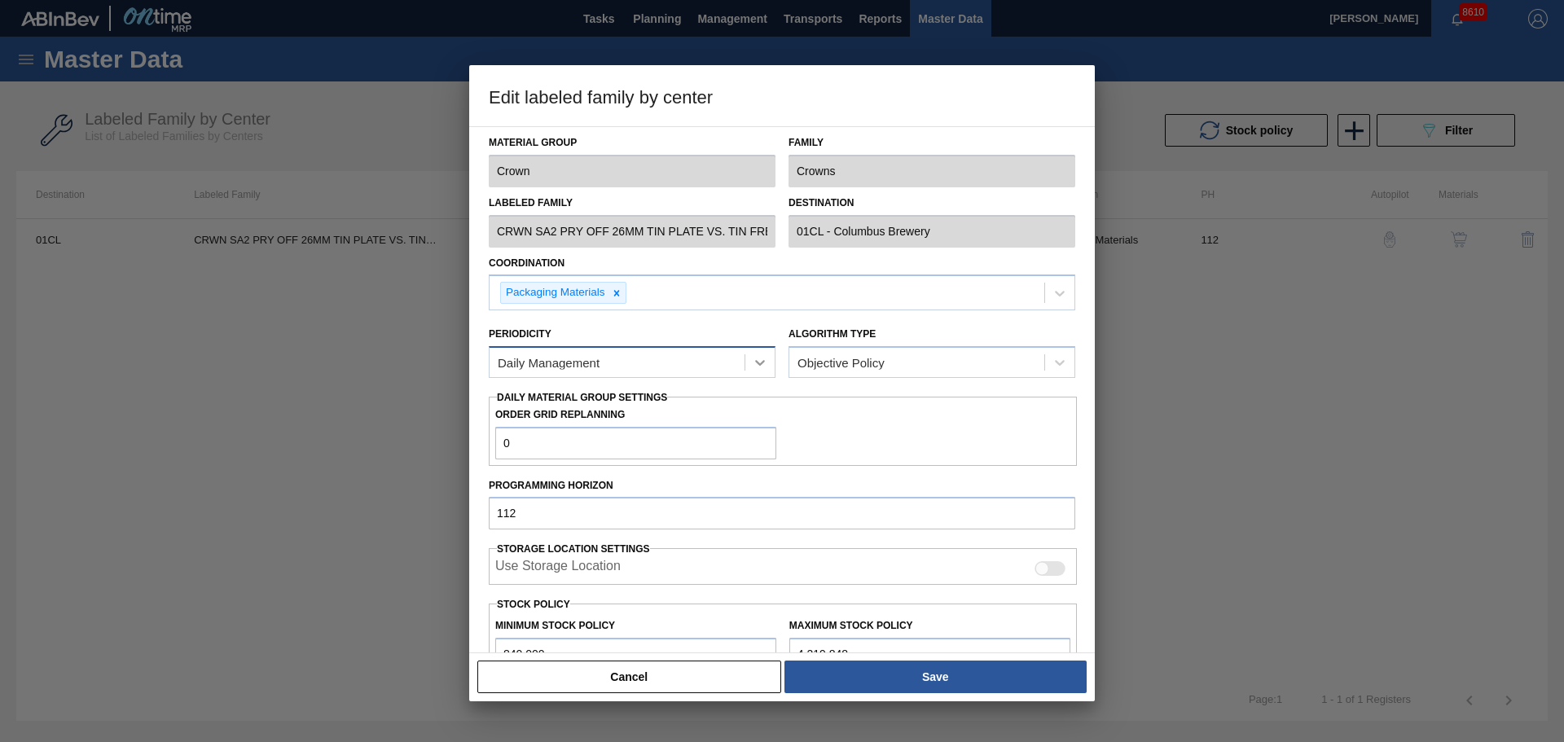
click at [752, 362] on icon at bounding box center [760, 362] width 16 height 16
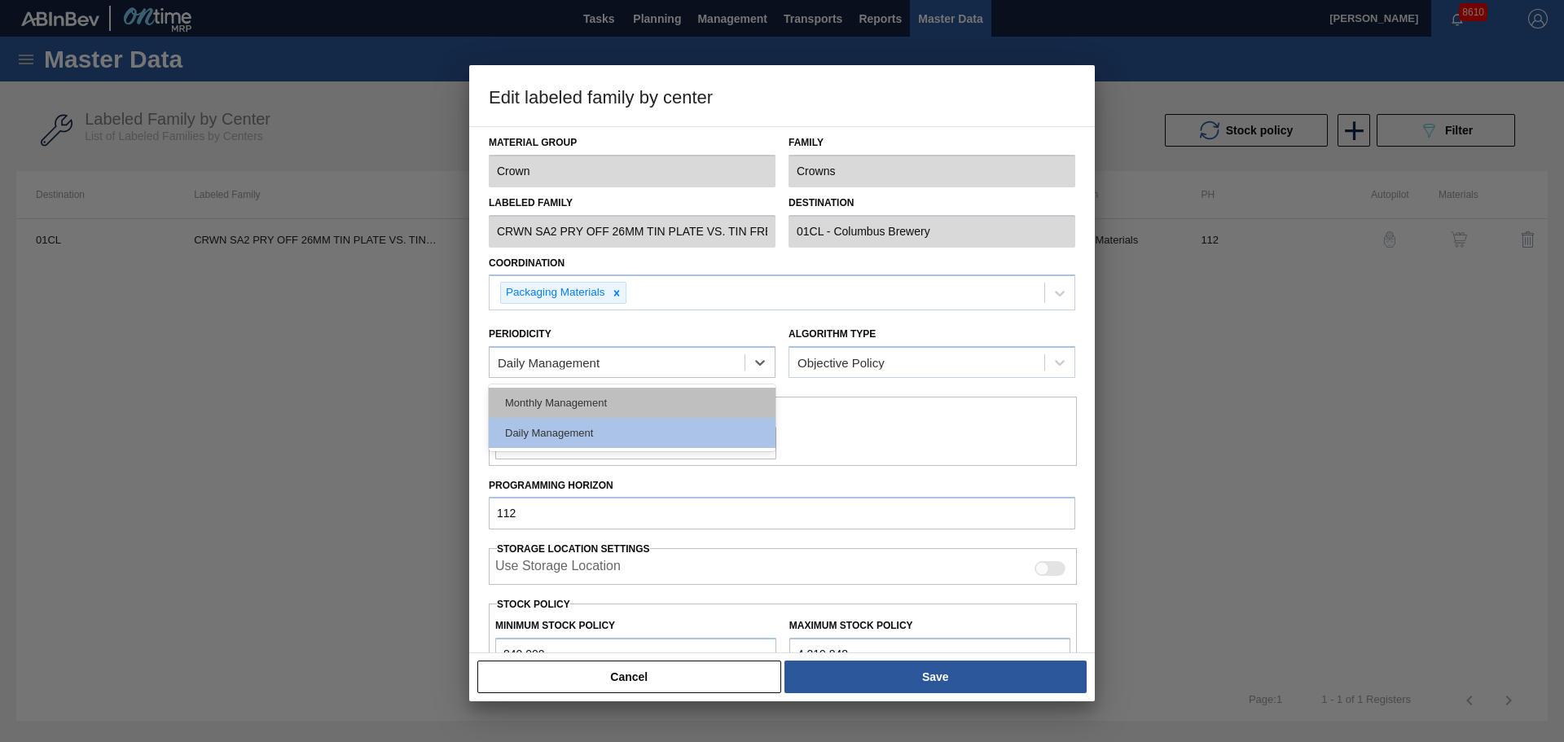
click at [707, 411] on div "Monthly Management" at bounding box center [632, 403] width 287 height 30
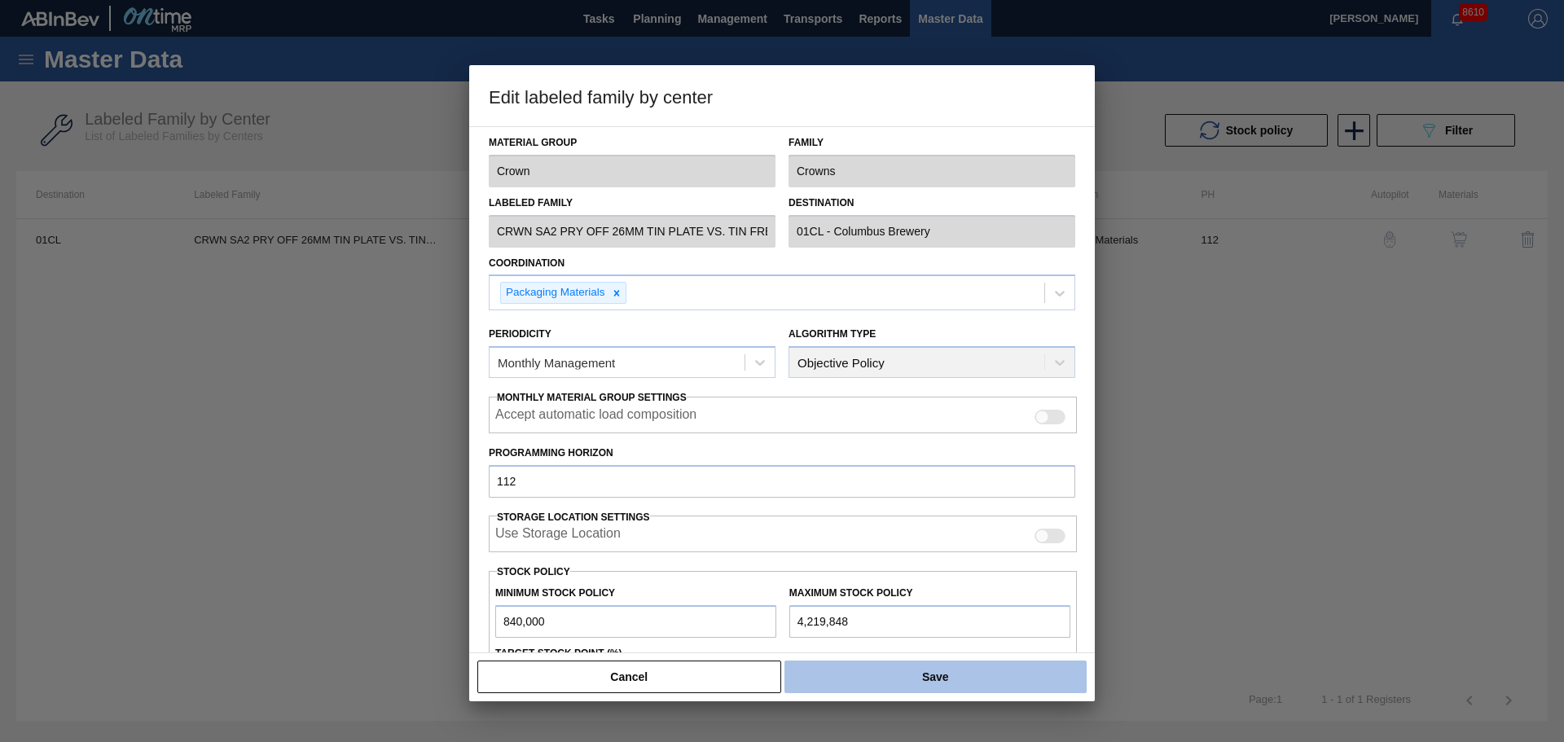
click at [933, 674] on button "Save" at bounding box center [935, 677] width 302 height 33
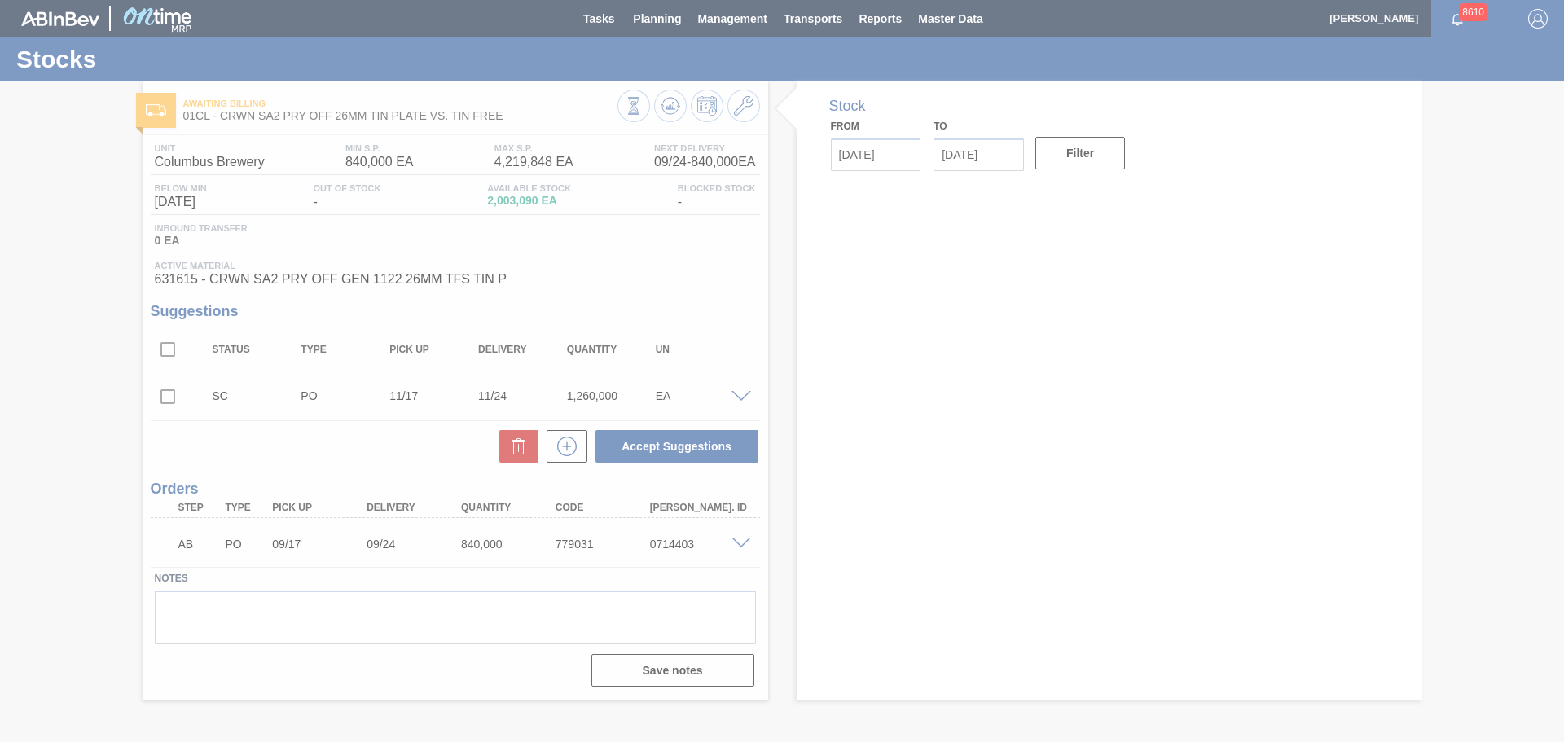
click at [767, 262] on div at bounding box center [782, 371] width 1564 height 742
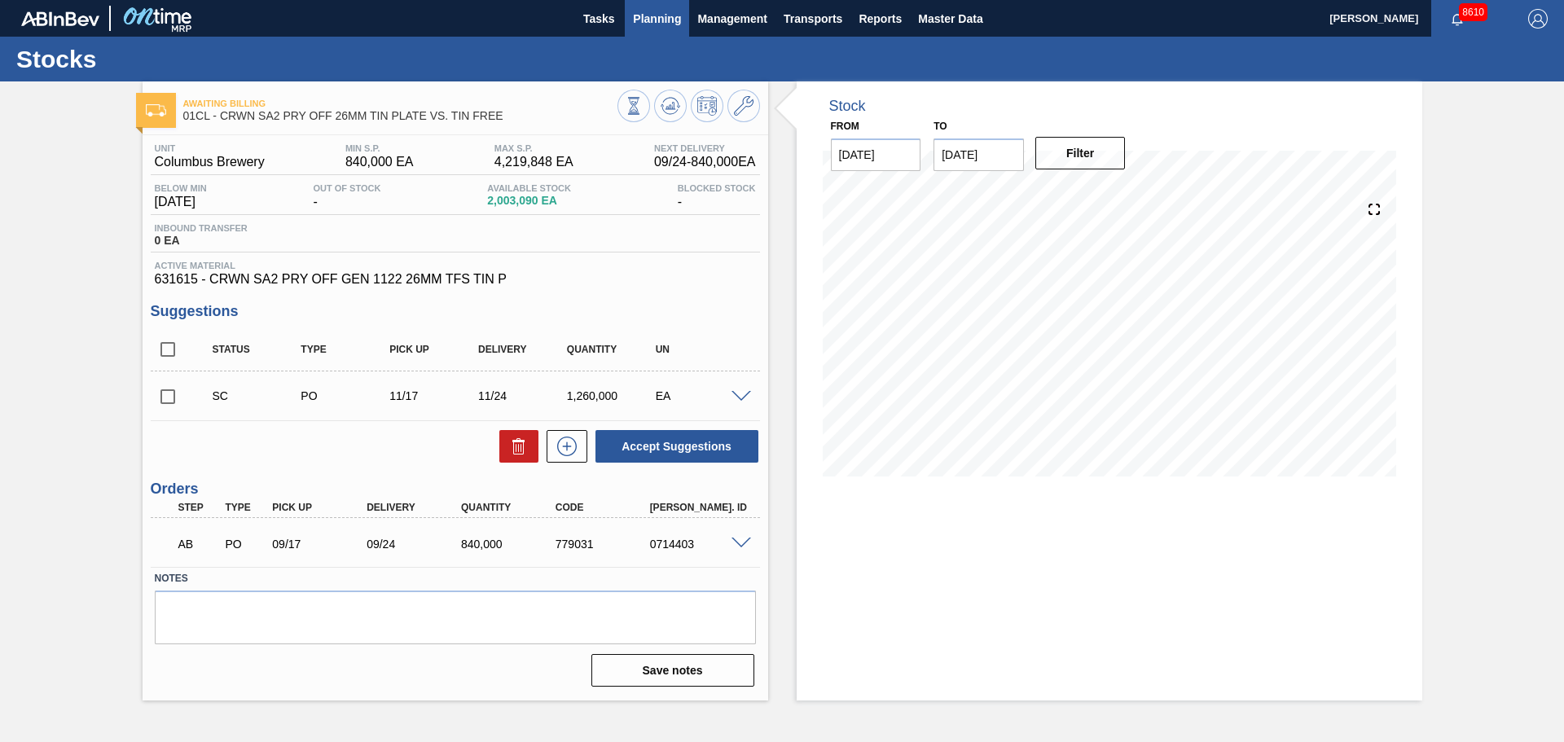
click at [679, 31] on button "Planning" at bounding box center [657, 18] width 64 height 37
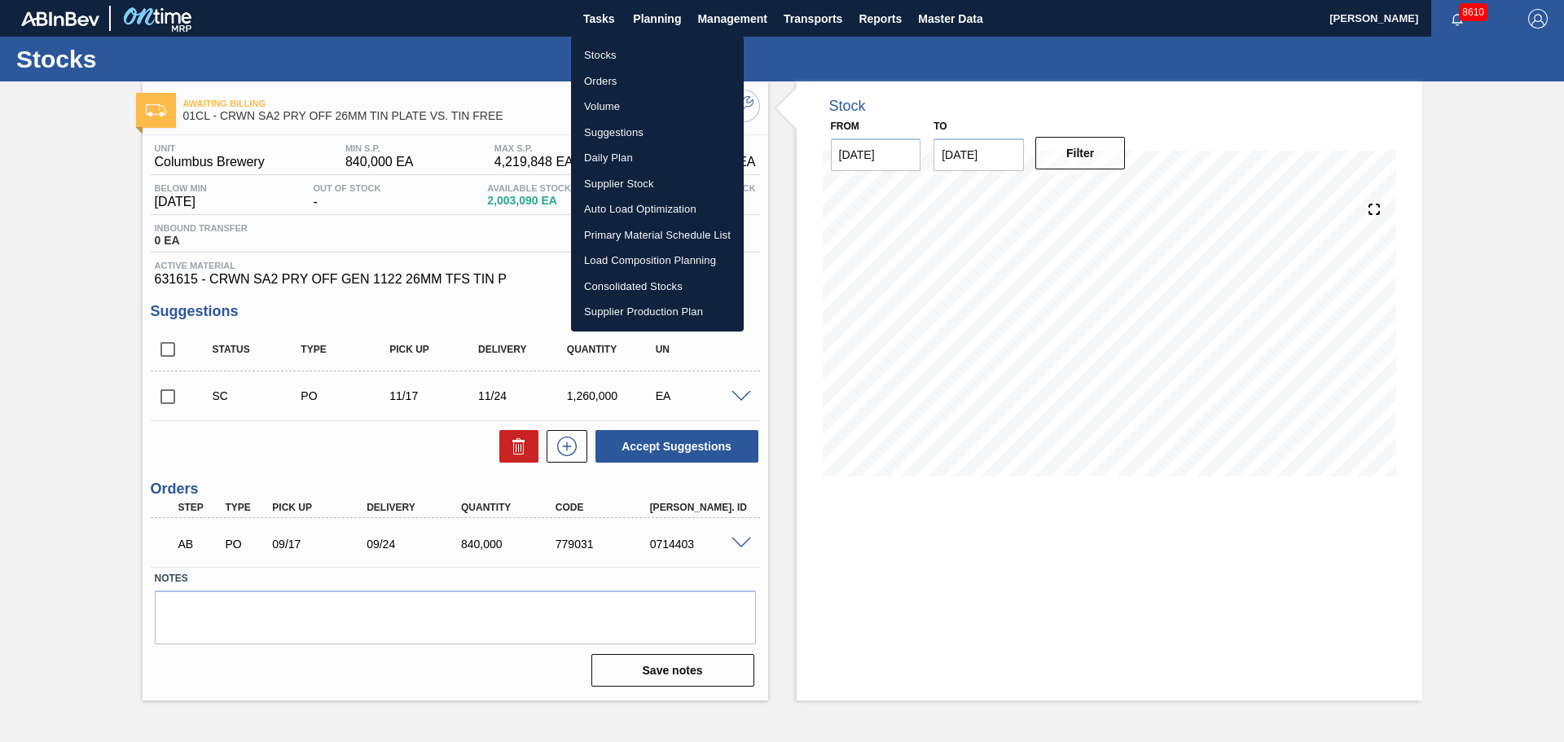
click at [607, 109] on li "Volume" at bounding box center [657, 107] width 173 height 26
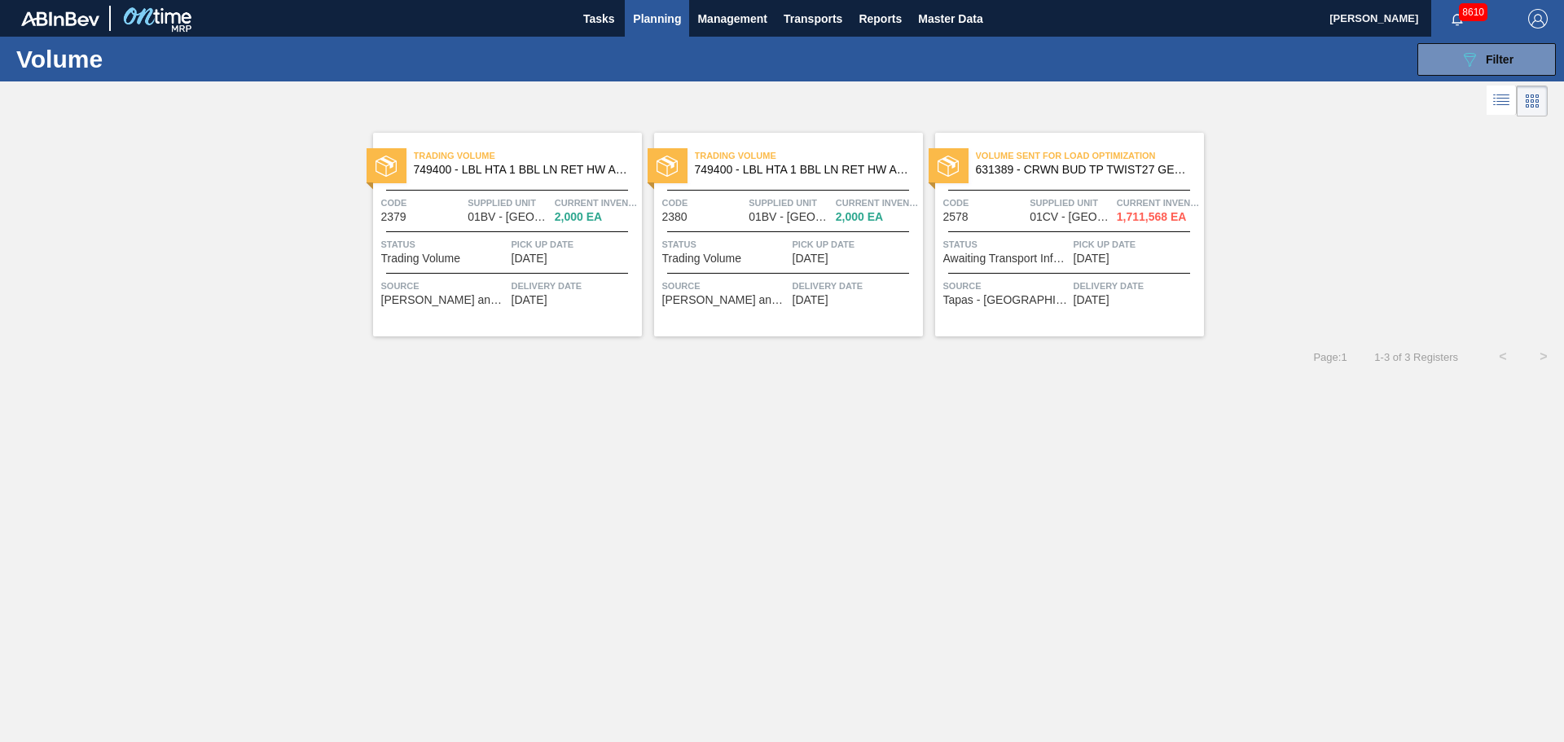
click at [525, 187] on div "Trading Volume 749400 - LBL HTA 1 BBL LN RET HW APL 0223 #4 5% B Code 2379 Supp…" at bounding box center [507, 235] width 269 height 204
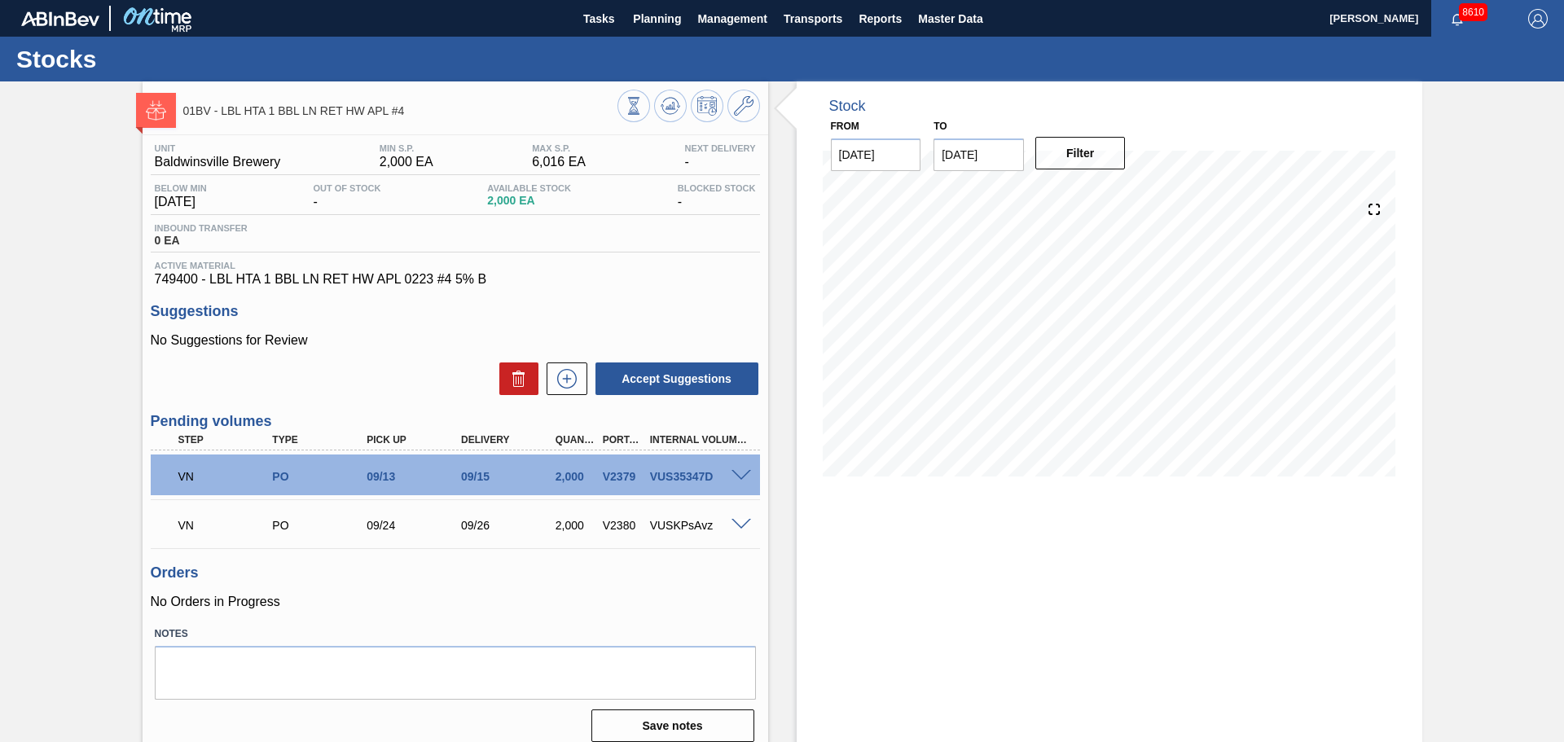
click at [737, 475] on span at bounding box center [741, 476] width 20 height 12
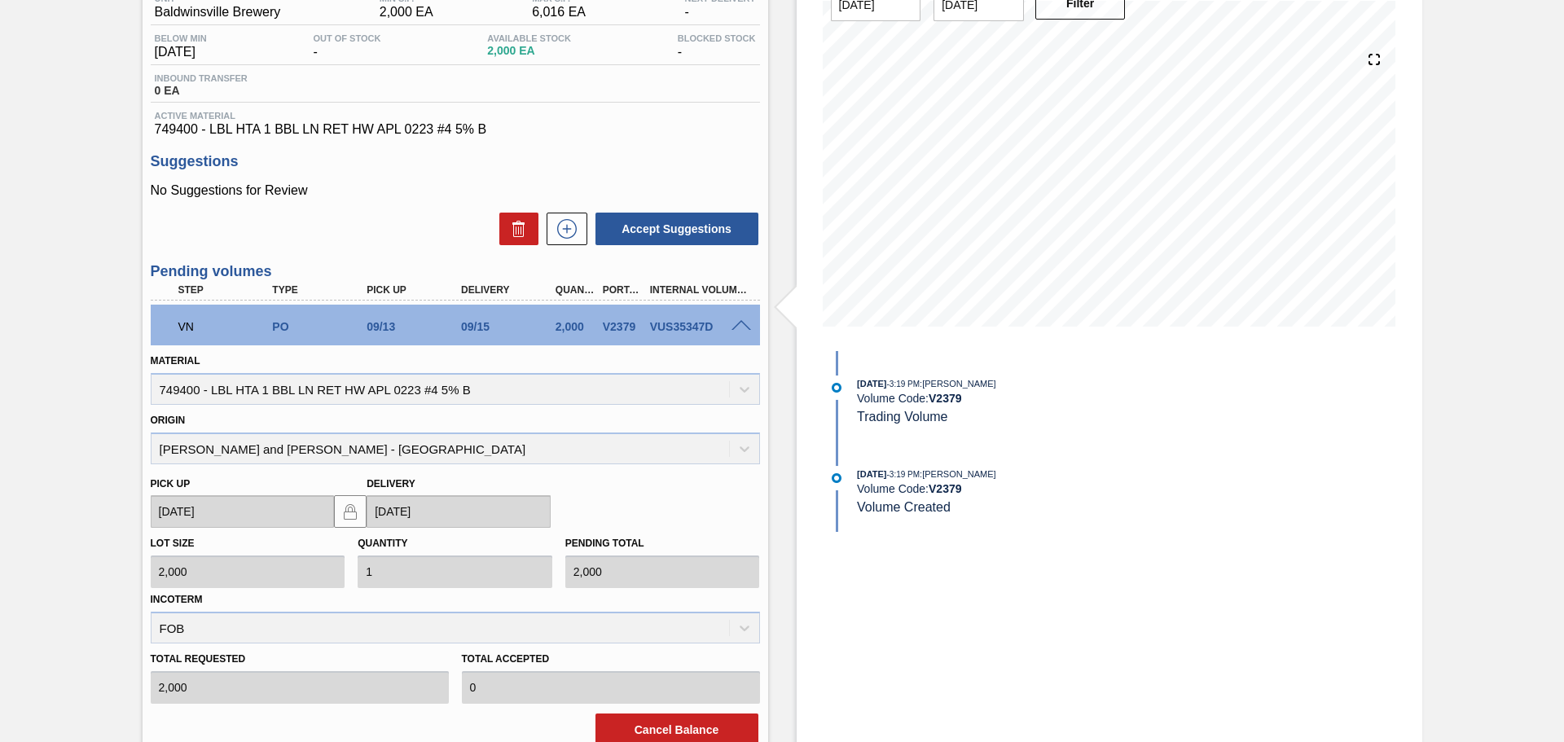
scroll to position [326, 0]
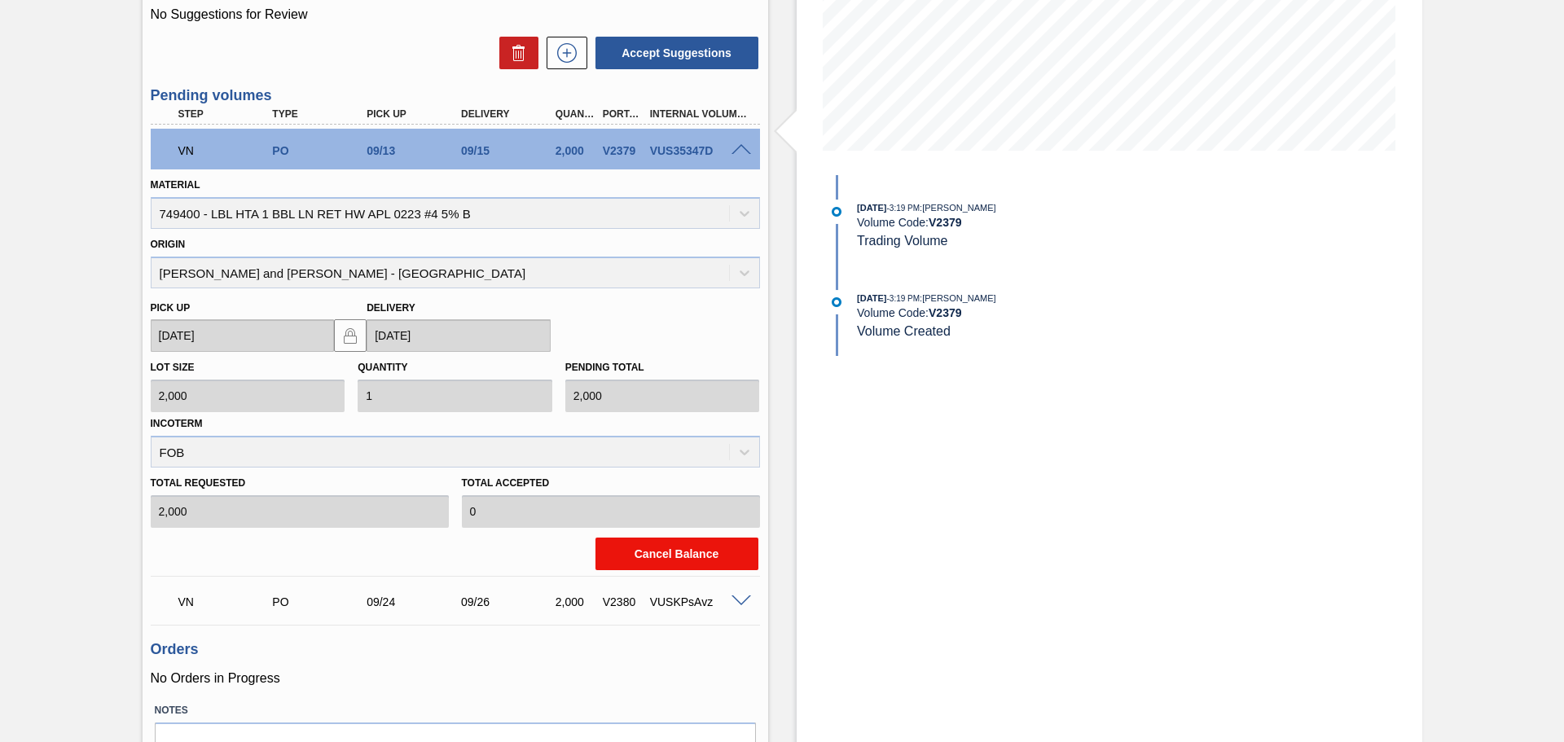
click at [647, 557] on button "Cancel Balance" at bounding box center [676, 554] width 163 height 33
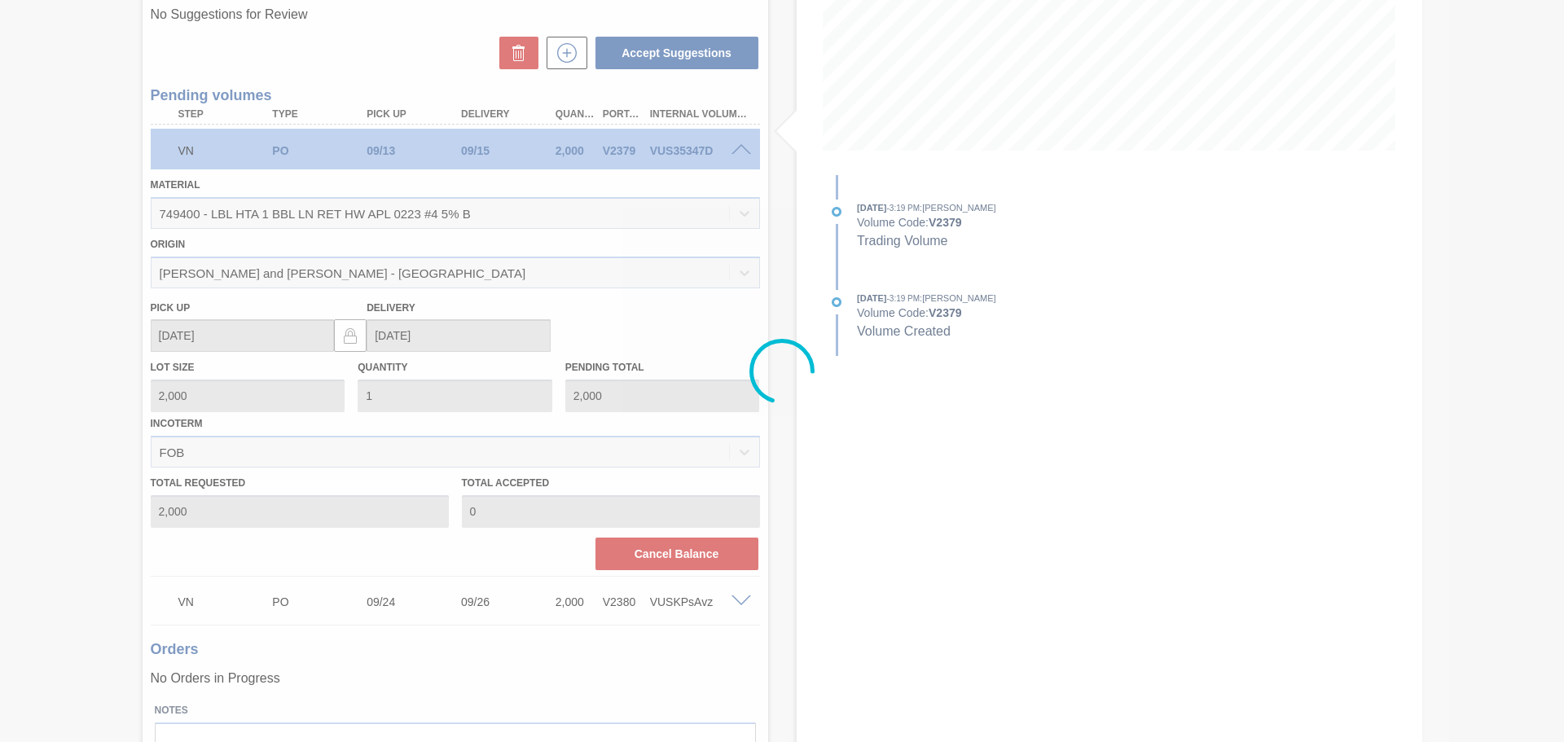
scroll to position [0, 0]
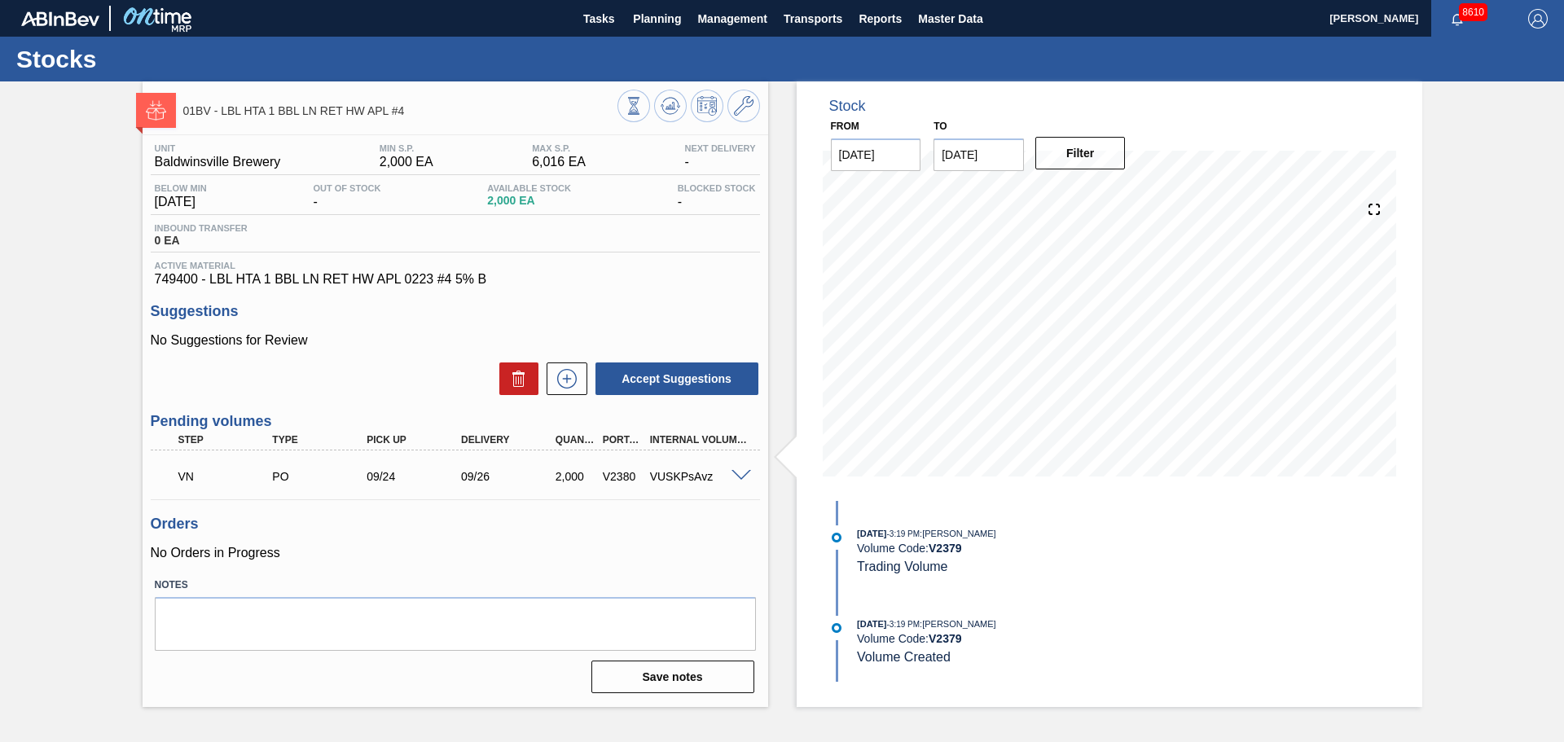
click at [733, 483] on div "VN PO 09/24 09/26 2,000 V2380 VUSKPsAvz" at bounding box center [451, 475] width 566 height 33
click at [731, 468] on div at bounding box center [743, 474] width 33 height 12
click at [739, 477] on span at bounding box center [741, 476] width 20 height 12
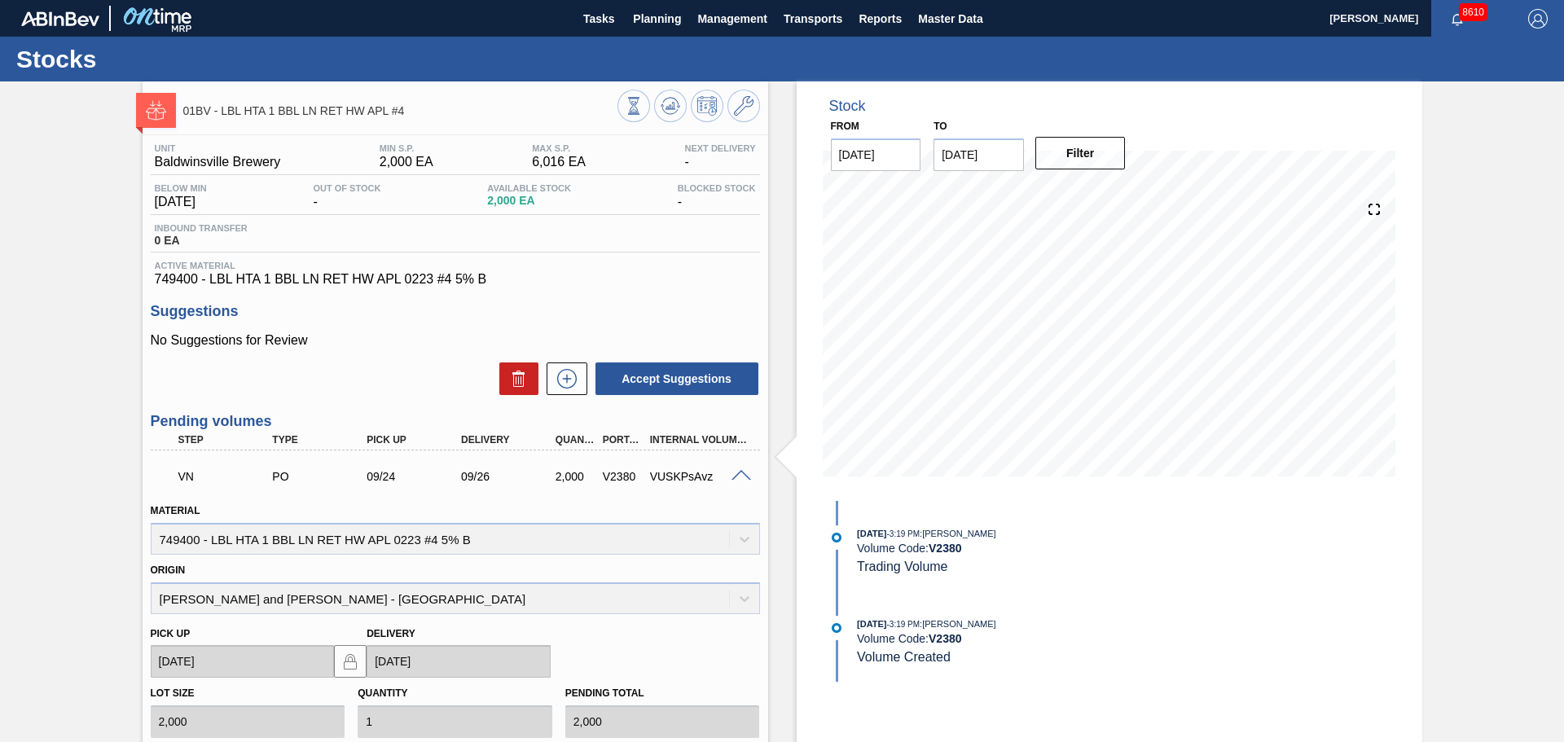
scroll to position [244, 0]
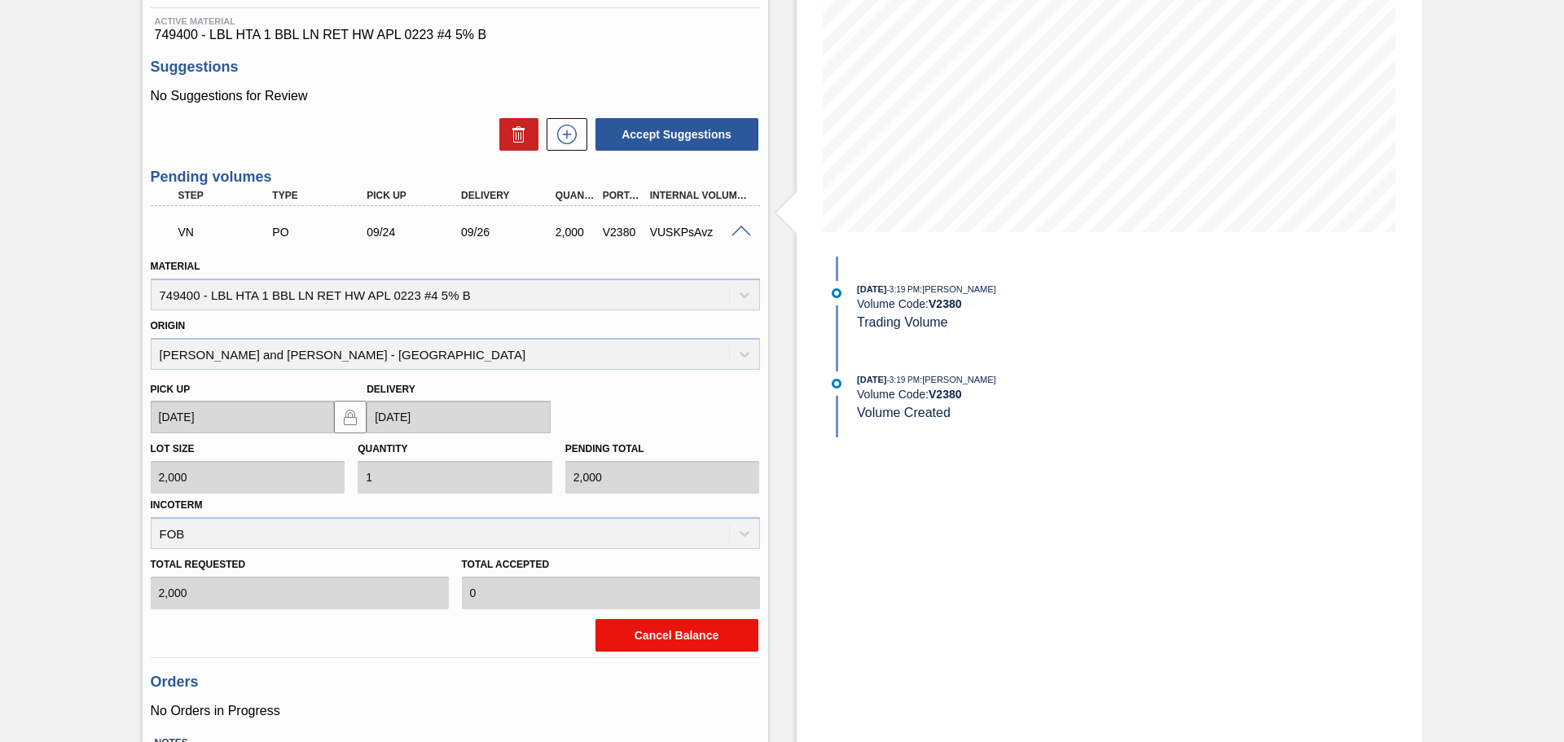
click at [615, 617] on div "Cancel Balance" at bounding box center [455, 635] width 622 height 36
click at [633, 633] on button "Cancel Balance" at bounding box center [676, 635] width 163 height 33
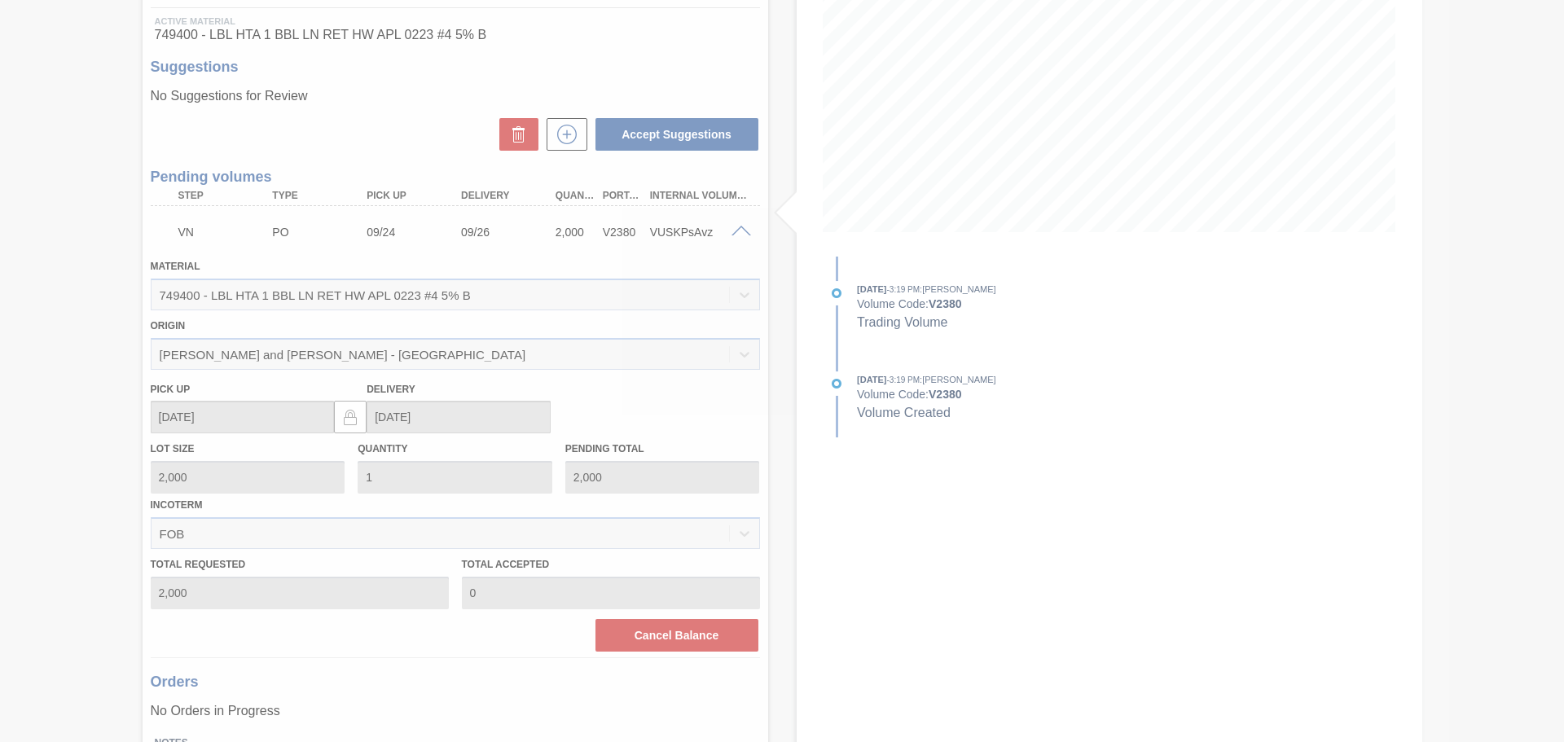
click at [767, 429] on div at bounding box center [782, 371] width 1564 height 742
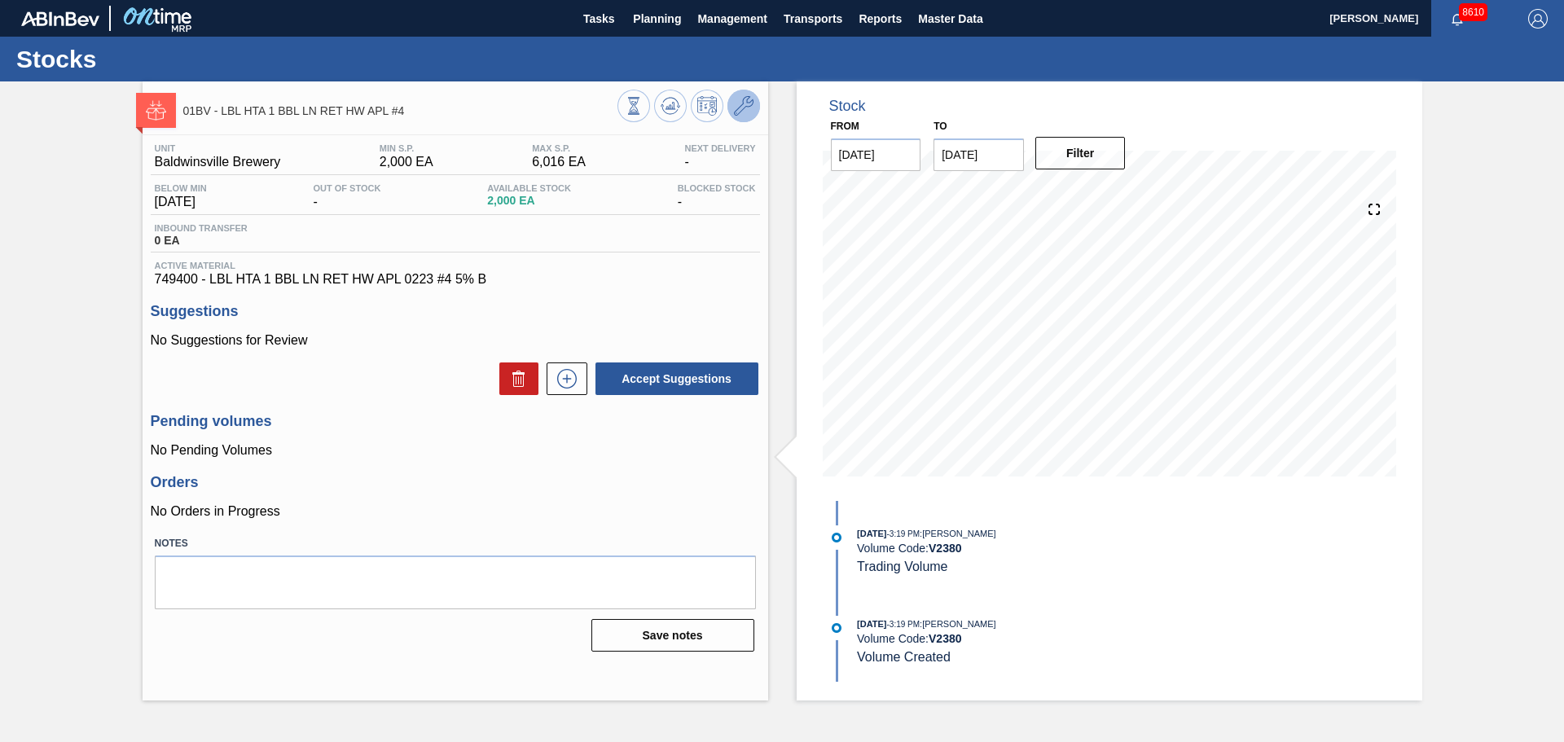
click at [751, 108] on icon at bounding box center [744, 106] width 20 height 20
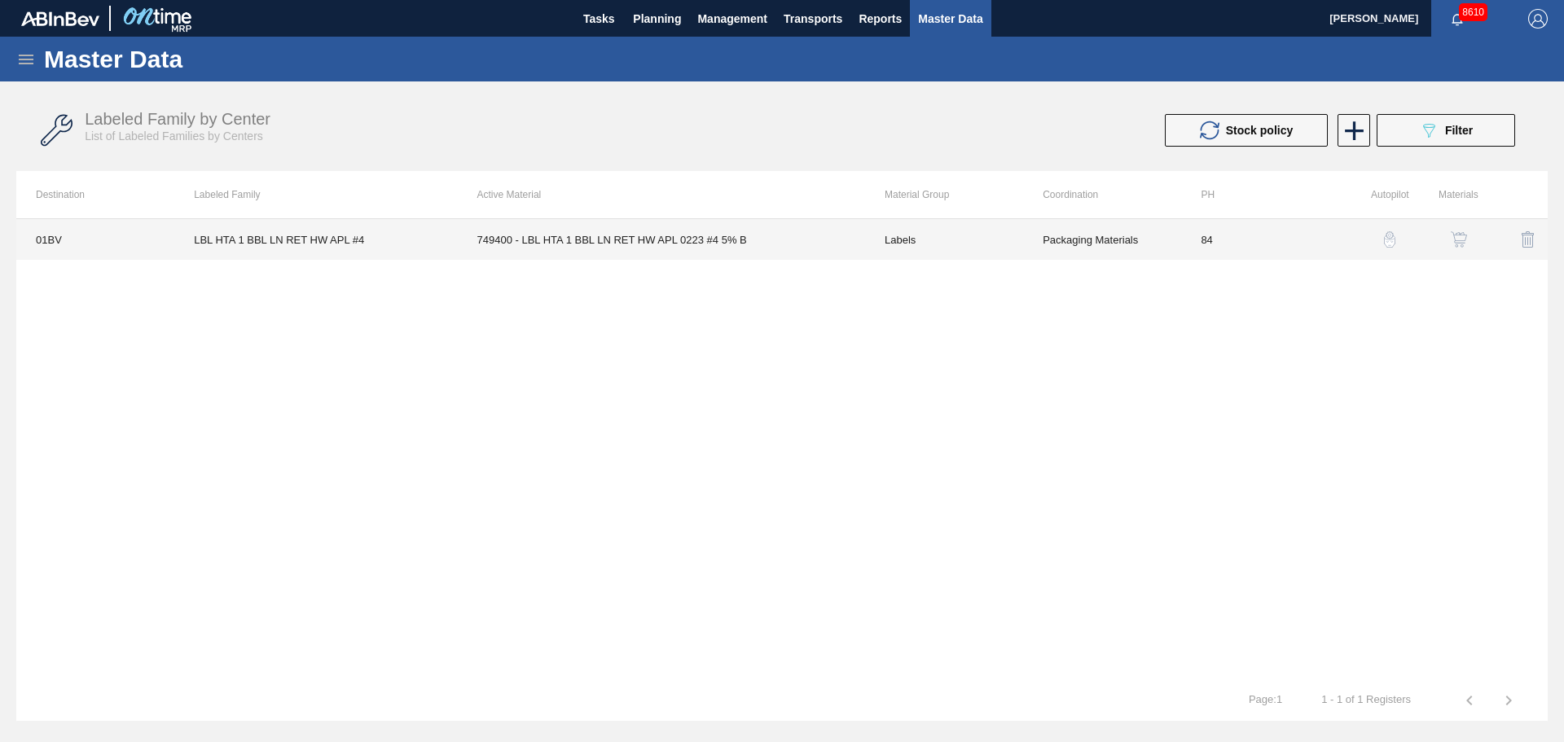
click at [558, 241] on td "749400 - LBL HTA 1 BBL LN RET HW APL 0223 #4 5% B" at bounding box center [661, 239] width 407 height 41
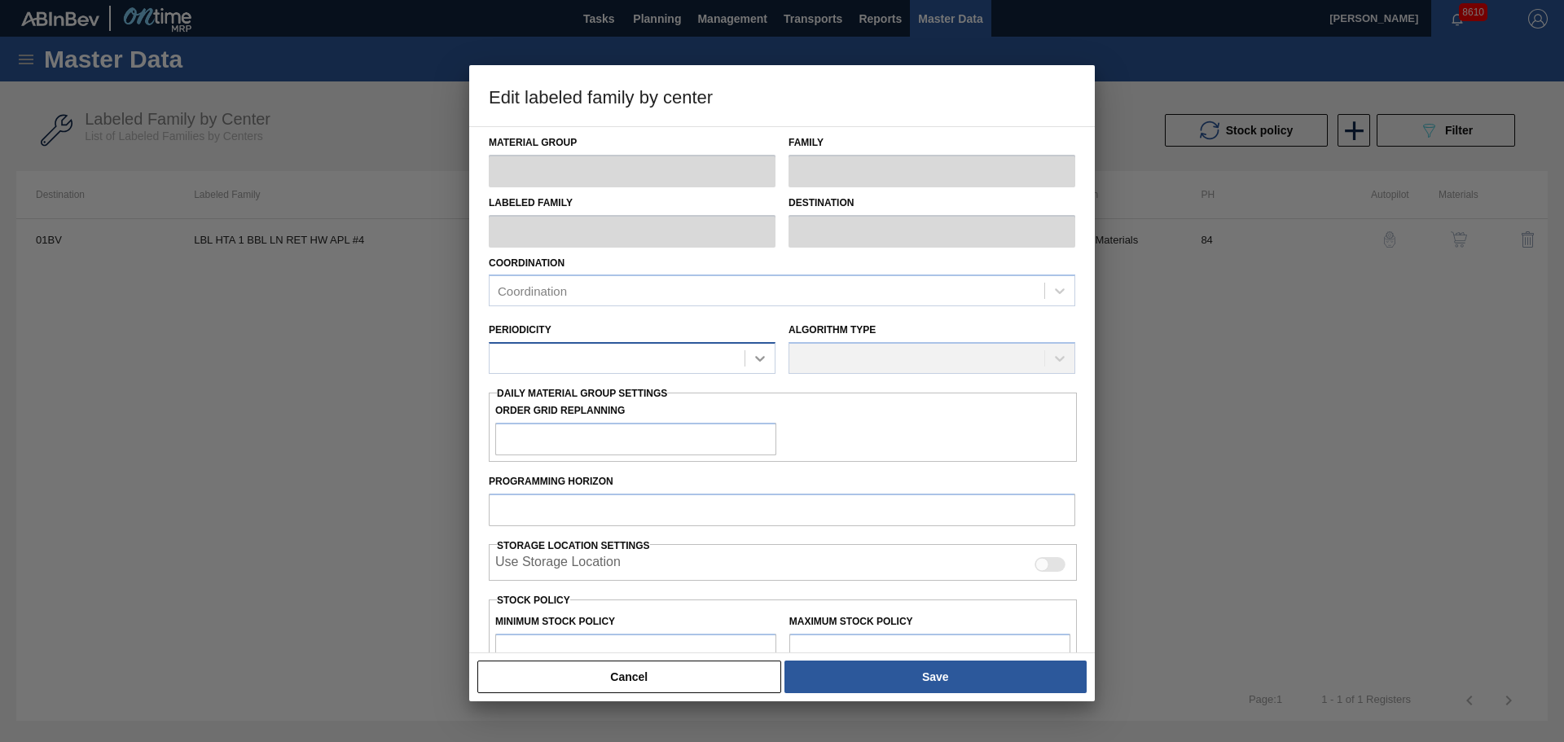
type input "Labels"
type input "Keg Labels"
type input "LBL HTA 1 BBL LN RET HW APL #4"
type input "01BV - [GEOGRAPHIC_DATA] Brewery"
type input "0"
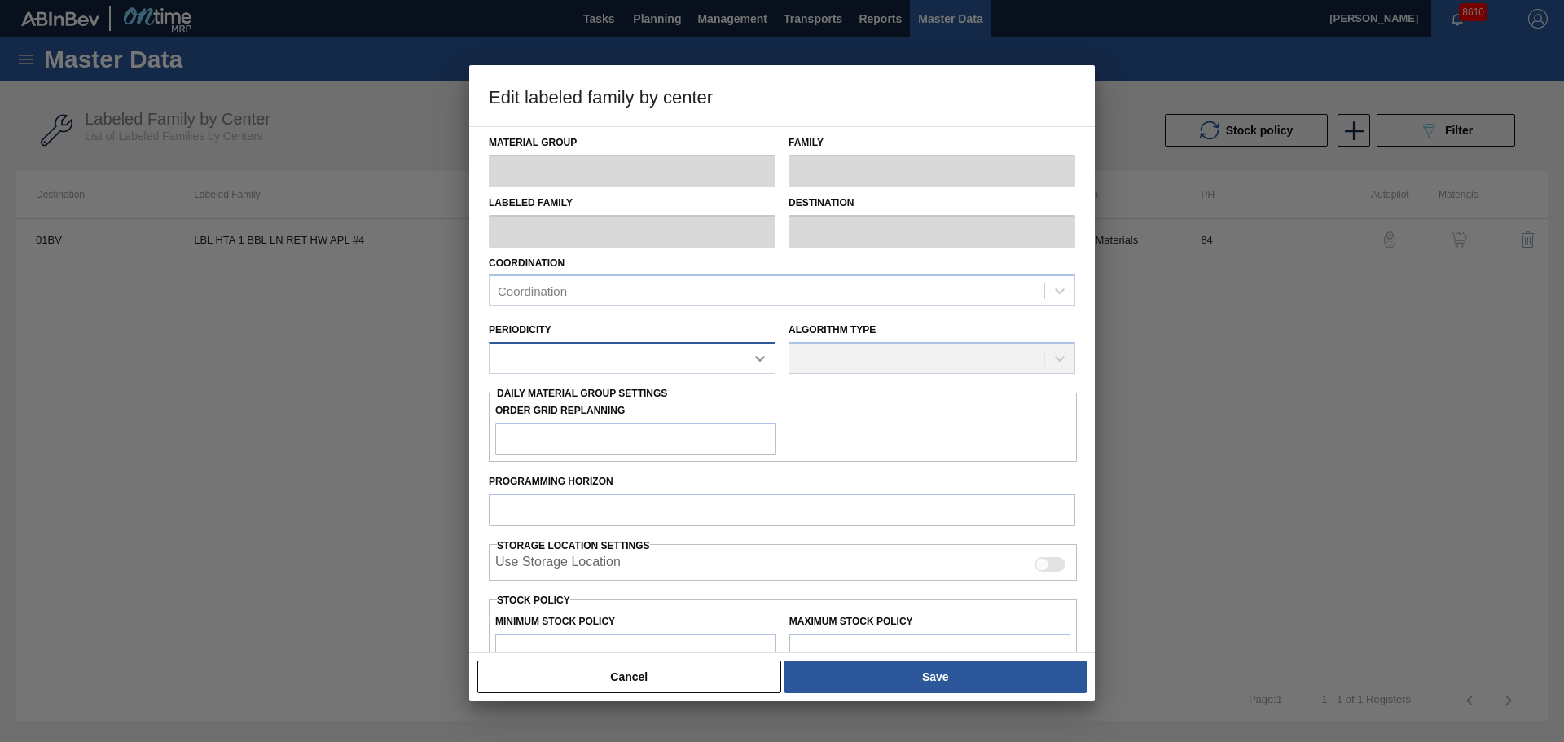
type input "84"
type input "2,000"
type input "6,016"
type input "0"
type input "2,000"
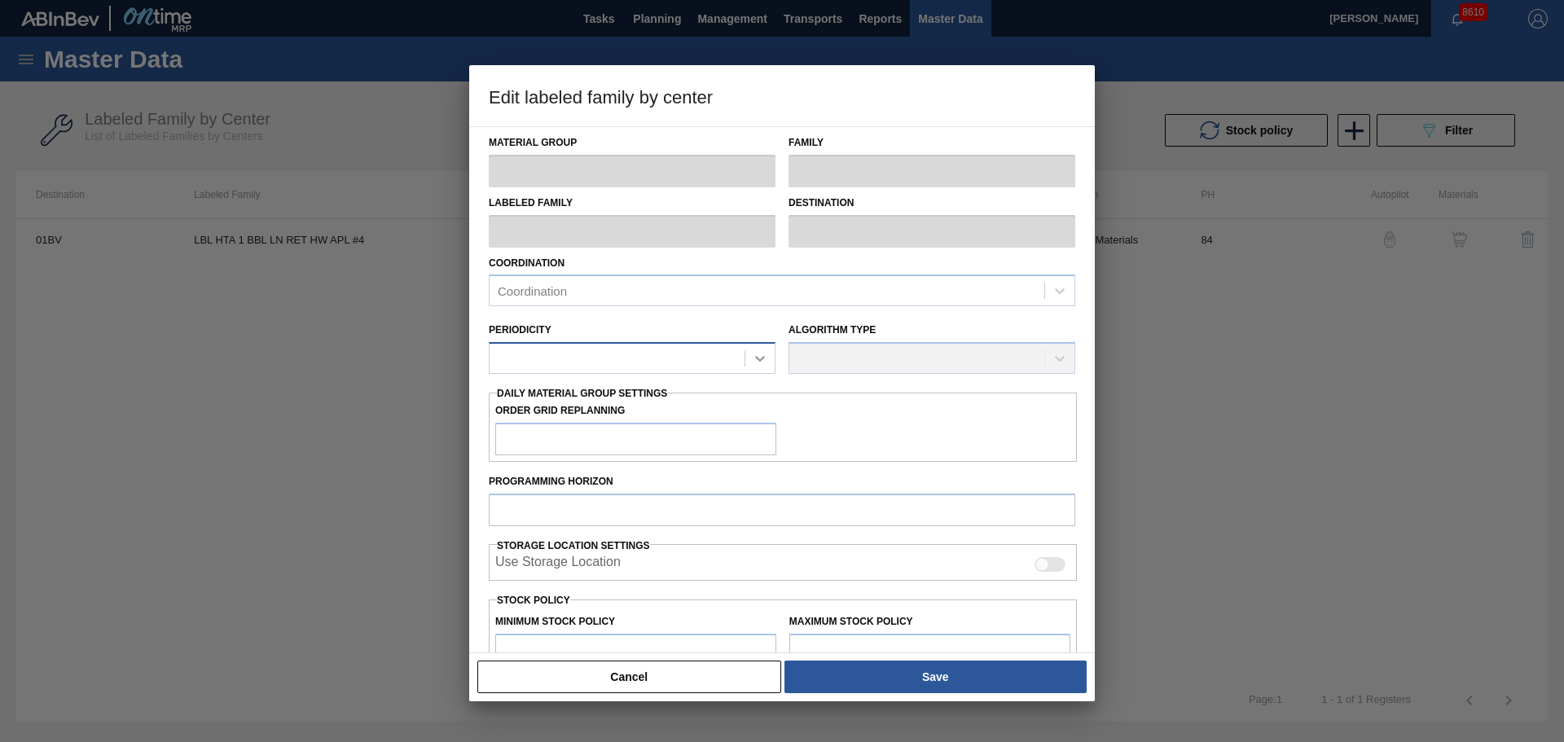
checkbox input "true"
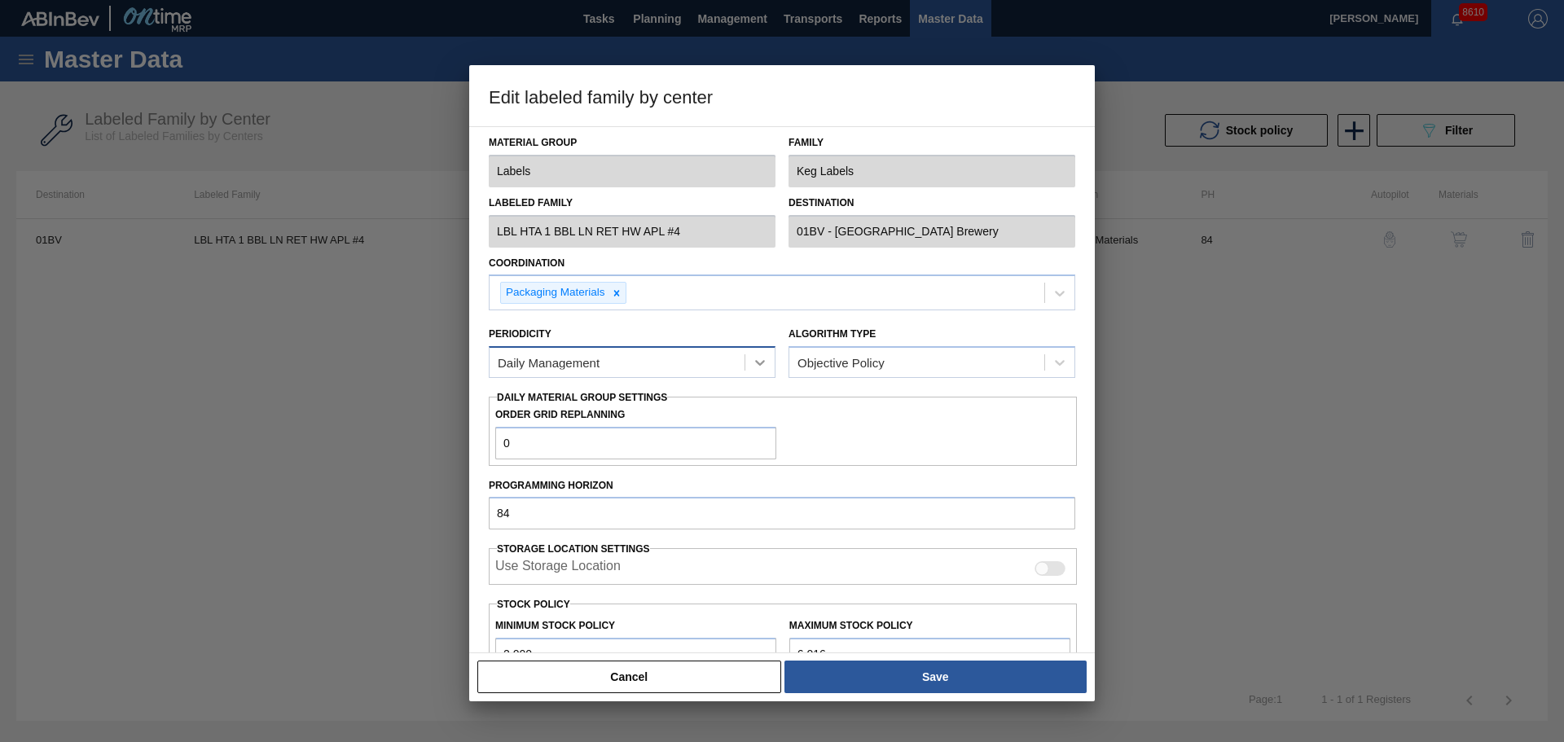
click at [748, 361] on div at bounding box center [759, 362] width 29 height 29
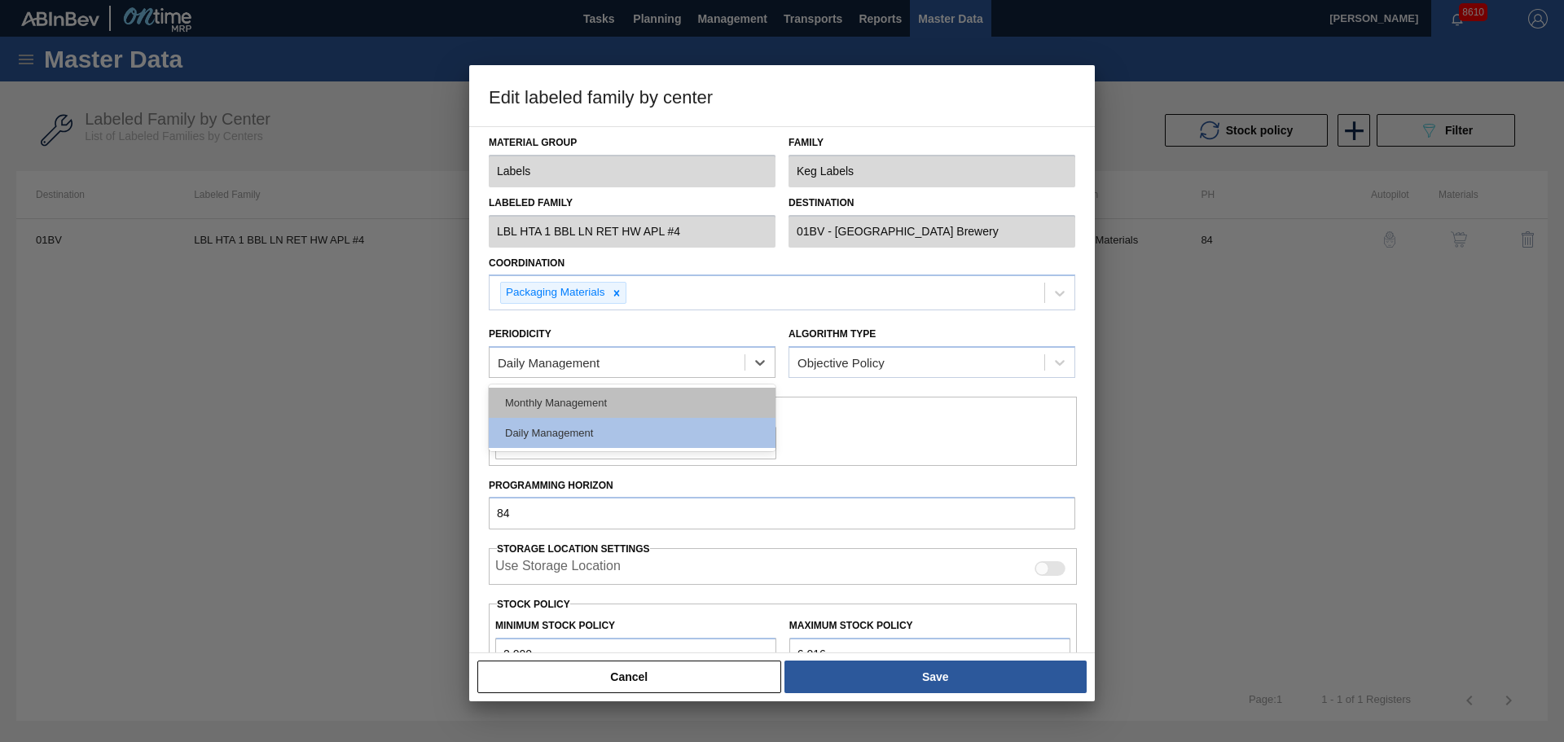
click at [651, 406] on div "Monthly Management" at bounding box center [632, 403] width 287 height 30
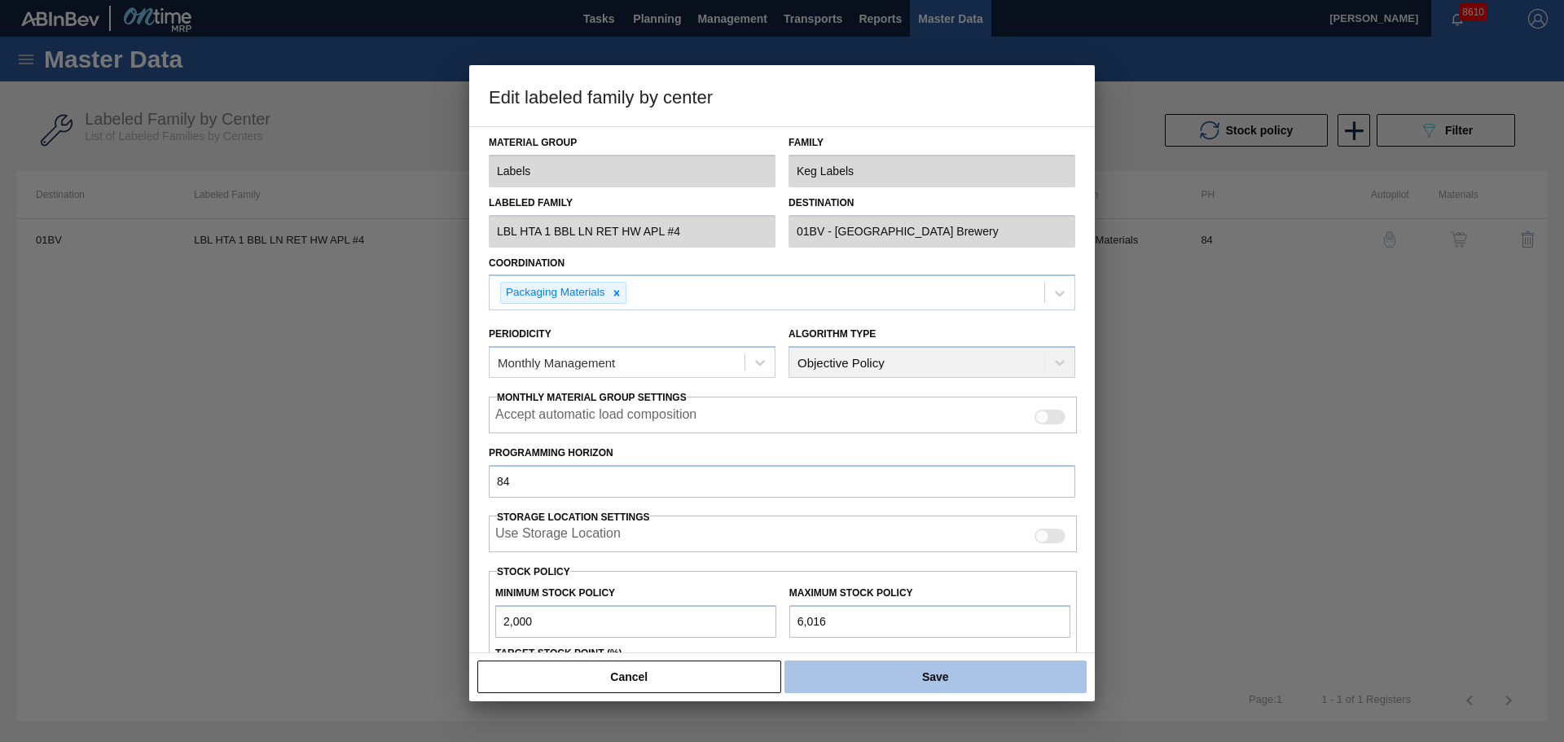
click at [946, 677] on button "Save" at bounding box center [935, 677] width 302 height 33
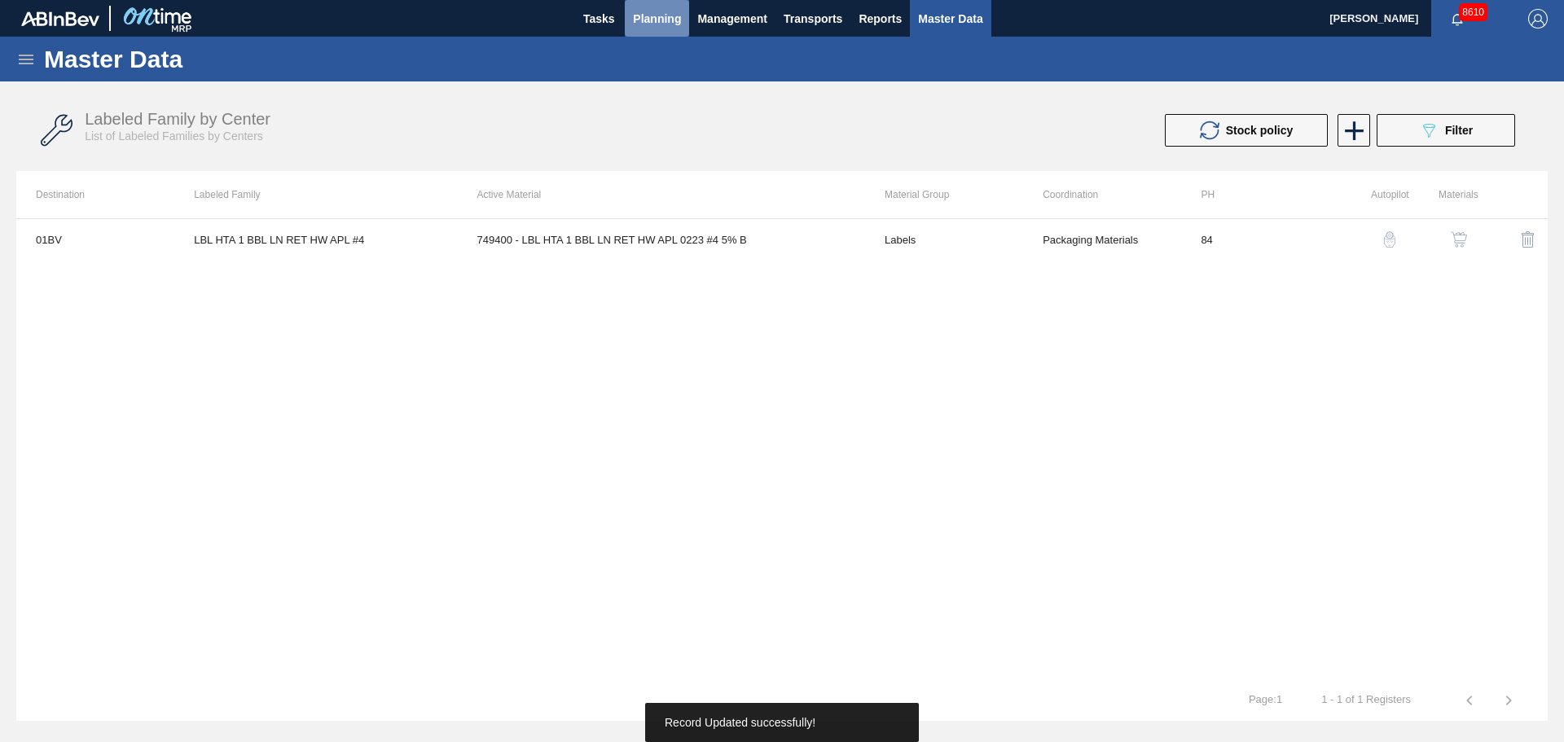
click at [637, 22] on span "Planning" at bounding box center [657, 19] width 48 height 20
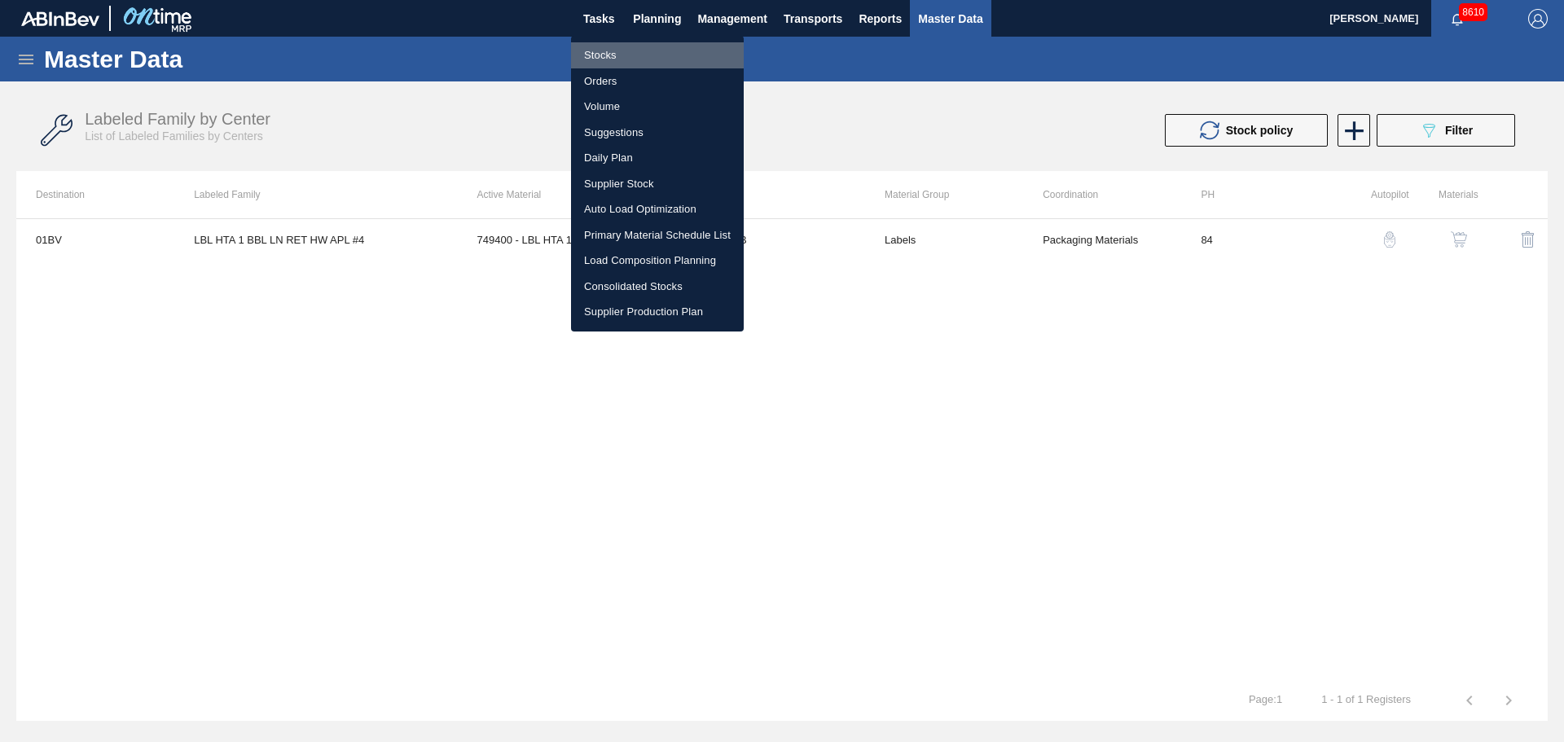
click at [595, 51] on li "Stocks" at bounding box center [657, 55] width 173 height 26
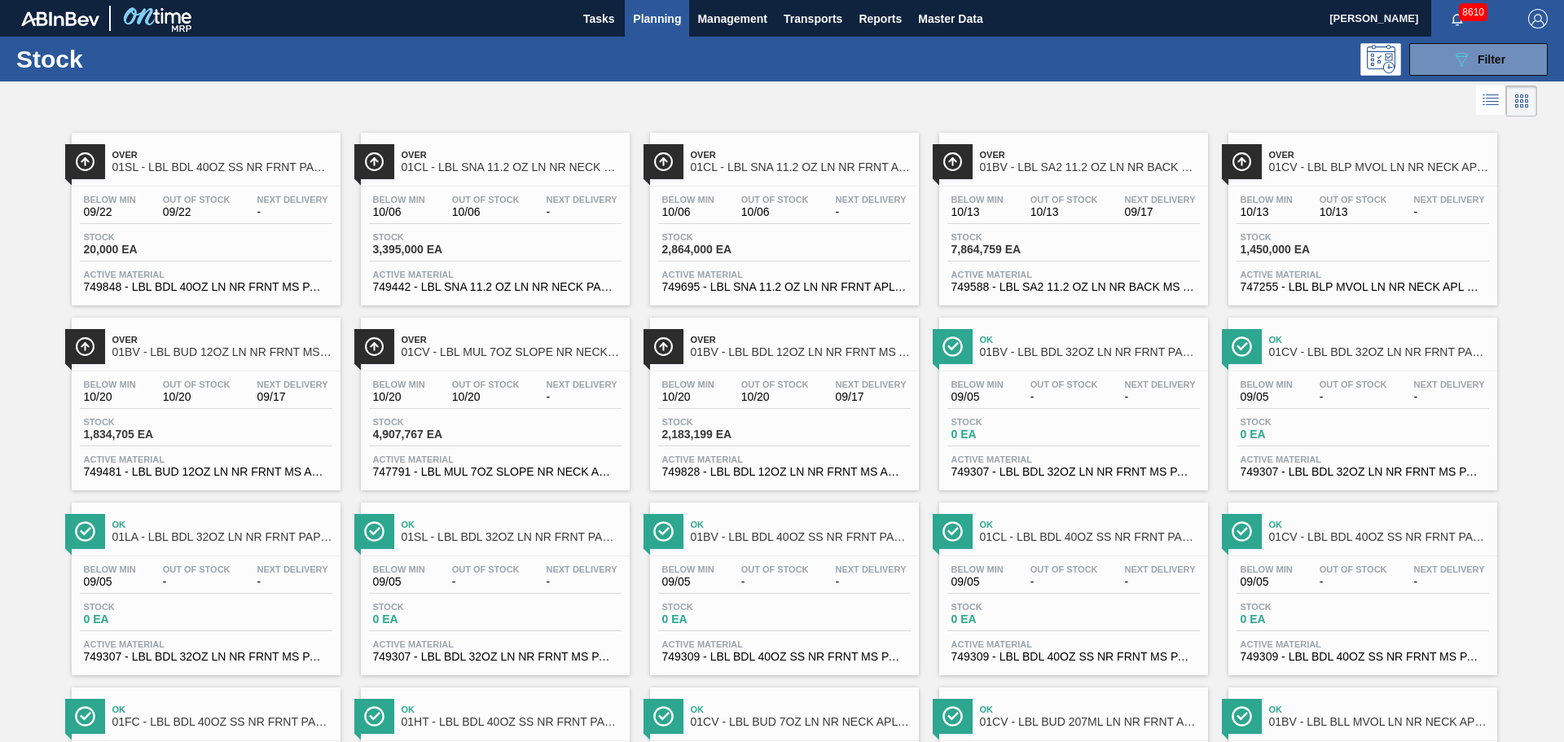
click at [648, 21] on span "Planning" at bounding box center [657, 19] width 48 height 20
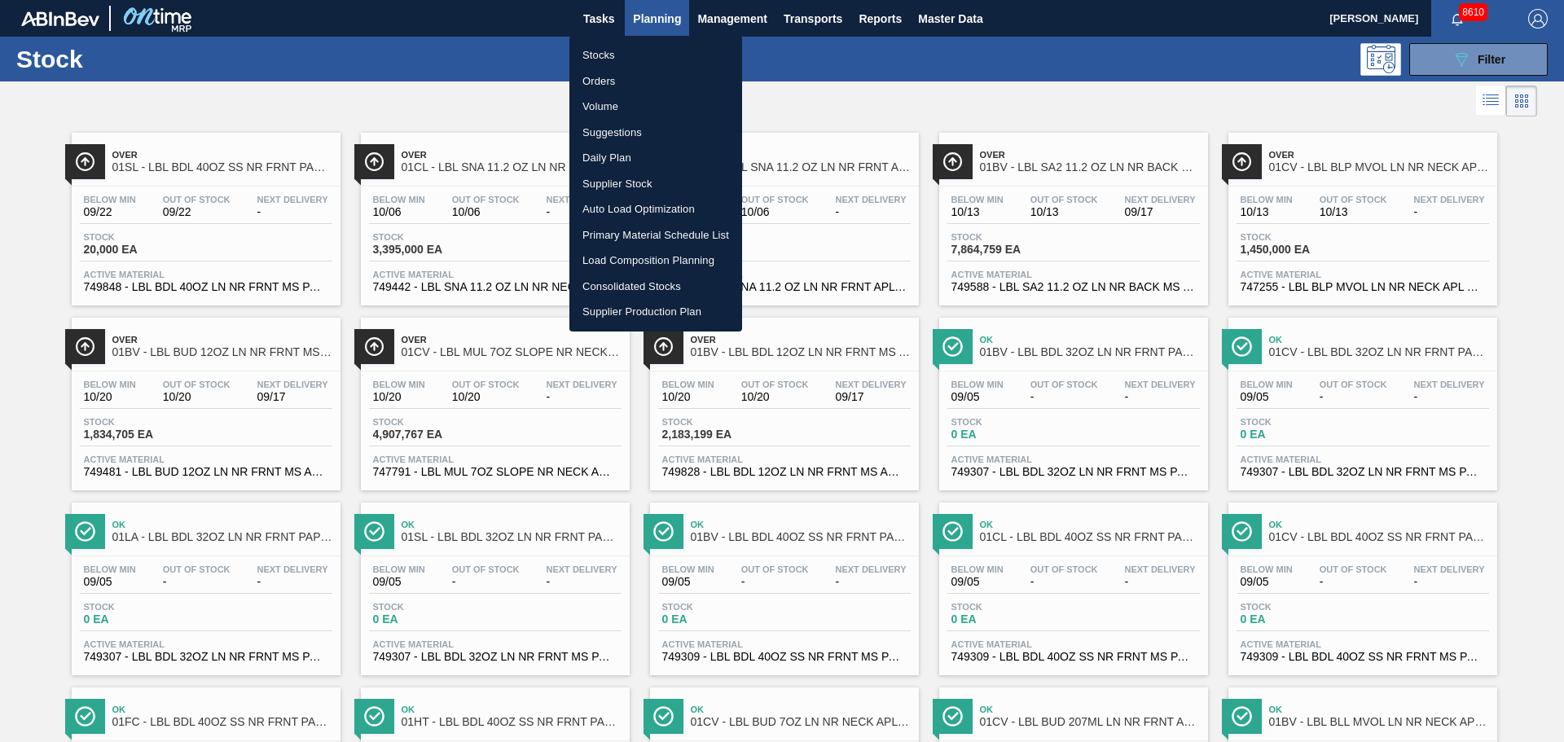
click at [612, 105] on li "Volume" at bounding box center [655, 107] width 173 height 26
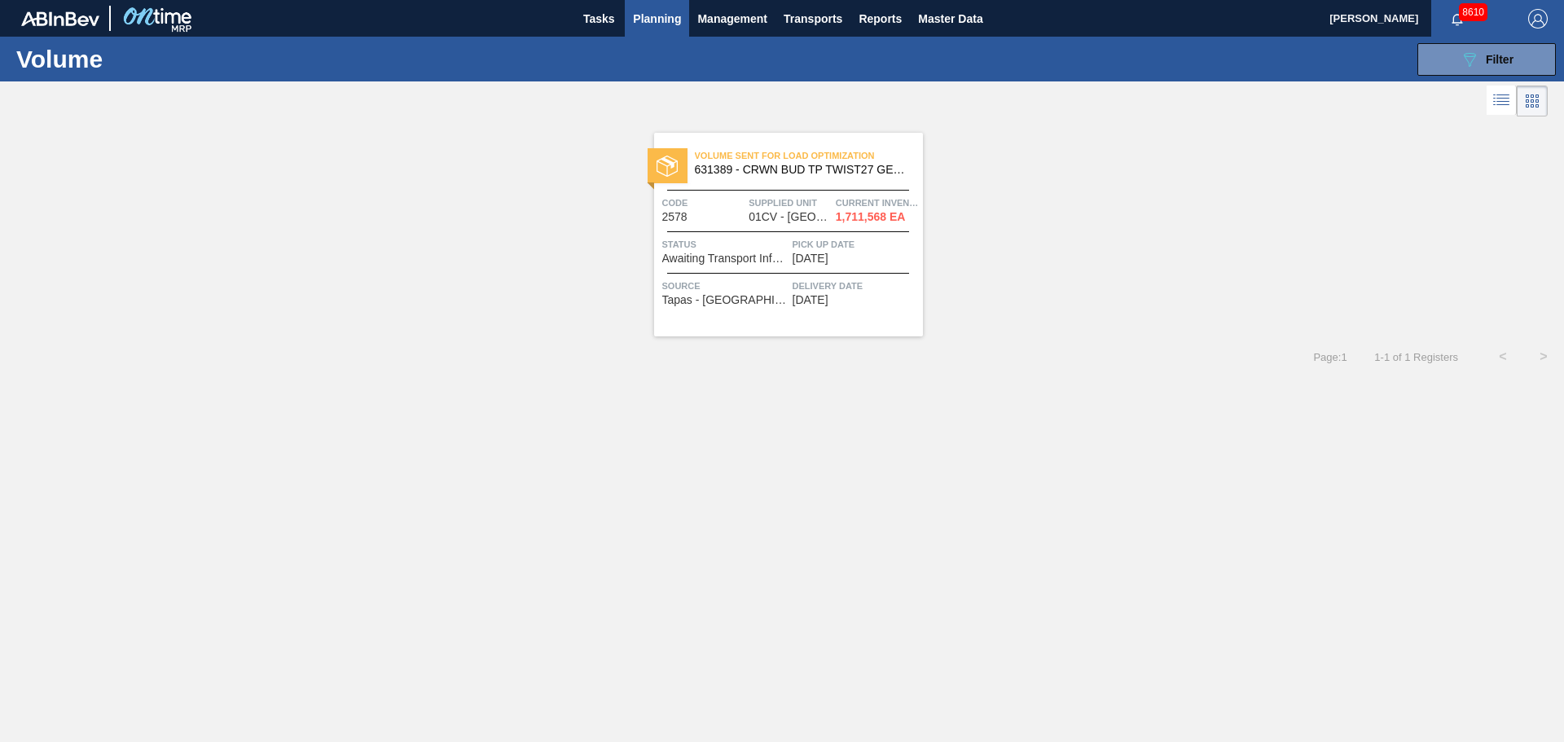
click at [762, 166] on span "631389 - CRWN BUD TP TWIST27 GEN 0218 75# 1-COLR" at bounding box center [802, 170] width 215 height 12
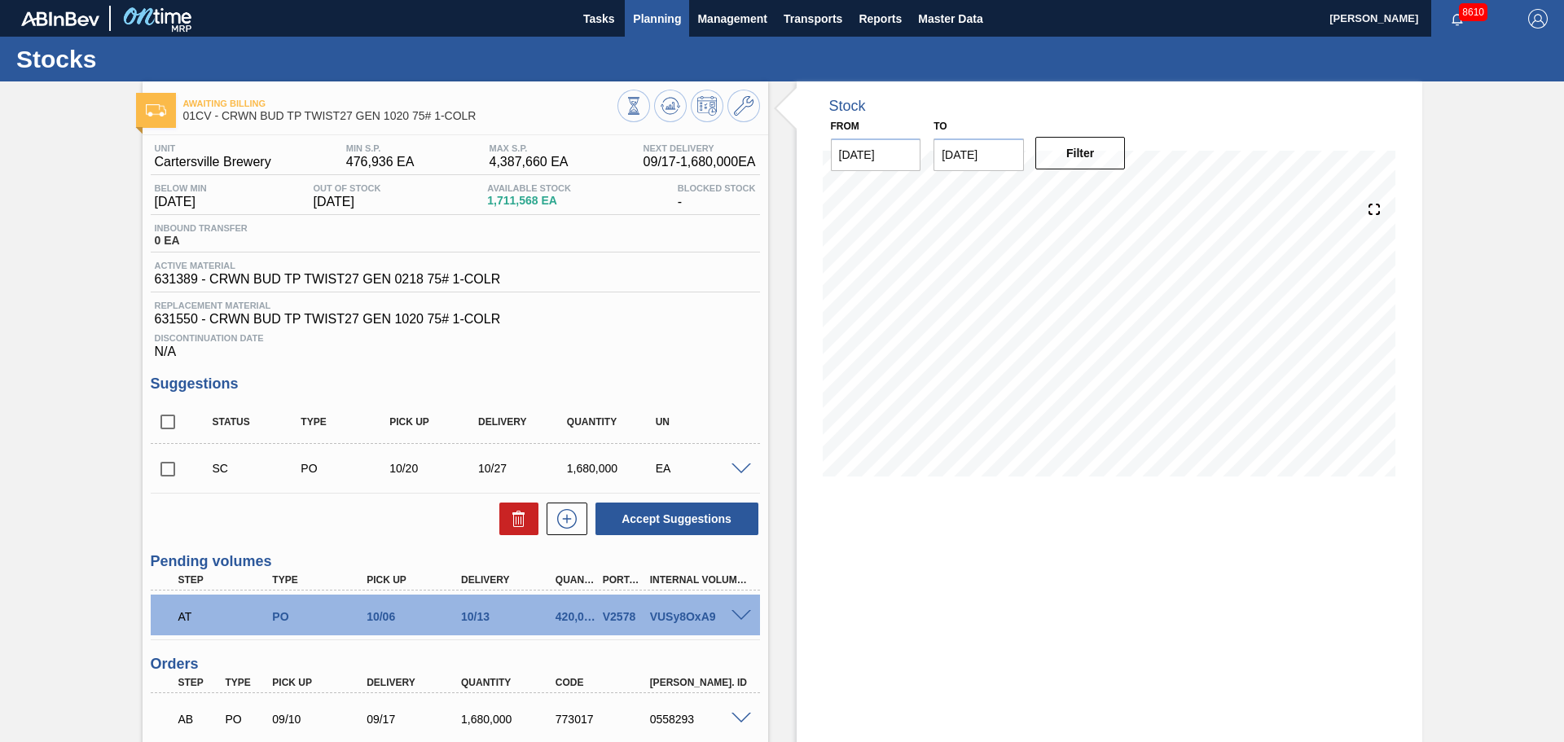
click at [674, 2] on button "Planning" at bounding box center [657, 18] width 64 height 37
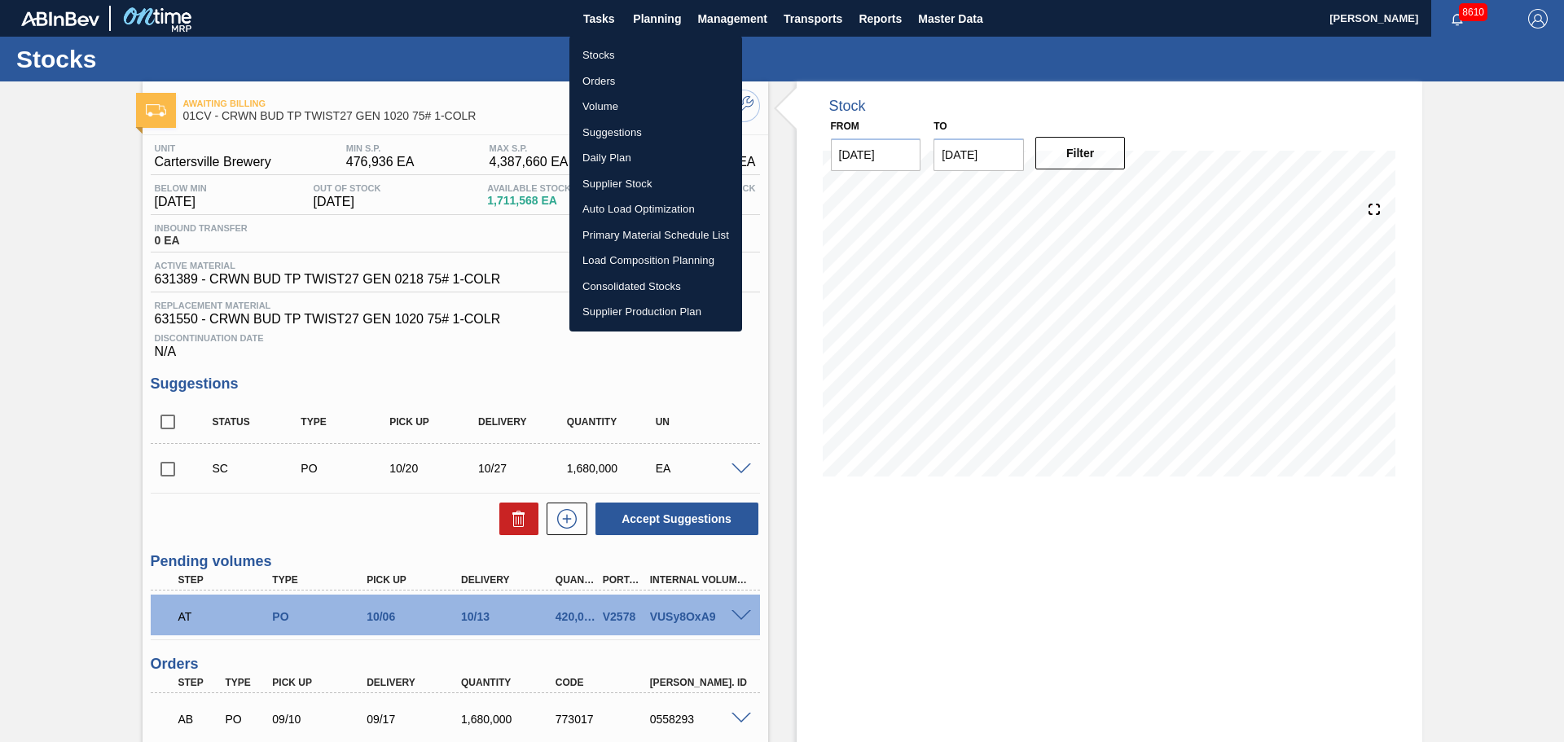
click at [589, 55] on li "Stocks" at bounding box center [655, 55] width 173 height 26
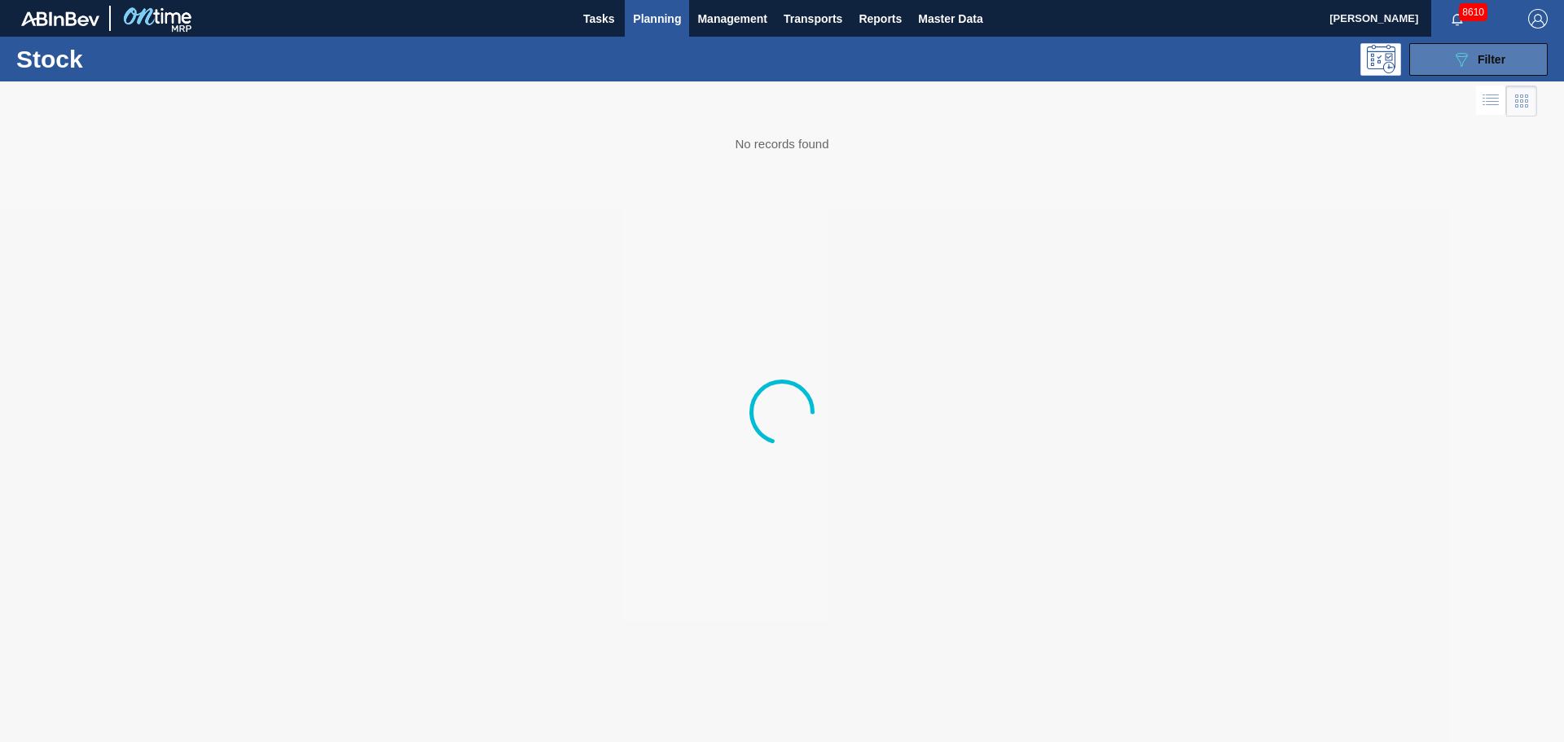
click at [1465, 53] on icon at bounding box center [1462, 60] width 12 height 14
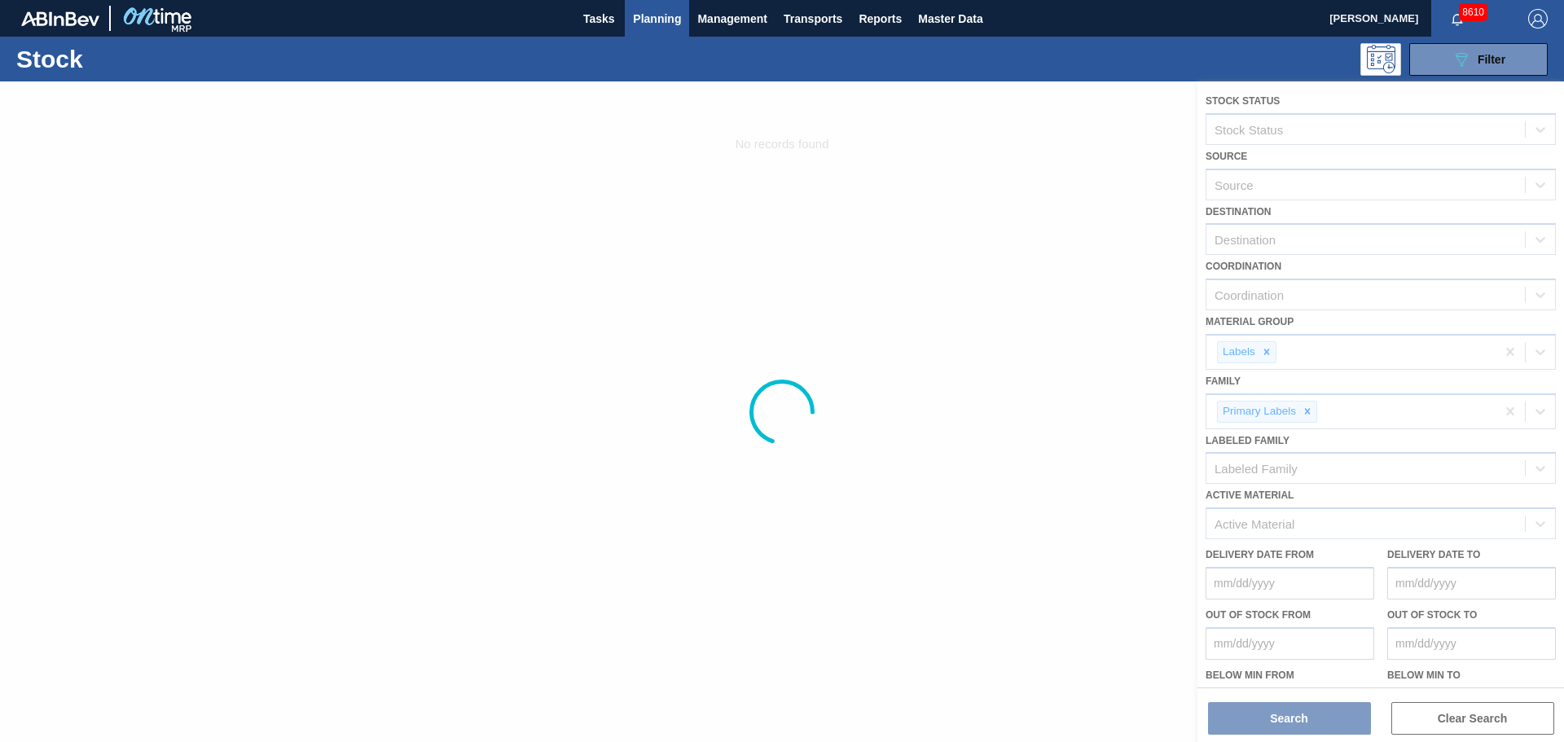
click at [1314, 414] on div at bounding box center [782, 411] width 1564 height 661
click at [1311, 414] on div at bounding box center [782, 411] width 1564 height 661
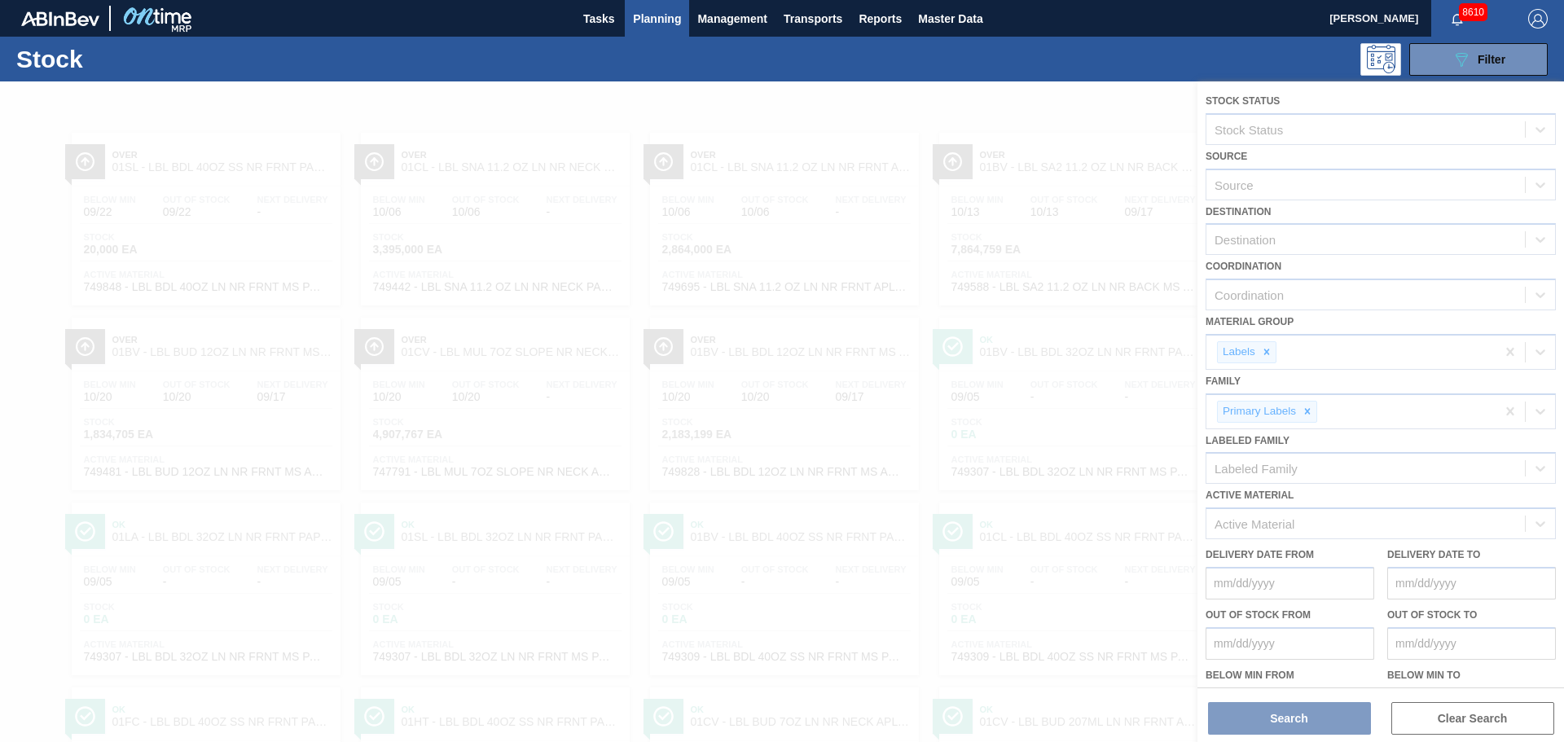
click at [1306, 412] on div at bounding box center [782, 411] width 1564 height 661
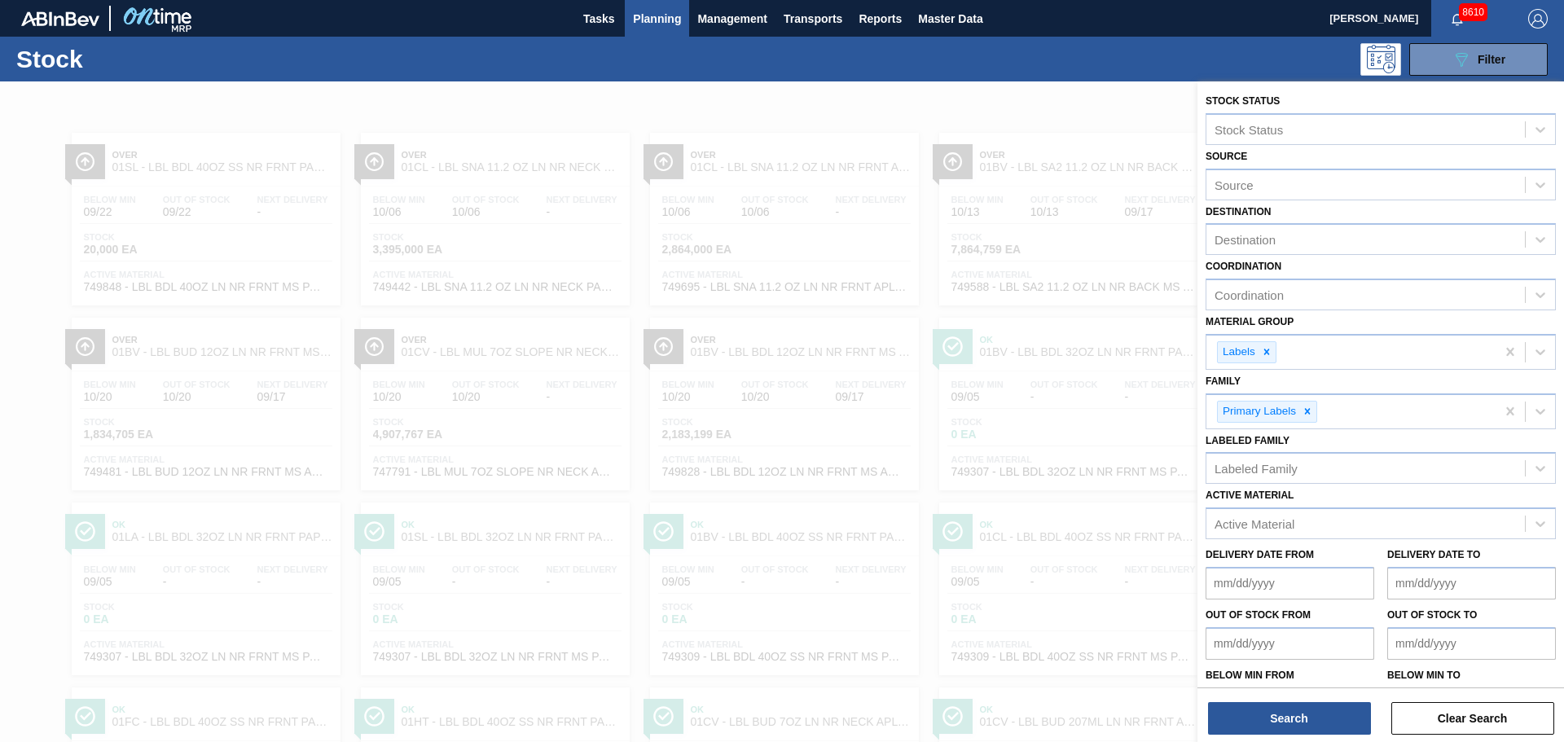
click at [1310, 415] on icon at bounding box center [1307, 411] width 11 height 11
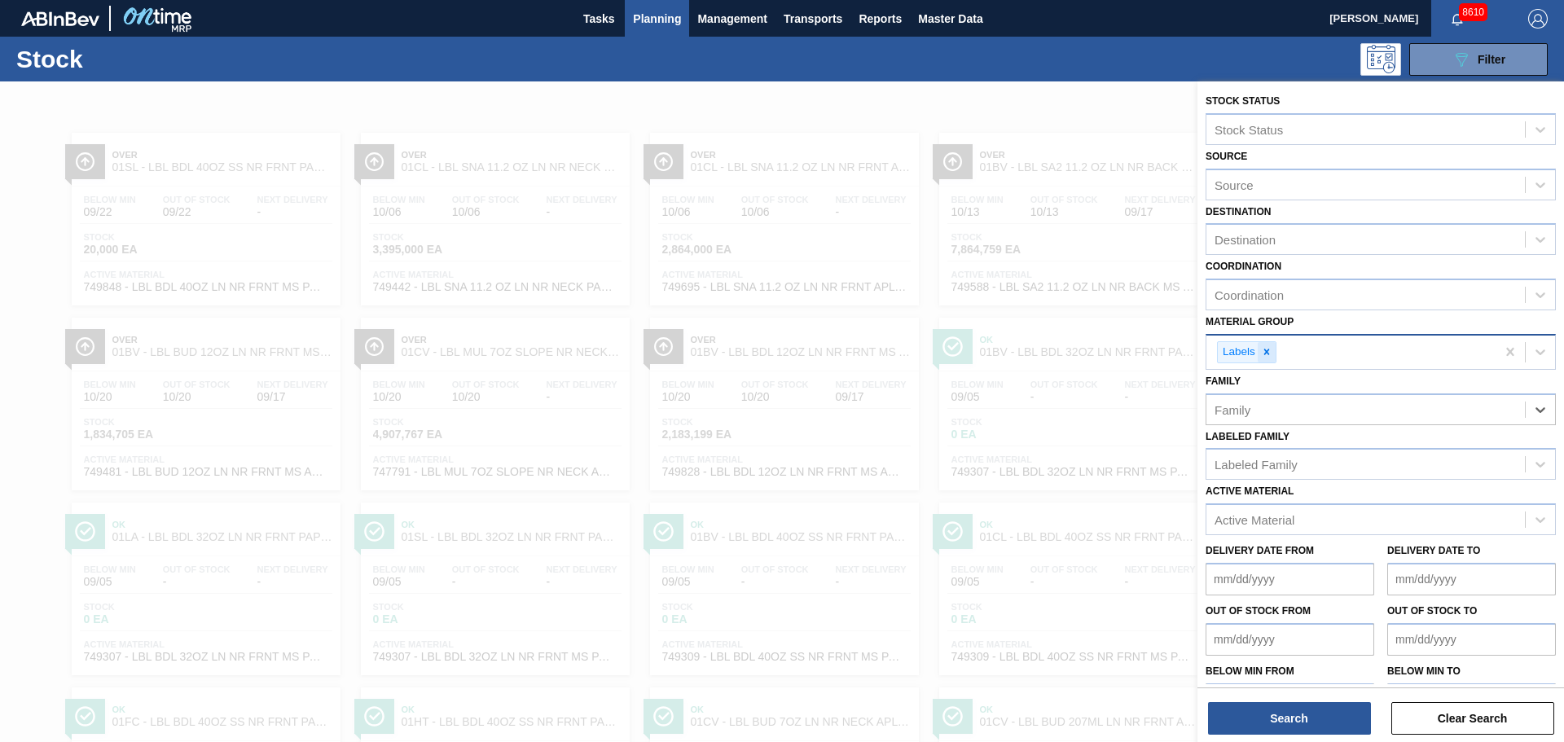
click at [1265, 351] on icon at bounding box center [1266, 351] width 11 height 11
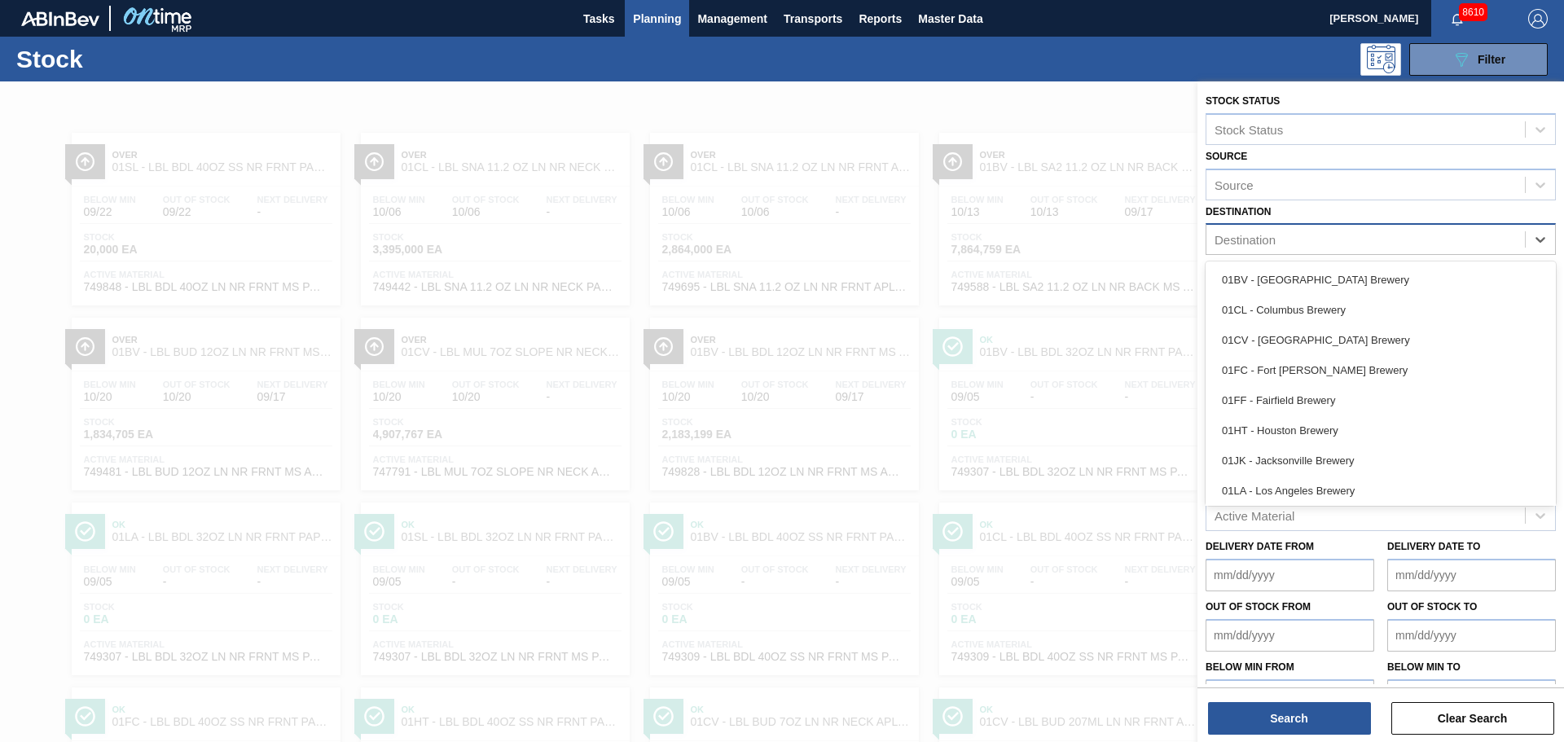
click at [1295, 244] on div "Destination" at bounding box center [1365, 240] width 318 height 24
click at [1290, 334] on div "01CV - [GEOGRAPHIC_DATA] Brewery" at bounding box center [1381, 340] width 350 height 30
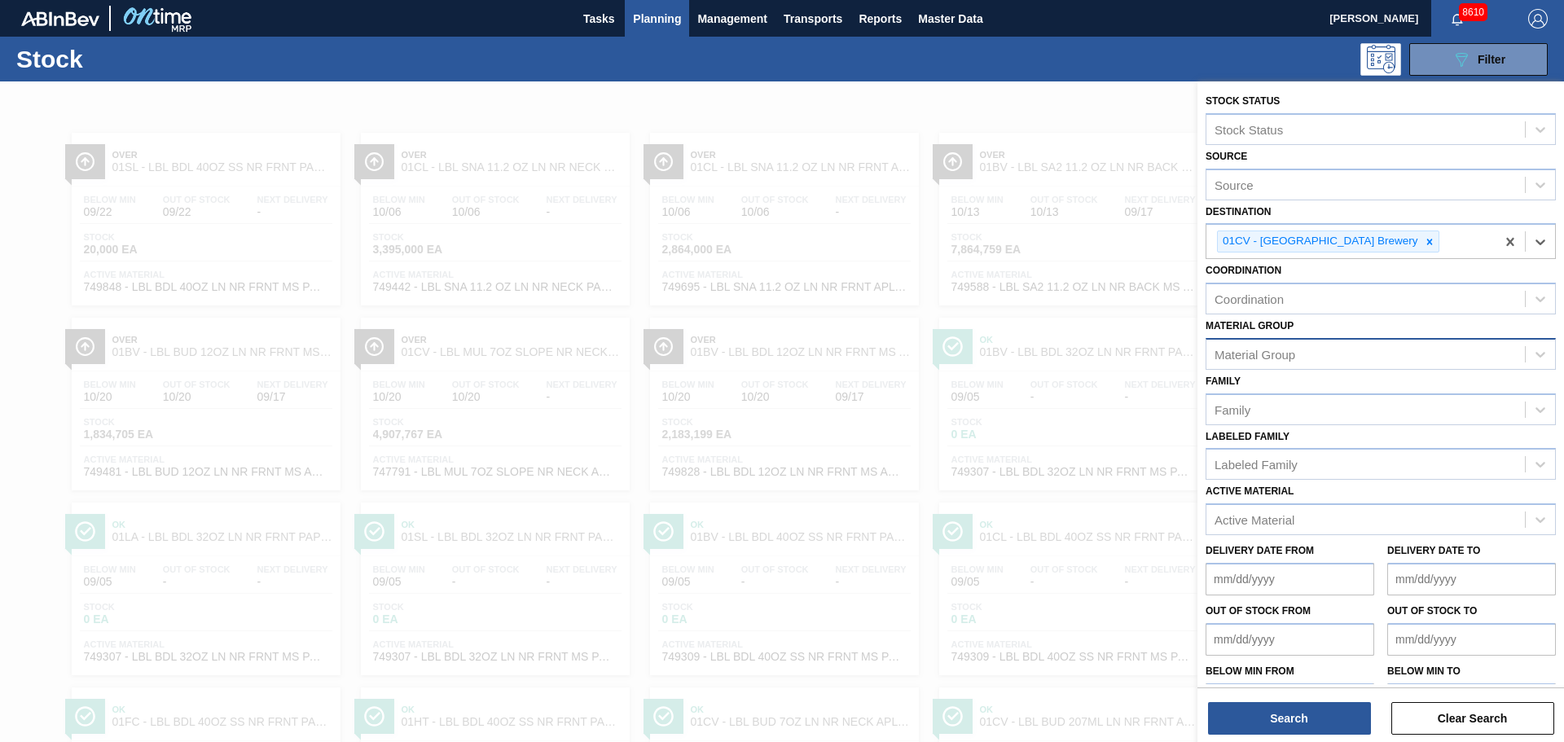
click at [1284, 349] on div "Material Group" at bounding box center [1255, 354] width 81 height 14
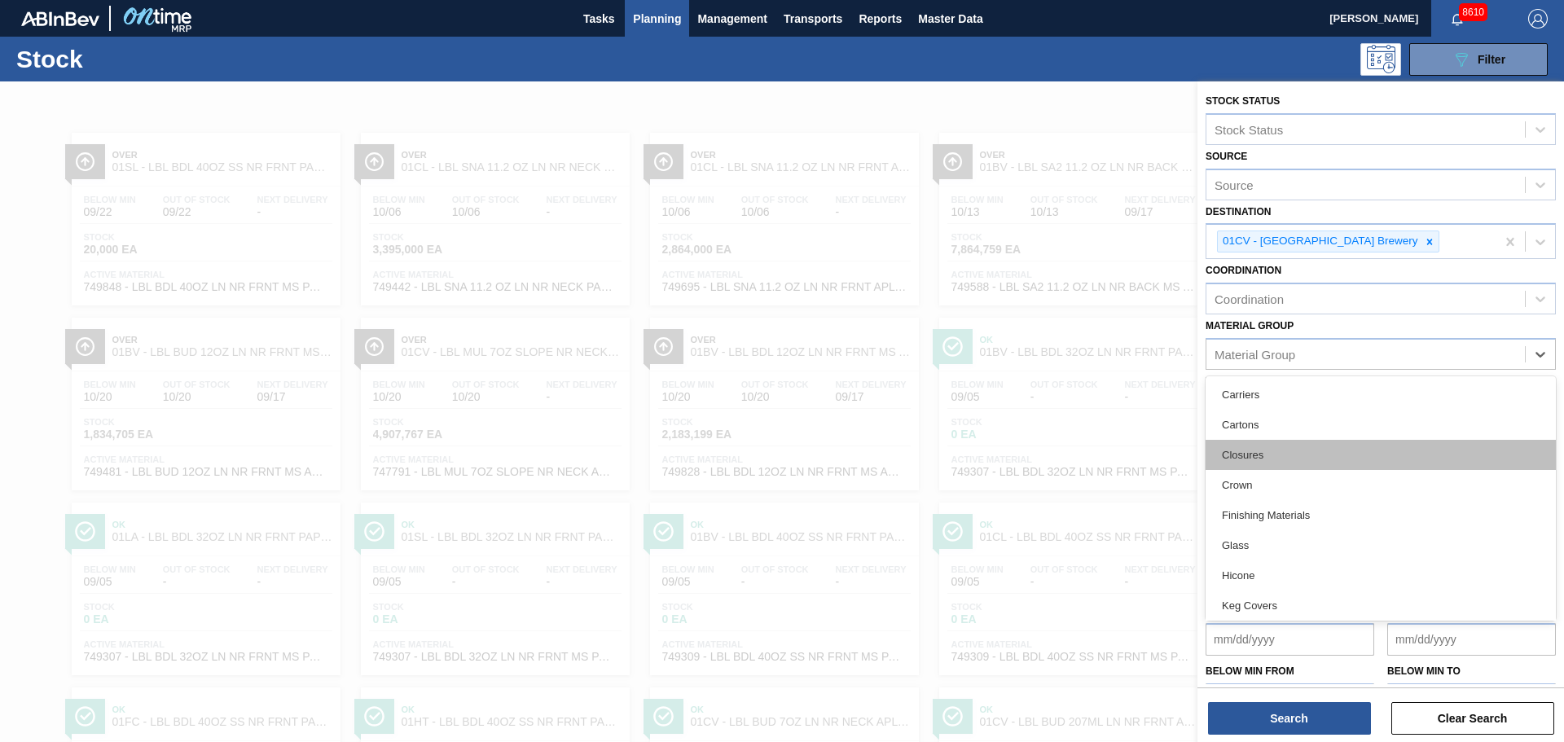
click at [1249, 460] on div "Closures" at bounding box center [1381, 455] width 350 height 30
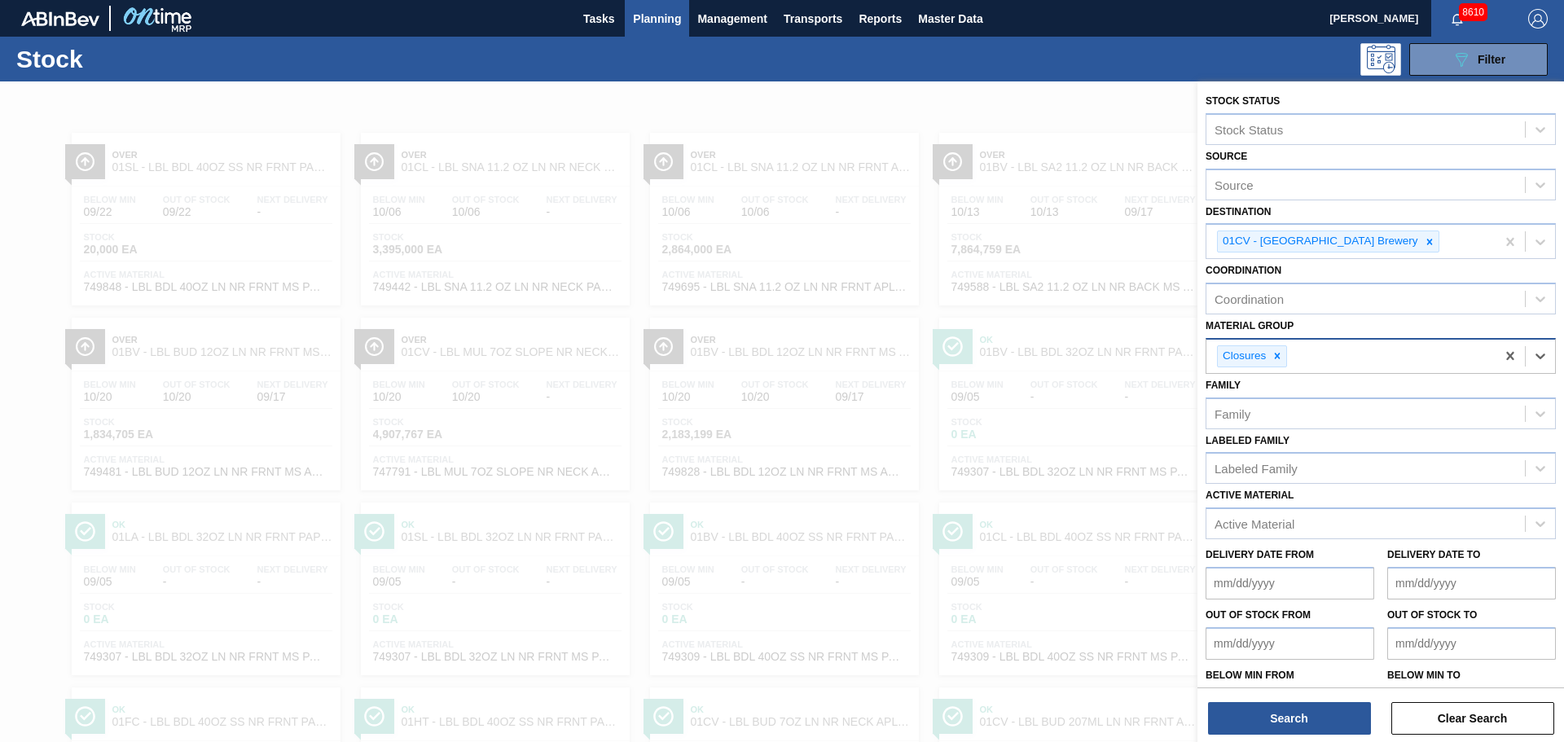
click at [1294, 345] on div "Closures" at bounding box center [1350, 356] width 289 height 33
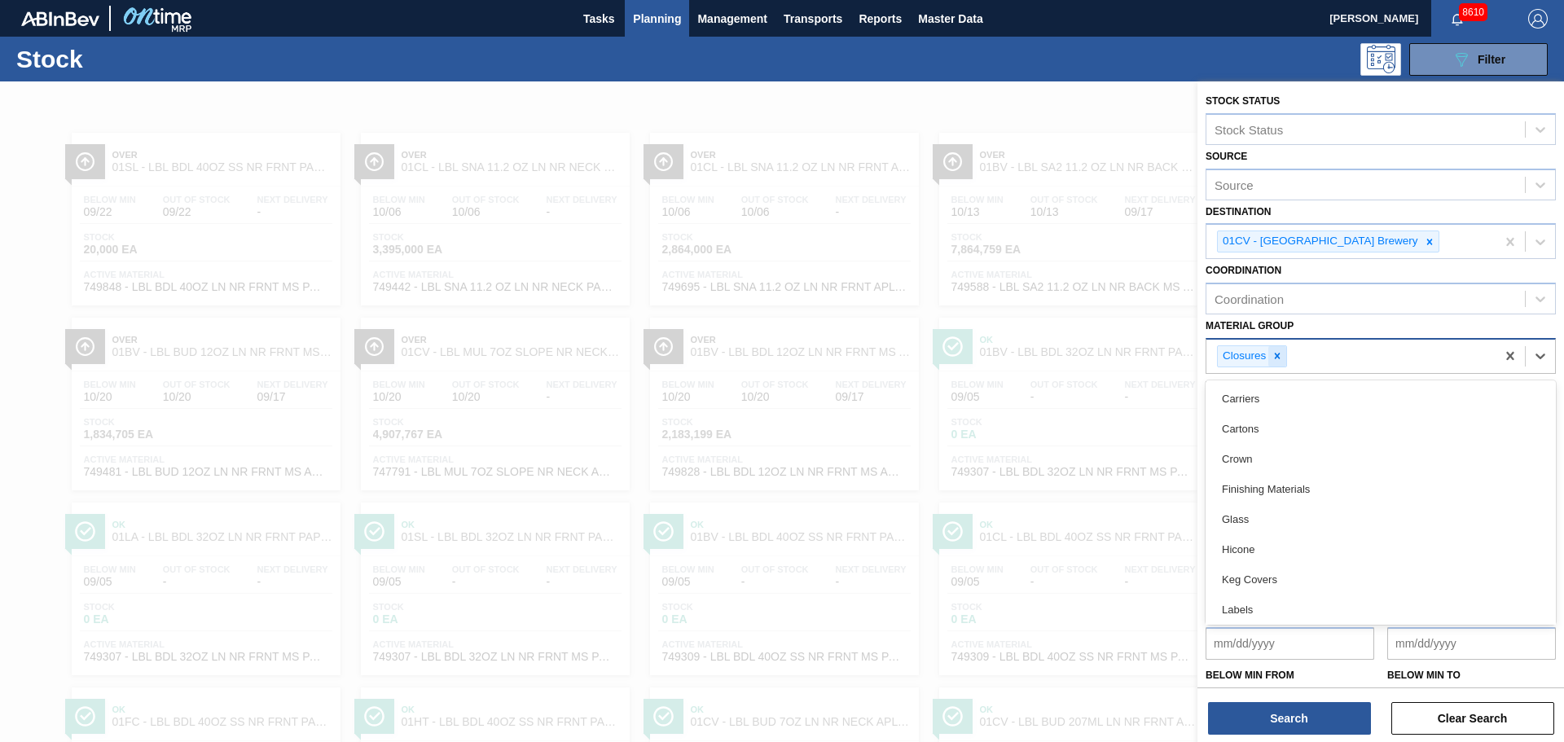
click at [1283, 352] on icon at bounding box center [1277, 355] width 11 height 11
drag, startPoint x: 1256, startPoint y: 469, endPoint x: 1262, endPoint y: 502, distance: 33.1
click at [1256, 470] on div "Crown" at bounding box center [1381, 485] width 350 height 30
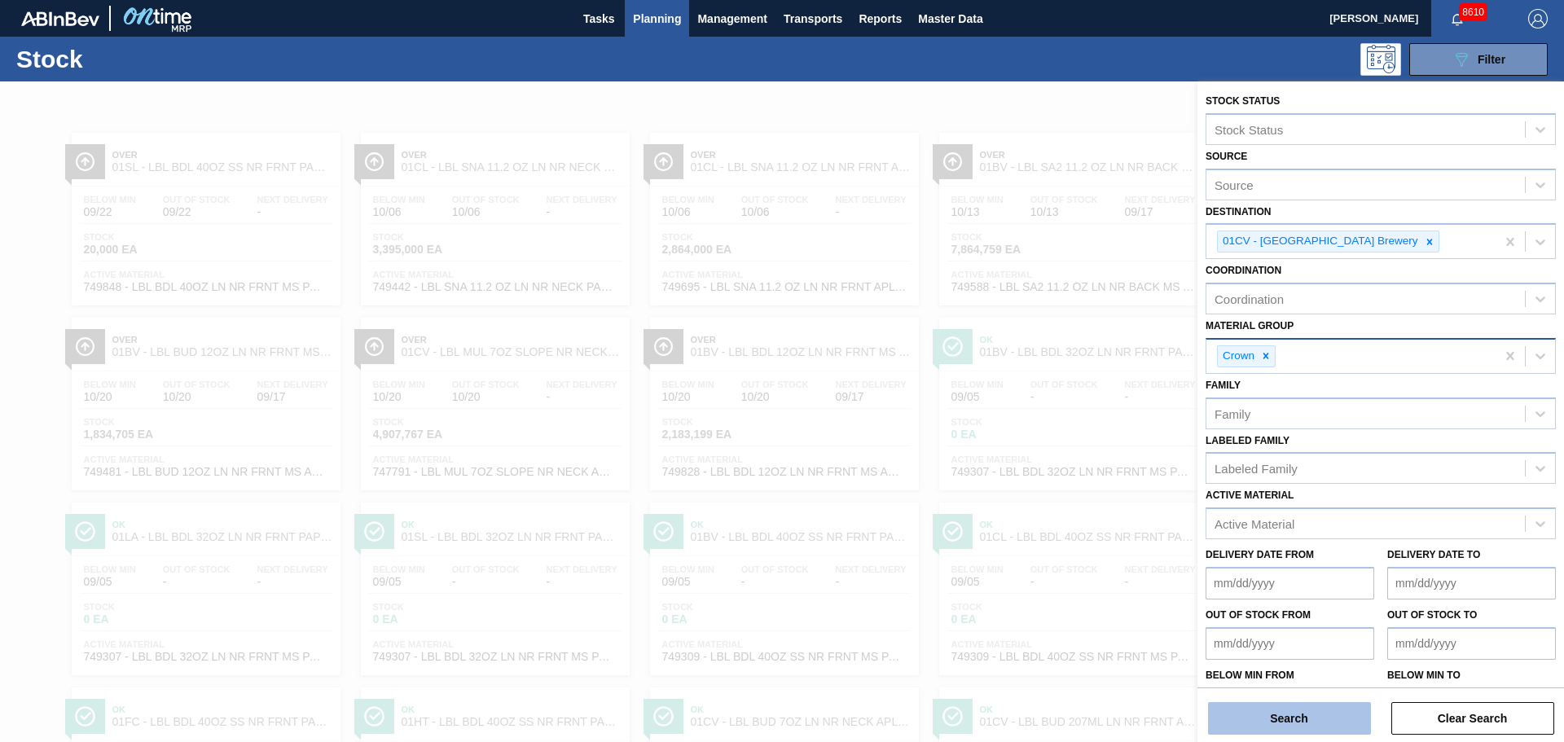
click at [1292, 710] on button "Search" at bounding box center [1289, 718] width 163 height 33
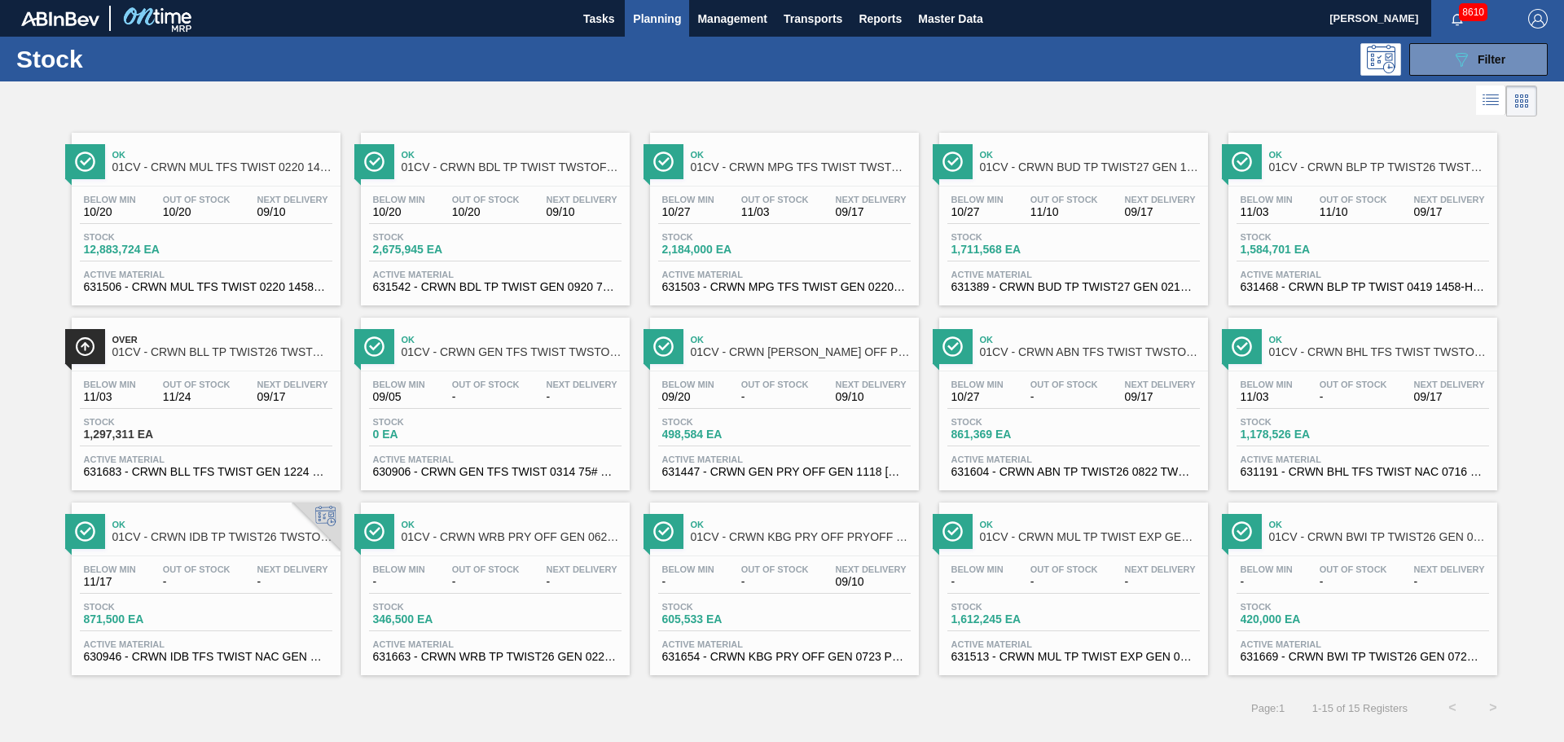
click at [201, 197] on span "Out Of Stock" at bounding box center [197, 200] width 68 height 10
